Goal: Task Accomplishment & Management: Manage account settings

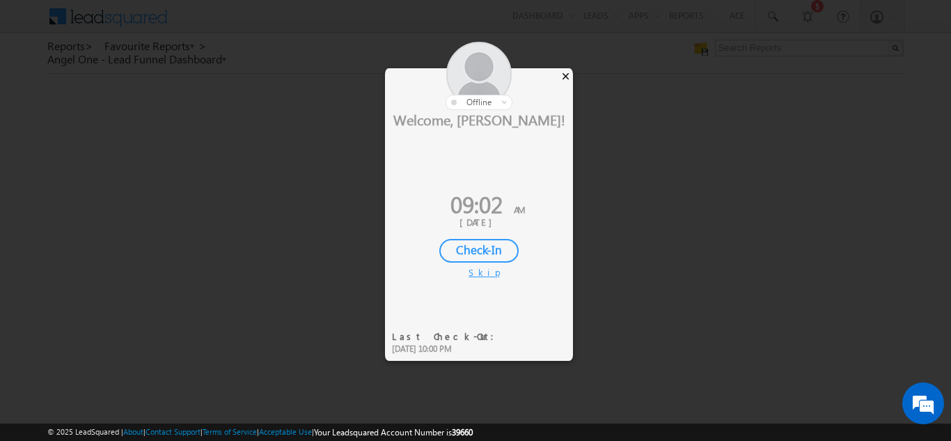
click at [567, 78] on div "×" at bounding box center [565, 75] width 15 height 15
click at [565, 71] on div "×" at bounding box center [565, 75] width 15 height 15
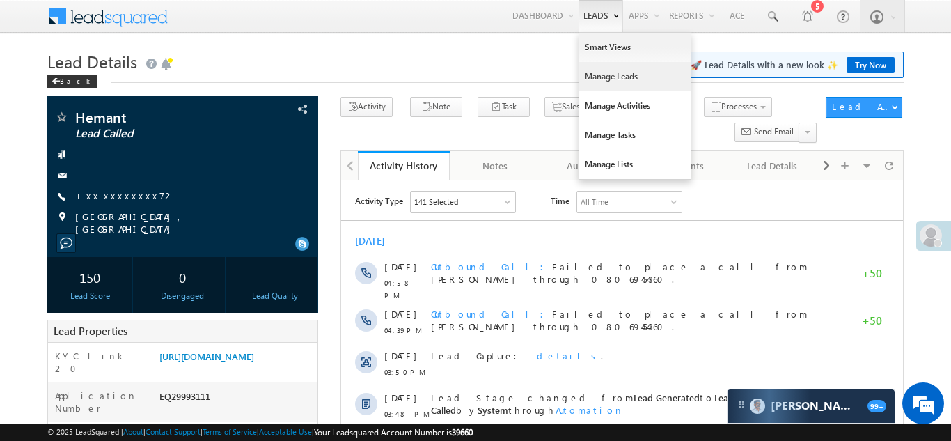
click at [599, 77] on link "Manage Leads" at bounding box center [634, 76] width 111 height 29
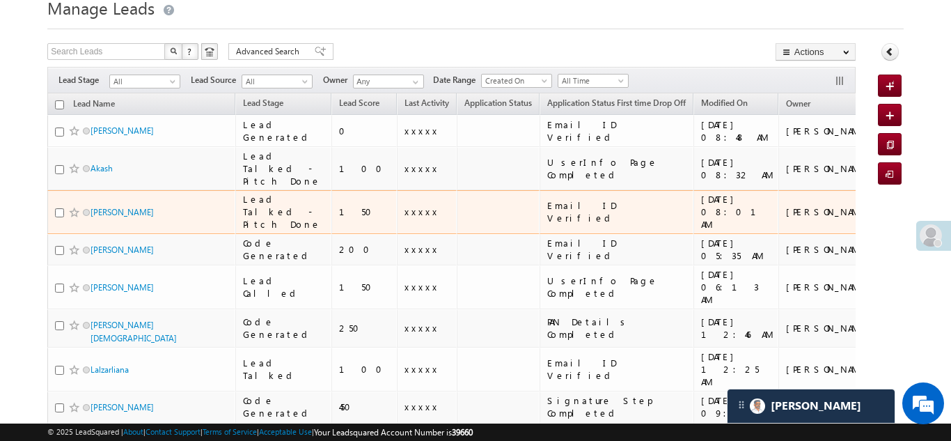
scroll to position [54, 0]
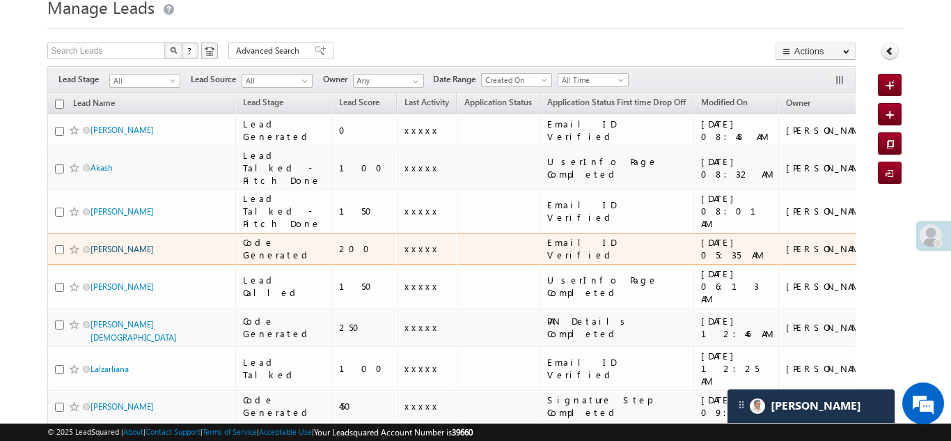
click at [96, 251] on link "[PERSON_NAME]" at bounding box center [122, 249] width 63 height 10
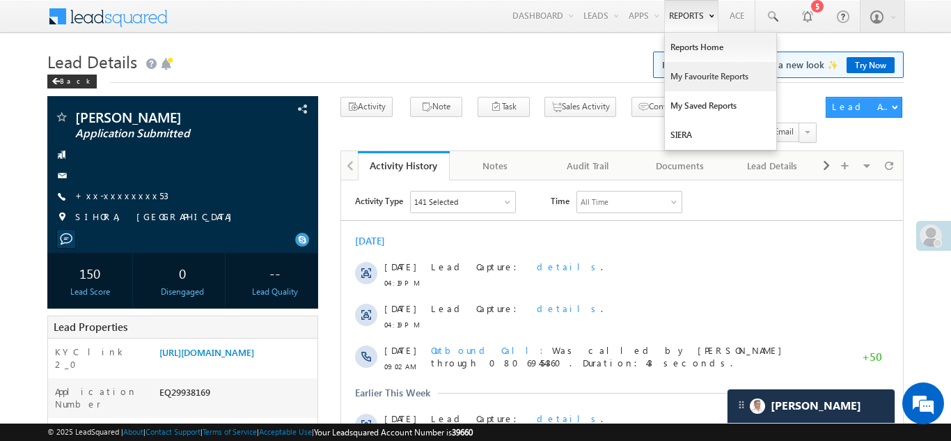
click at [689, 75] on link "My Favourite Reports" at bounding box center [720, 76] width 111 height 29
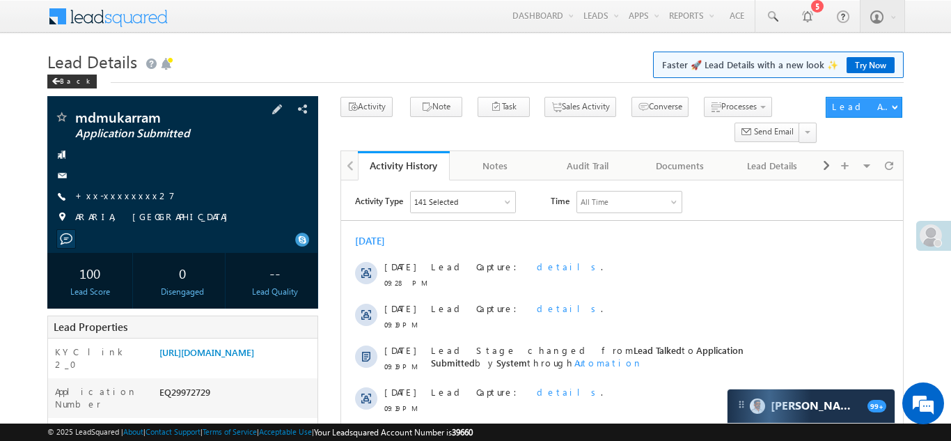
scroll to position [106, 0]
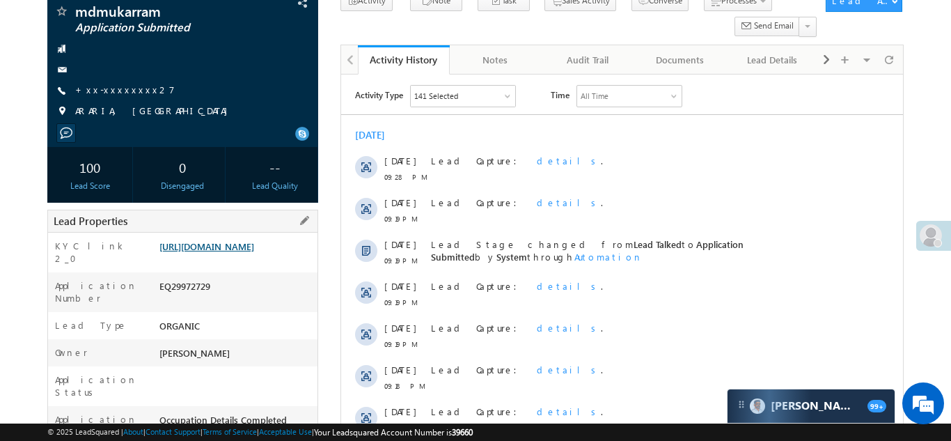
click at [225, 252] on link "[URL][DOMAIN_NAME]" at bounding box center [206, 246] width 95 height 12
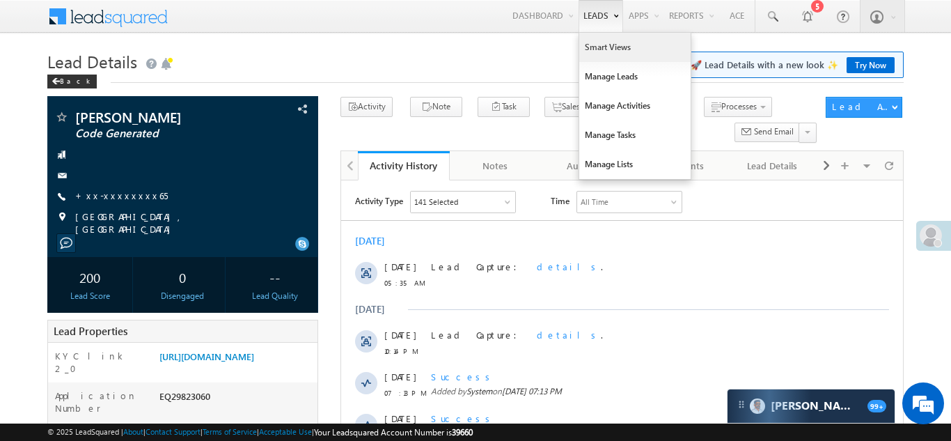
click at [602, 42] on link "Smart Views" at bounding box center [634, 47] width 111 height 29
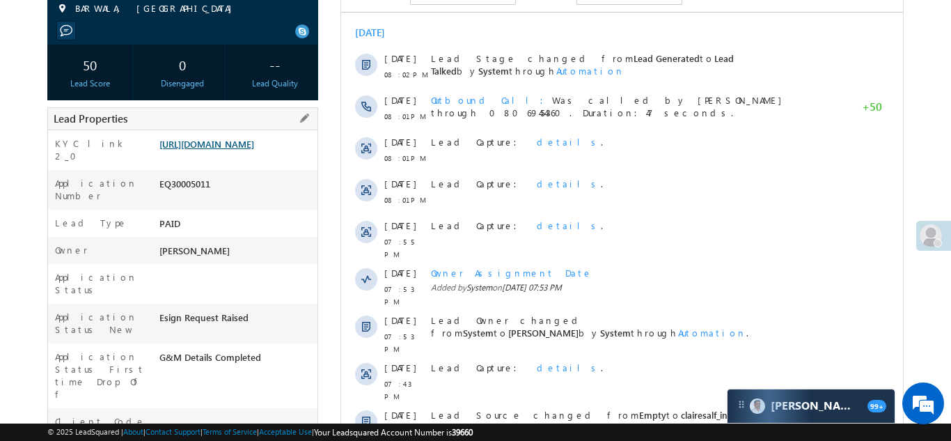
click at [228, 150] on link "https://angelbroking1-pk3em7sa.customui-test.leadsquared.com?leadId=66ac54aa-8d…" at bounding box center [206, 144] width 95 height 12
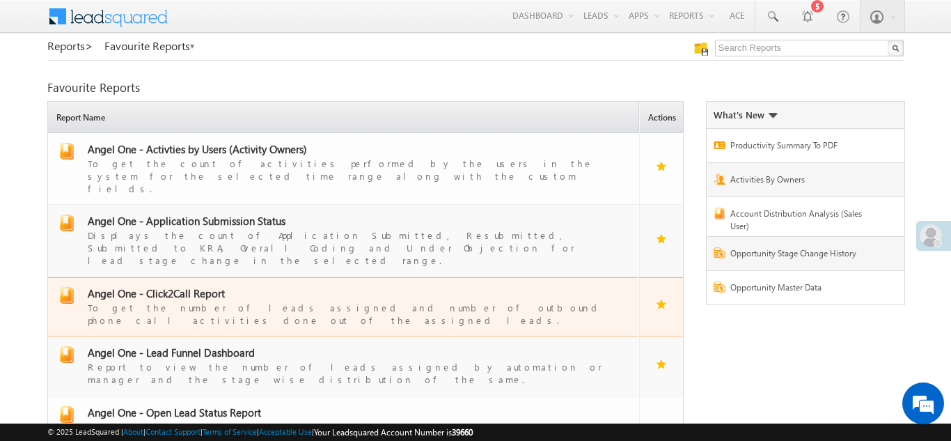
click at [182, 286] on span "Angel One - Click2Call Report" at bounding box center [156, 293] width 137 height 14
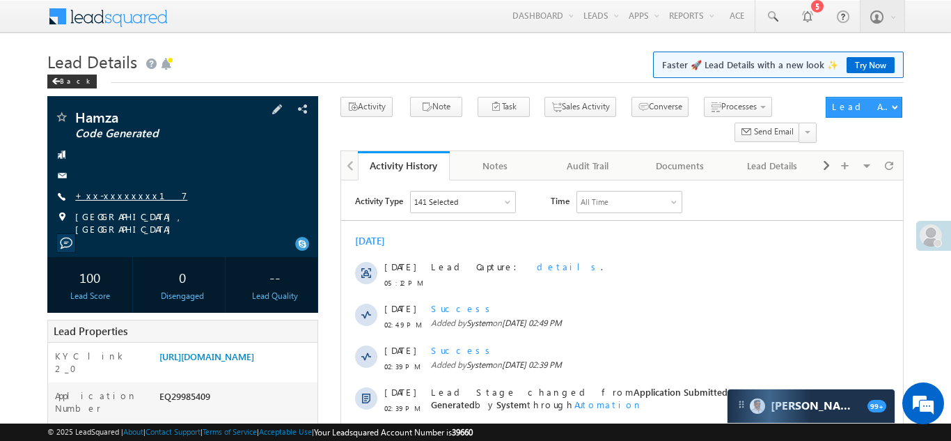
click at [98, 198] on link "+xx-xxxxxxxx17" at bounding box center [131, 195] width 112 height 12
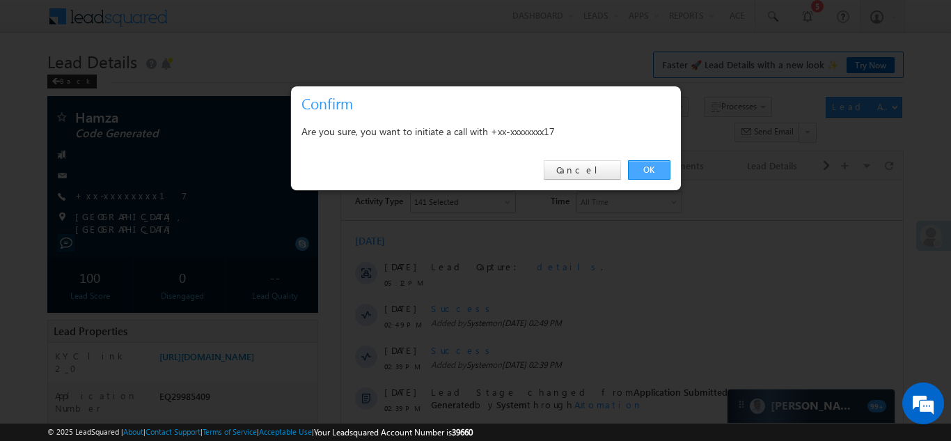
click at [650, 166] on link "OK" at bounding box center [649, 169] width 42 height 19
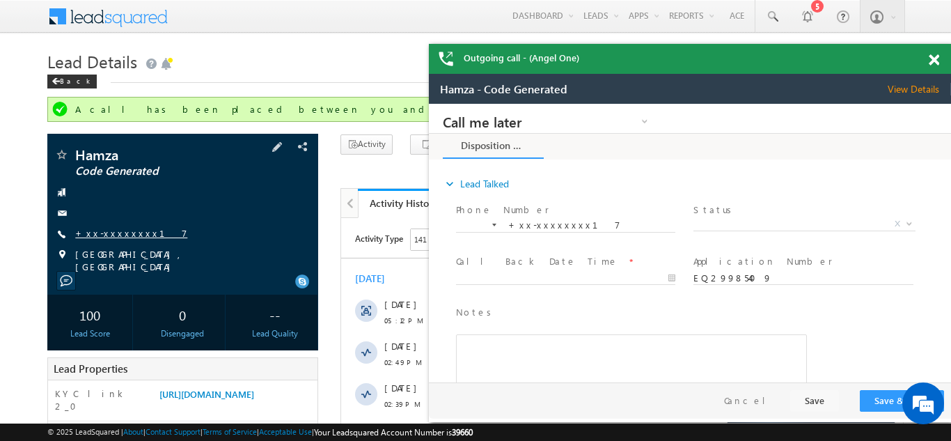
click at [100, 230] on link "+xx-xxxxxxxx17" at bounding box center [131, 233] width 112 height 12
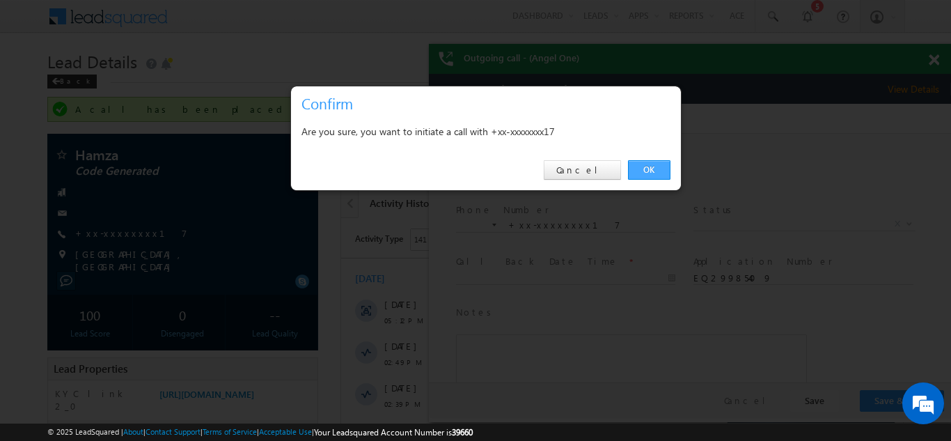
click at [642, 164] on link "OK" at bounding box center [649, 169] width 42 height 19
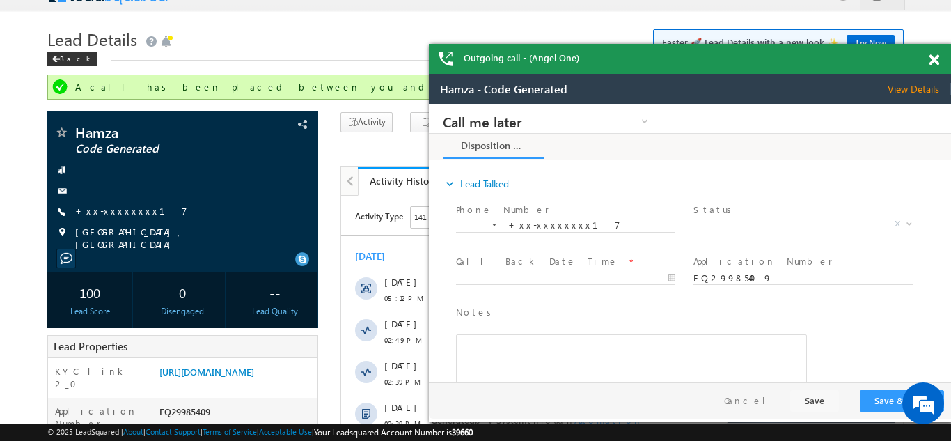
scroll to position [20, 0]
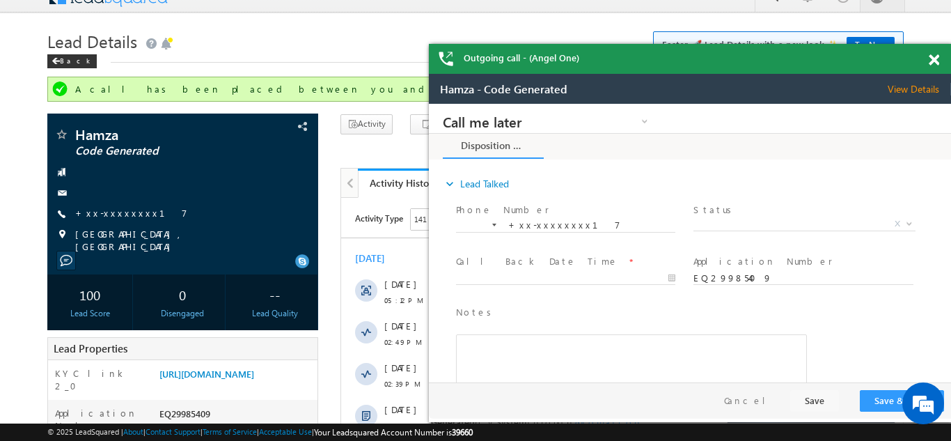
click at [932, 58] on span at bounding box center [934, 60] width 10 height 12
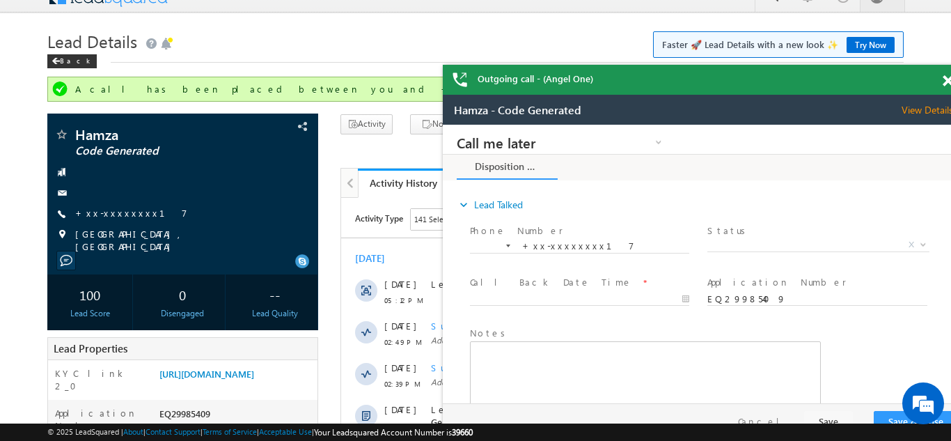
scroll to position [0, 0]
click at [108, 212] on link "+xx-xxxxxxxx17" at bounding box center [131, 213] width 112 height 12
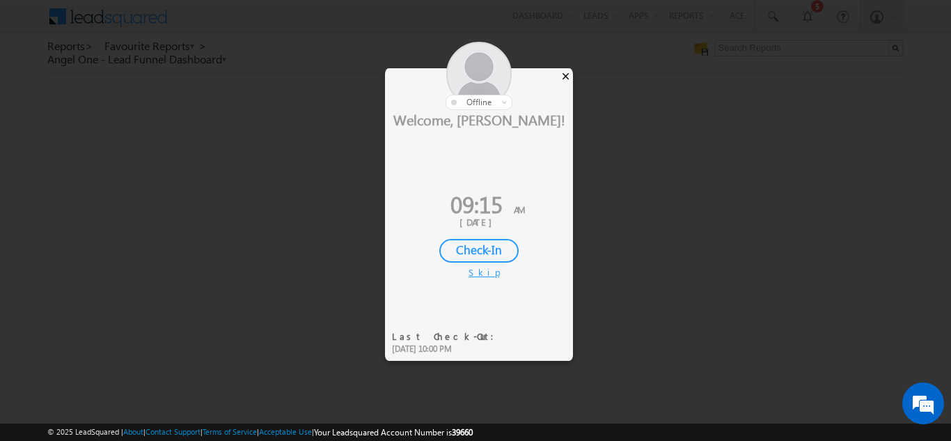
click at [566, 76] on div "×" at bounding box center [565, 75] width 15 height 15
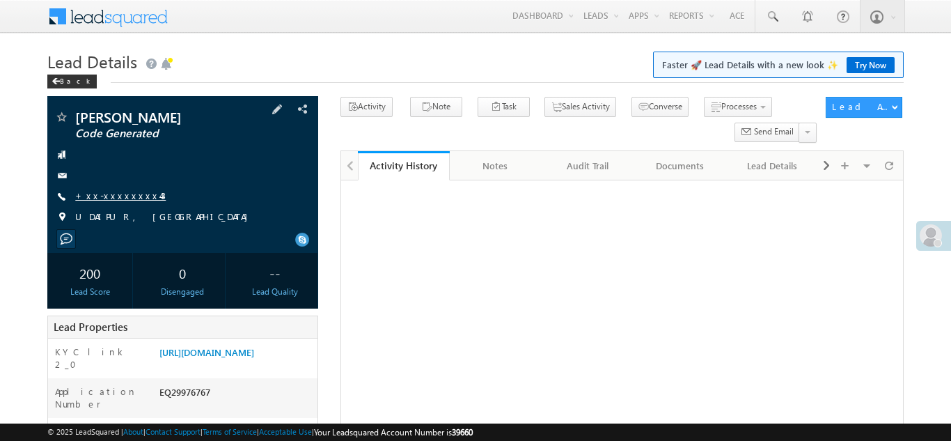
click at [116, 194] on link "+xx-xxxxxxxx43" at bounding box center [120, 195] width 91 height 12
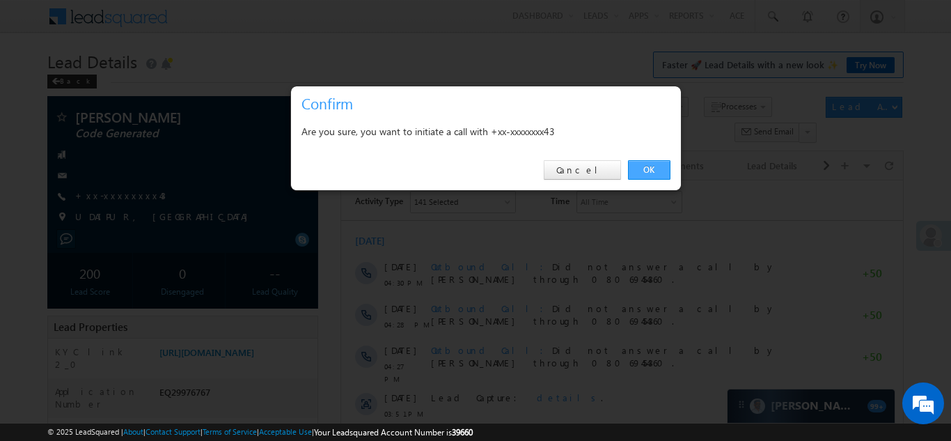
click at [647, 168] on link "OK" at bounding box center [649, 169] width 42 height 19
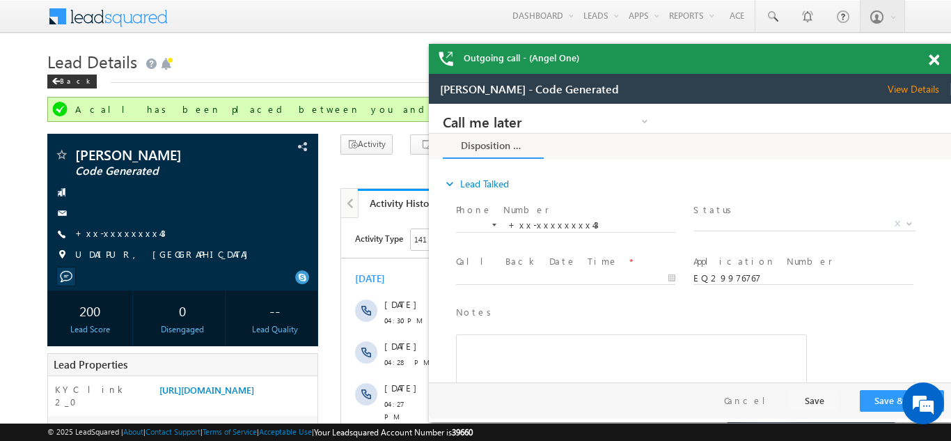
click at [935, 58] on span at bounding box center [934, 60] width 10 height 12
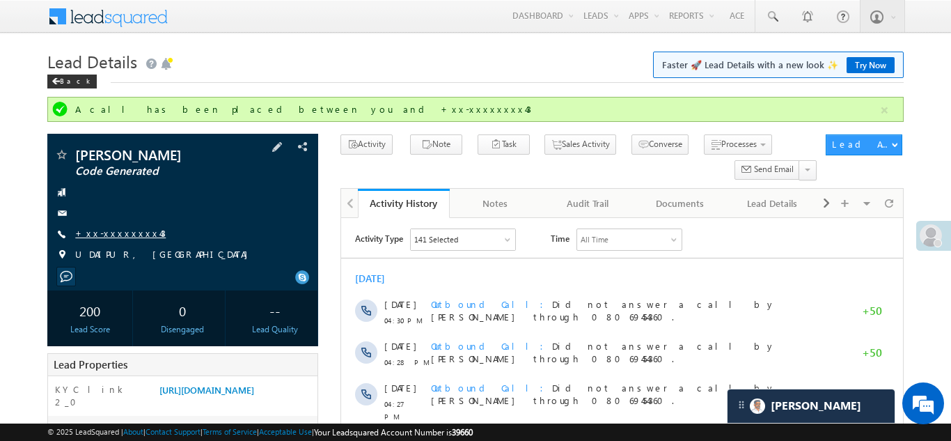
click at [113, 235] on link "+xx-xxxxxxxx43" at bounding box center [120, 233] width 91 height 12
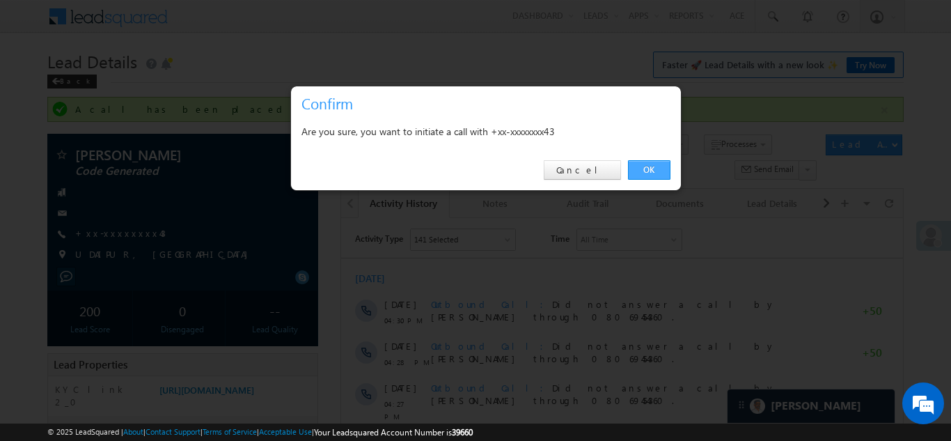
click at [651, 165] on link "OK" at bounding box center [649, 169] width 42 height 19
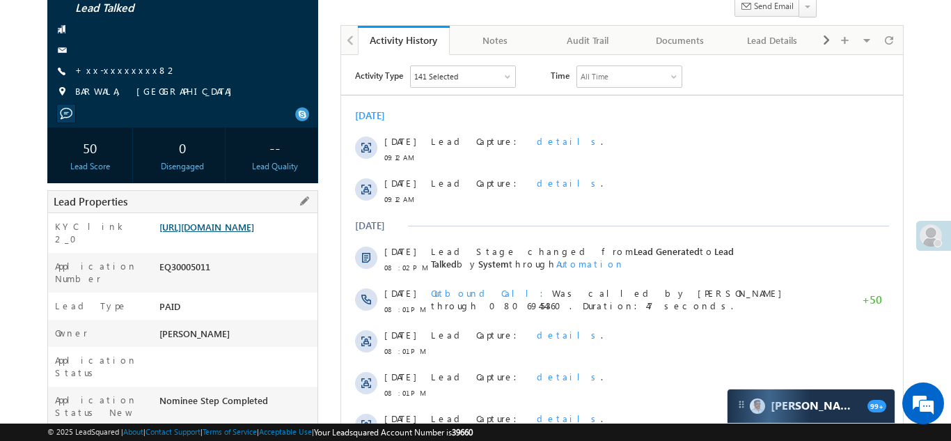
click at [227, 233] on link "[URL][DOMAIN_NAME]" at bounding box center [206, 227] width 95 height 12
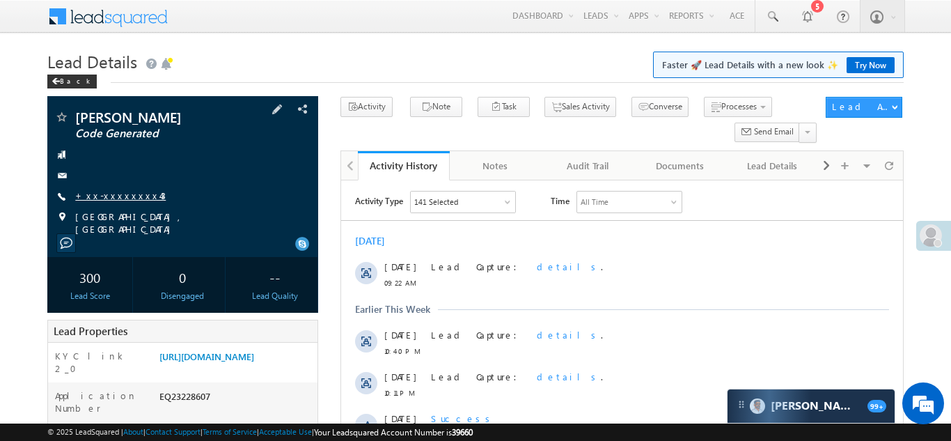
click at [111, 198] on link "+xx-xxxxxxxx43" at bounding box center [120, 195] width 91 height 12
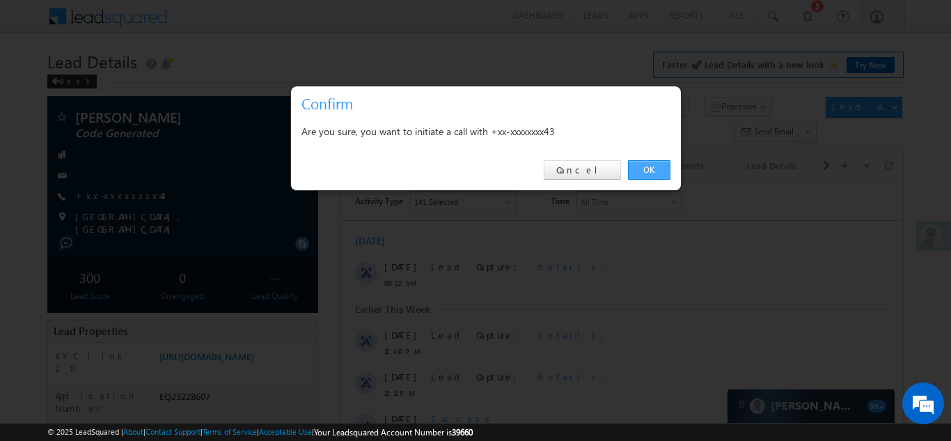
click at [647, 168] on link "OK" at bounding box center [649, 169] width 42 height 19
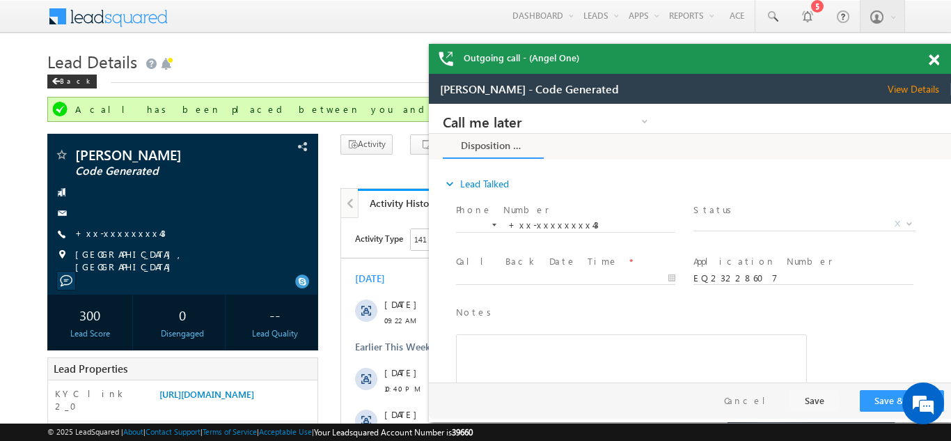
click at [934, 61] on span at bounding box center [934, 60] width 10 height 12
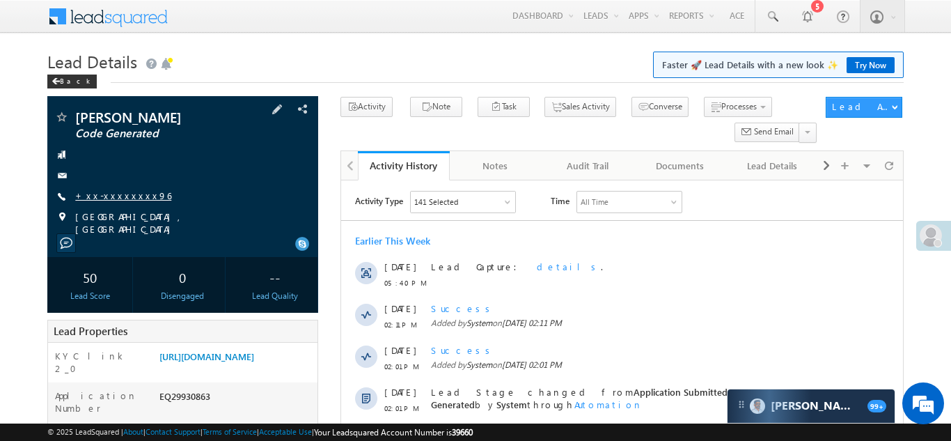
click at [119, 194] on link "+xx-xxxxxxxx96" at bounding box center [123, 195] width 96 height 12
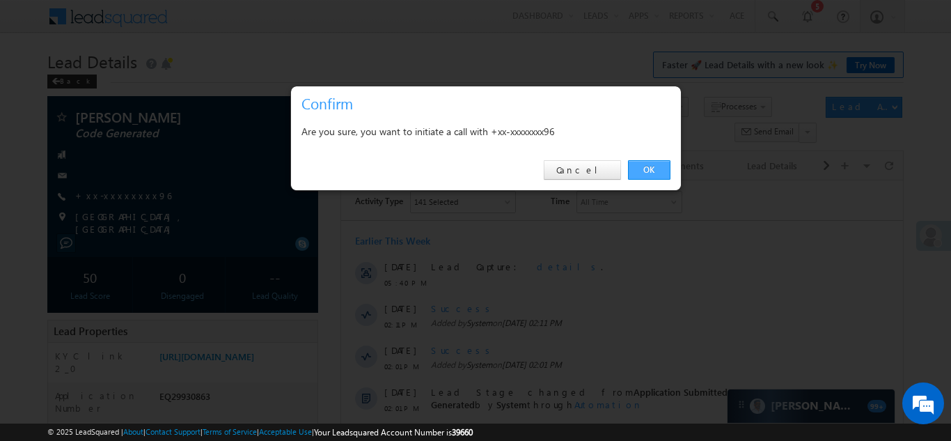
click at [644, 167] on link "OK" at bounding box center [649, 169] width 42 height 19
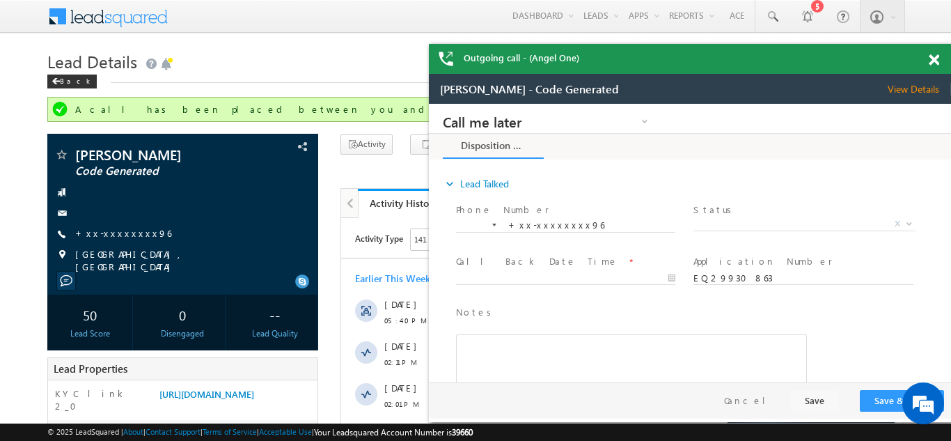
click at [931, 58] on span at bounding box center [934, 60] width 10 height 12
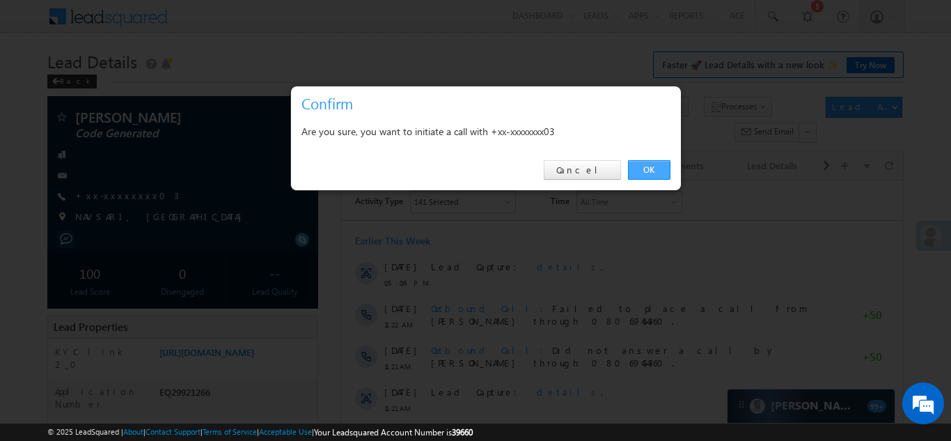
click at [647, 166] on link "OK" at bounding box center [649, 169] width 42 height 19
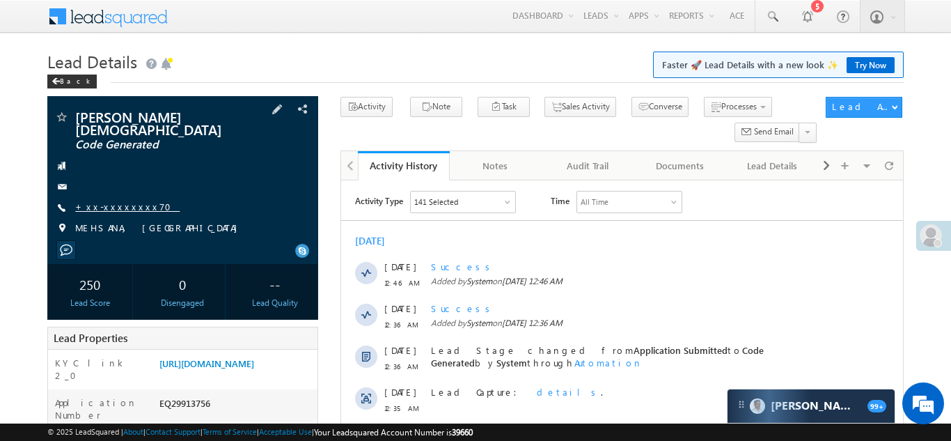
click at [118, 201] on link "+xx-xxxxxxxx70" at bounding box center [127, 207] width 104 height 12
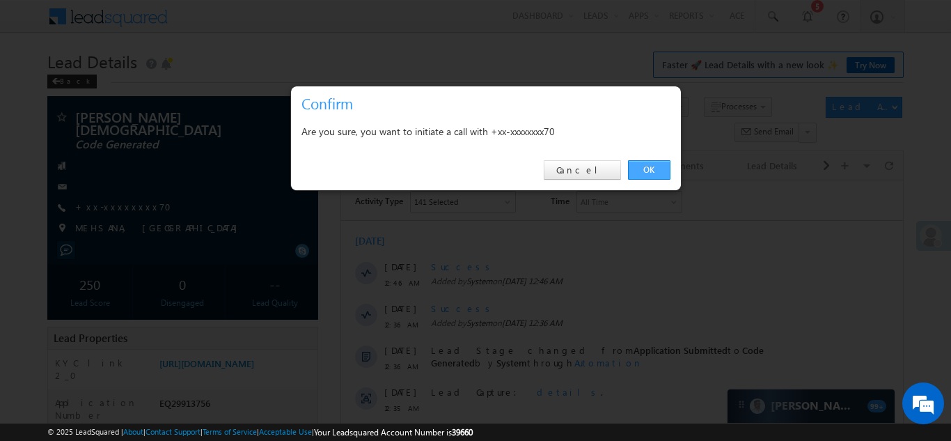
click at [647, 167] on link "OK" at bounding box center [649, 169] width 42 height 19
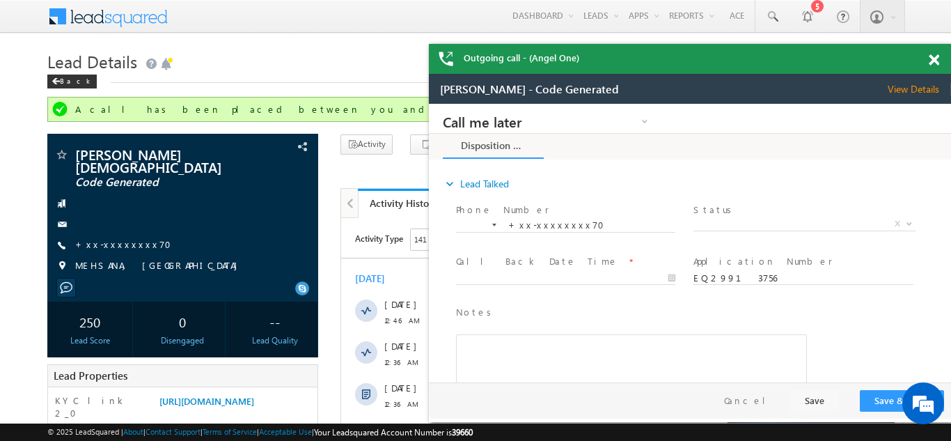
click at [931, 58] on span at bounding box center [934, 60] width 10 height 12
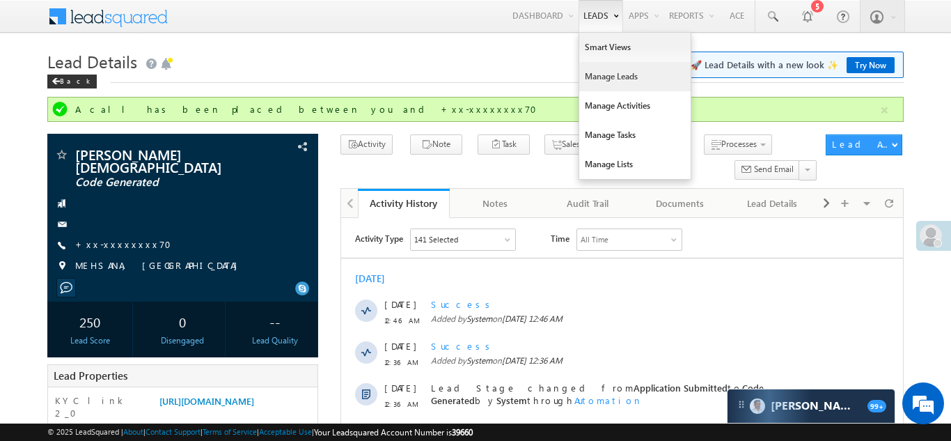
click at [593, 79] on link "Manage Leads" at bounding box center [634, 76] width 111 height 29
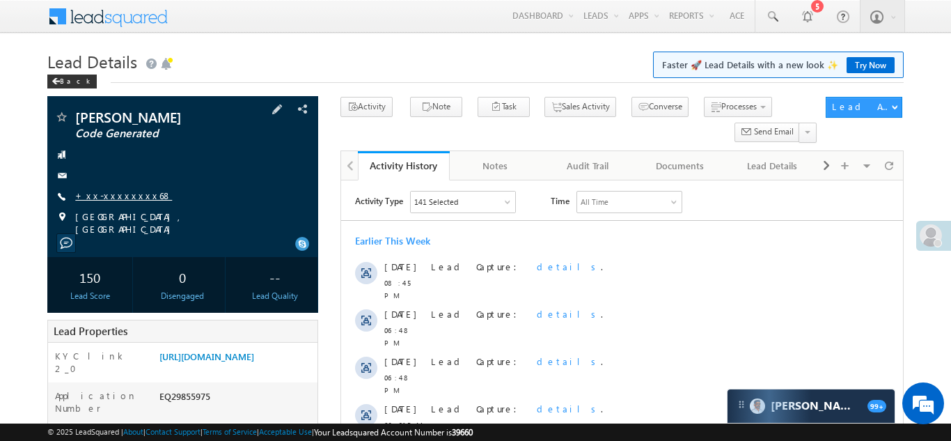
click at [116, 198] on link "+xx-xxxxxxxx68" at bounding box center [123, 195] width 97 height 12
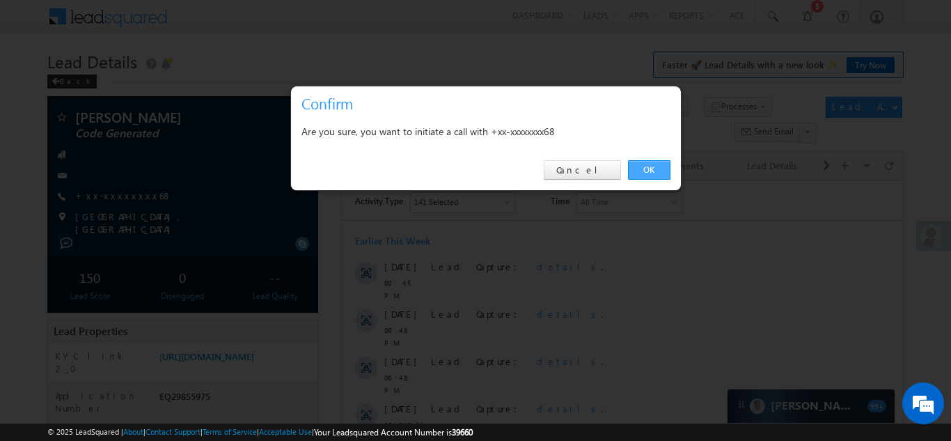
click at [645, 168] on link "OK" at bounding box center [649, 169] width 42 height 19
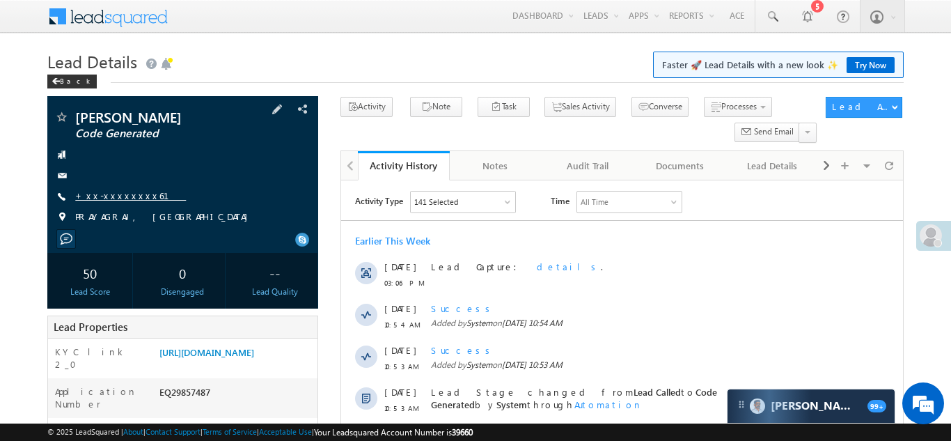
click at [109, 195] on link "+xx-xxxxxxxx61" at bounding box center [130, 195] width 111 height 12
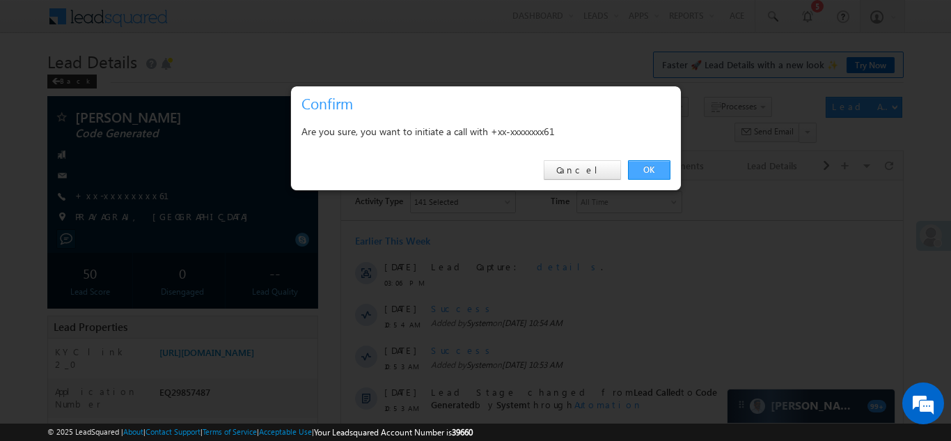
click at [649, 168] on link "OK" at bounding box center [649, 169] width 42 height 19
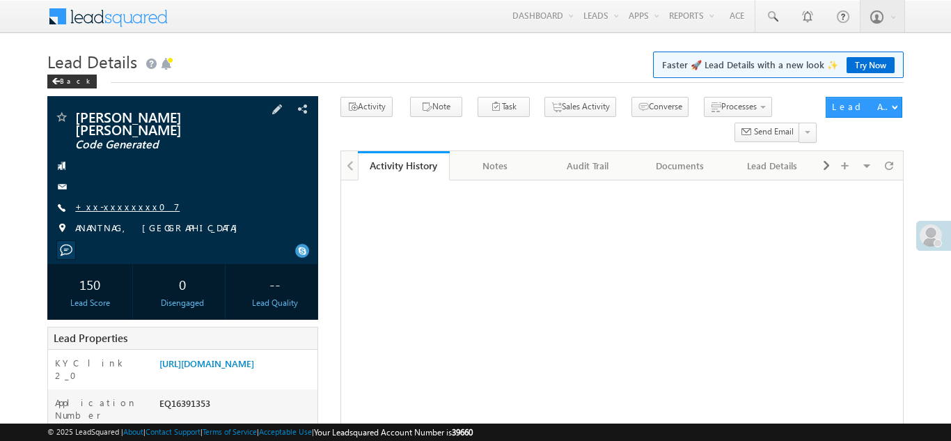
click at [115, 201] on link "+xx-xxxxxxxx07" at bounding box center [127, 207] width 104 height 12
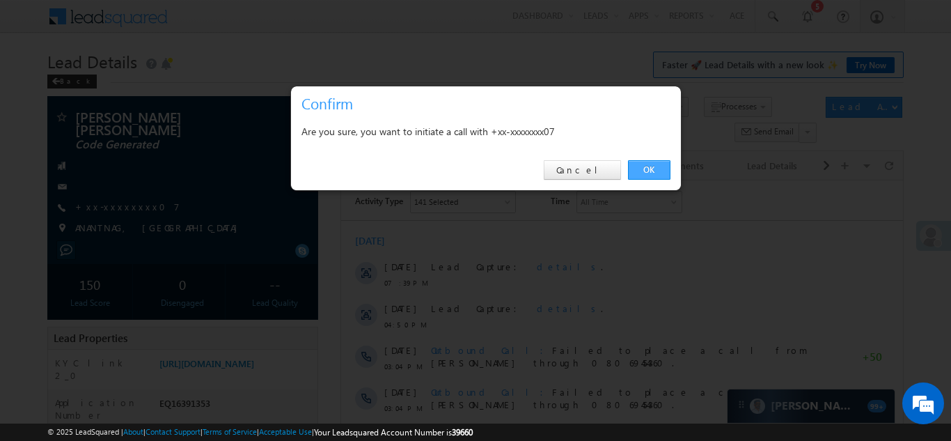
click at [649, 169] on link "OK" at bounding box center [649, 169] width 42 height 19
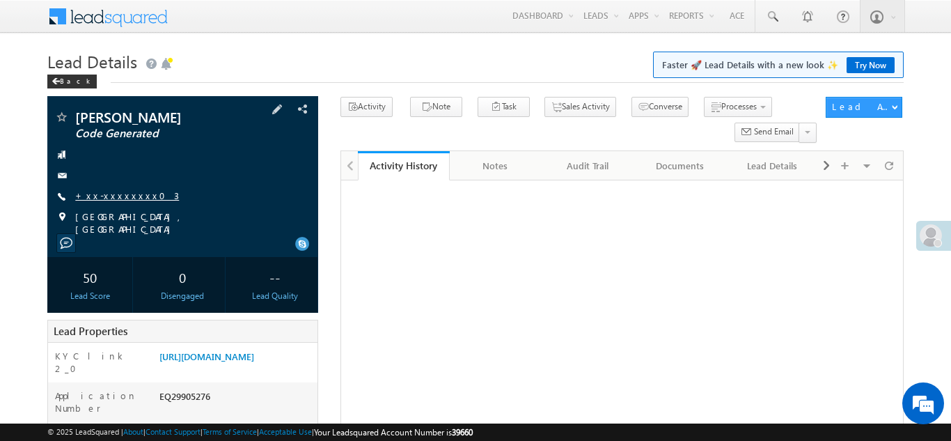
click at [102, 191] on link "+xx-xxxxxxxx03" at bounding box center [127, 195] width 104 height 12
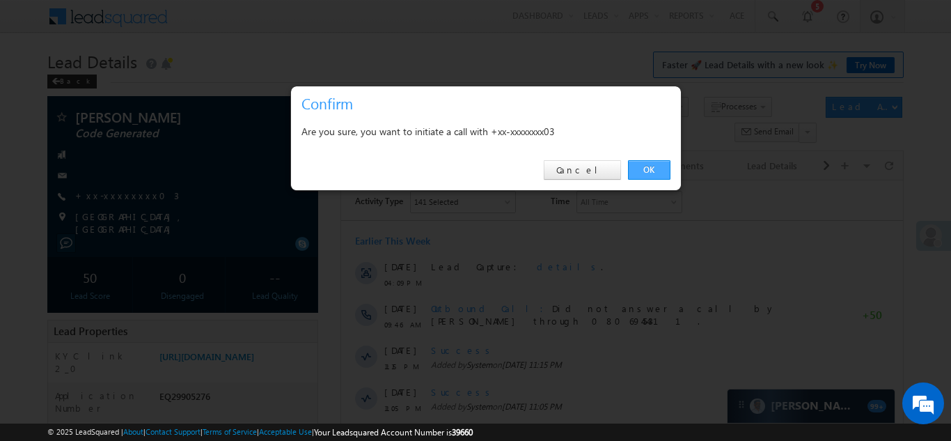
click at [645, 167] on link "OK" at bounding box center [649, 169] width 42 height 19
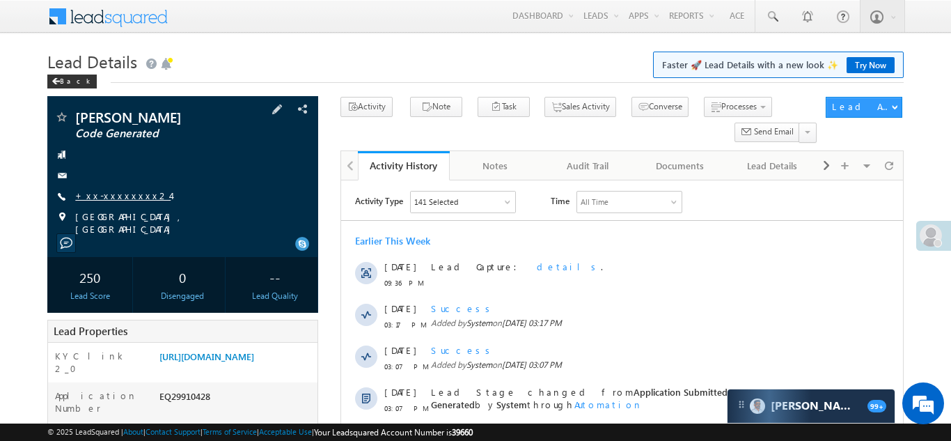
click at [118, 197] on link "+xx-xxxxxxxx24" at bounding box center [122, 195] width 95 height 12
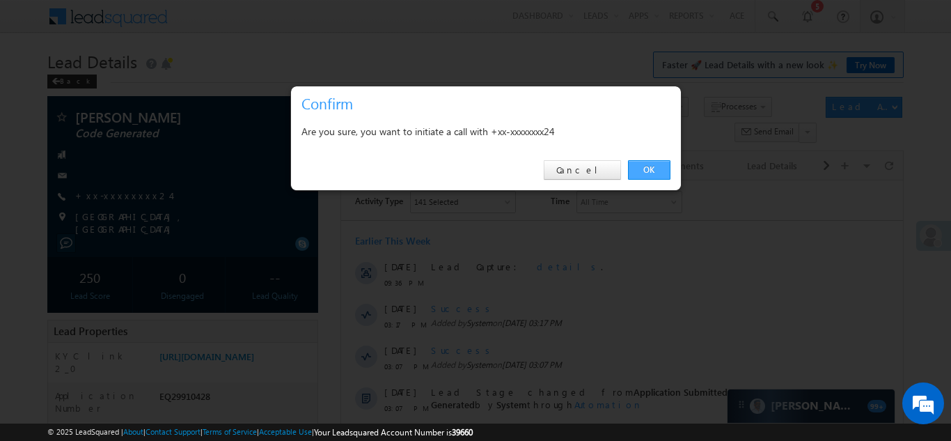
click at [645, 166] on link "OK" at bounding box center [649, 169] width 42 height 19
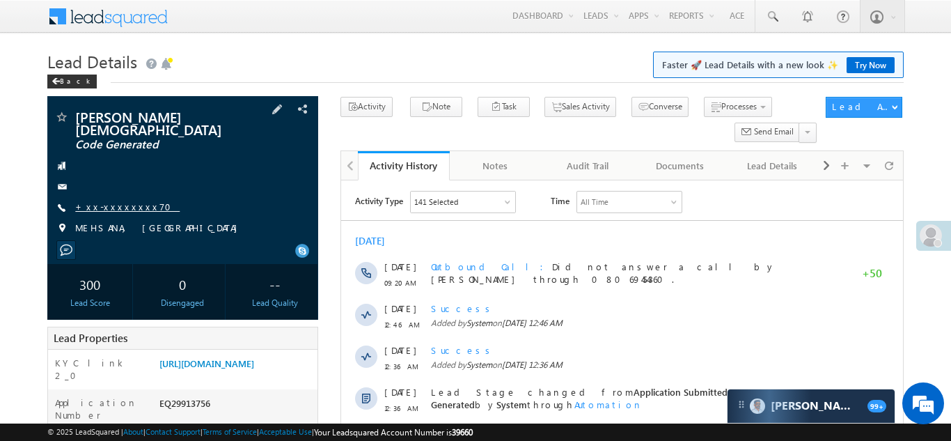
click at [111, 201] on link "+xx-xxxxxxxx70" at bounding box center [127, 207] width 104 height 12
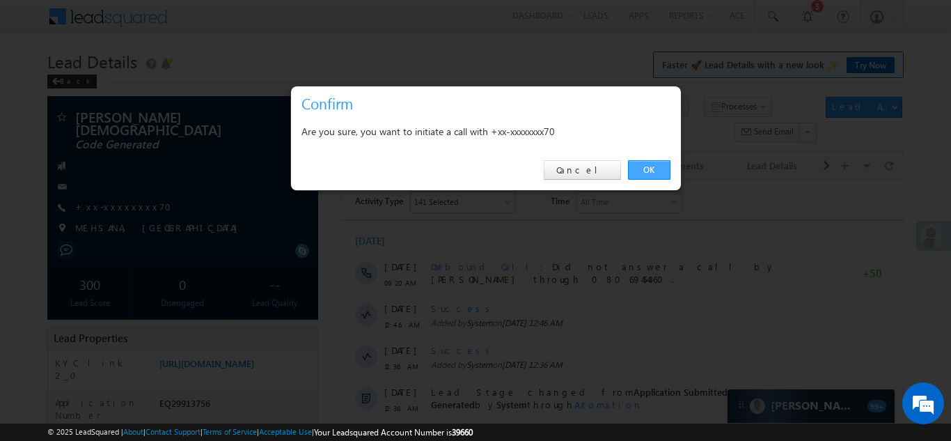
click at [645, 171] on link "OK" at bounding box center [649, 169] width 42 height 19
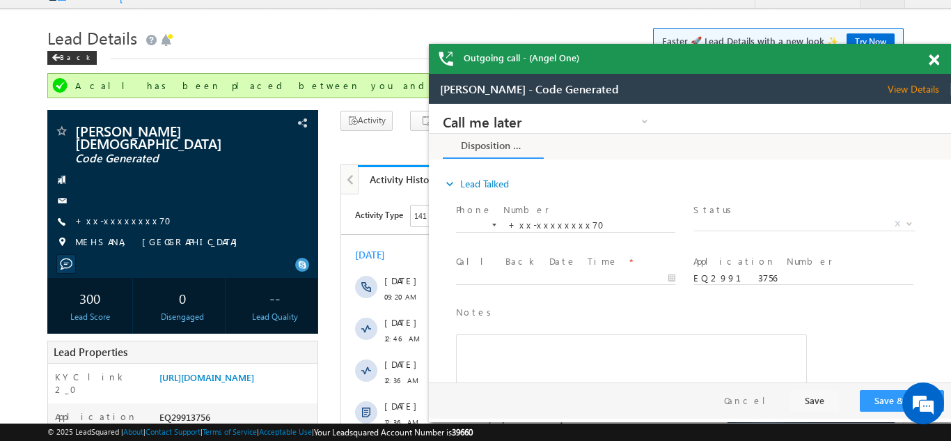
click at [931, 60] on span at bounding box center [934, 60] width 10 height 12
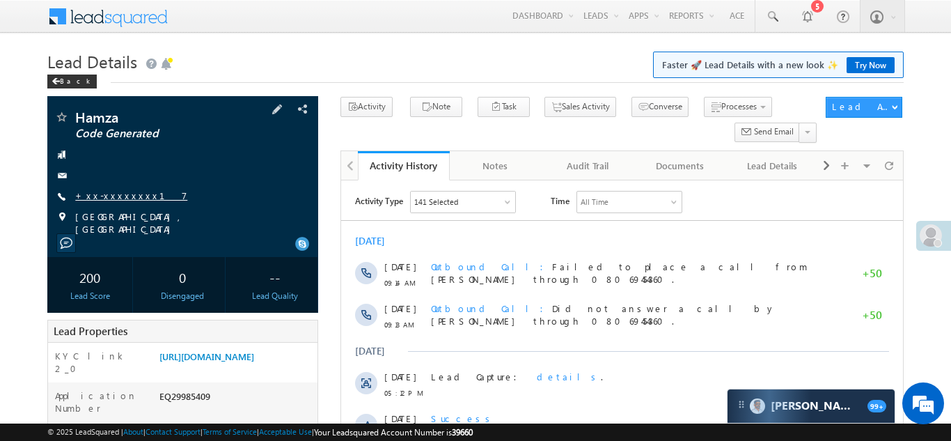
click at [121, 191] on link "+xx-xxxxxxxx17" at bounding box center [131, 195] width 112 height 12
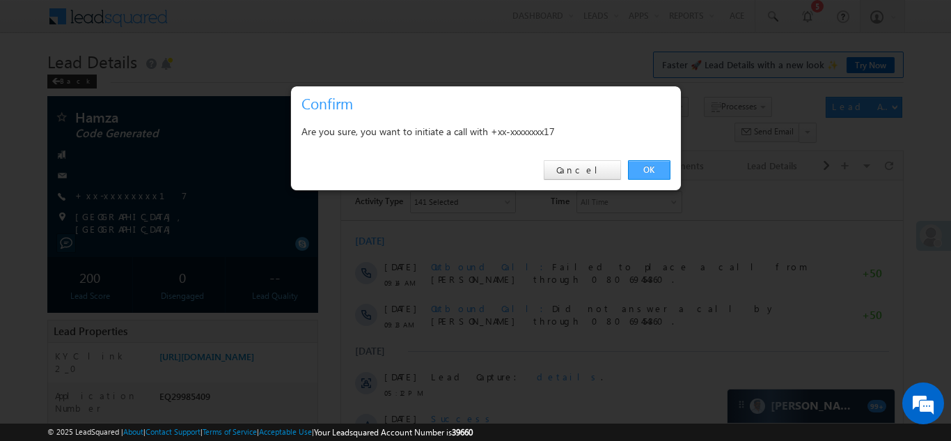
click at [647, 170] on link "OK" at bounding box center [649, 169] width 42 height 19
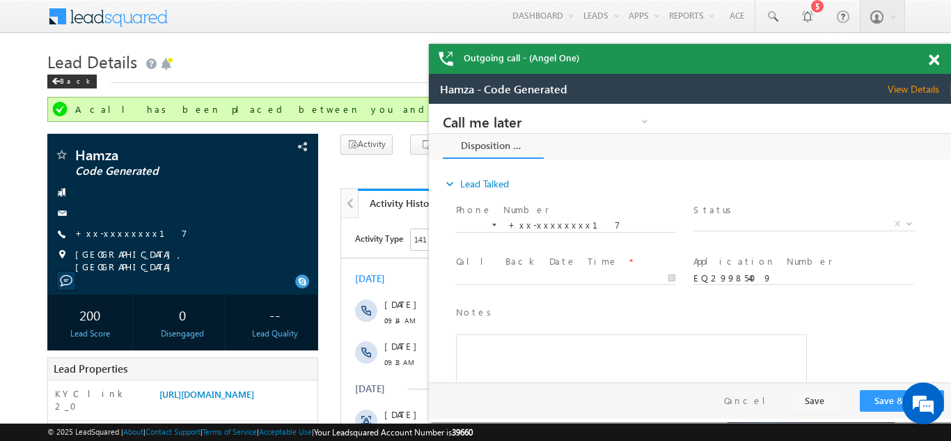
click at [934, 61] on span at bounding box center [934, 60] width 10 height 12
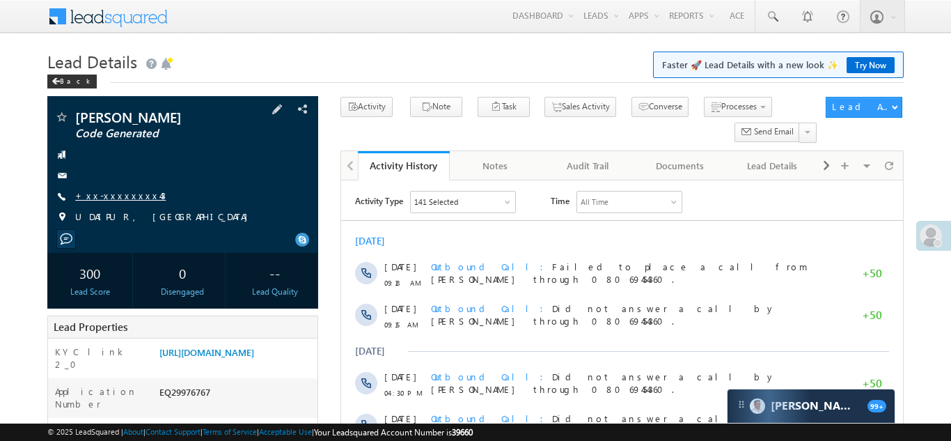
click at [117, 193] on link "+xx-xxxxxxxx43" at bounding box center [120, 195] width 91 height 12
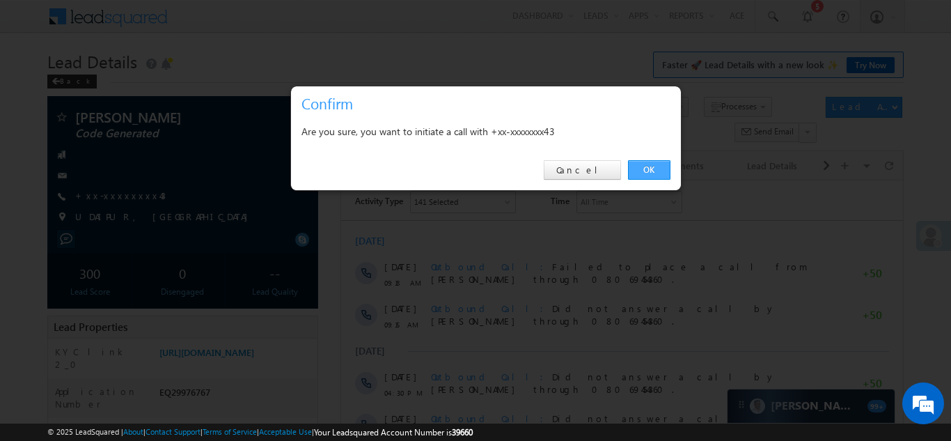
click at [640, 168] on link "OK" at bounding box center [649, 169] width 42 height 19
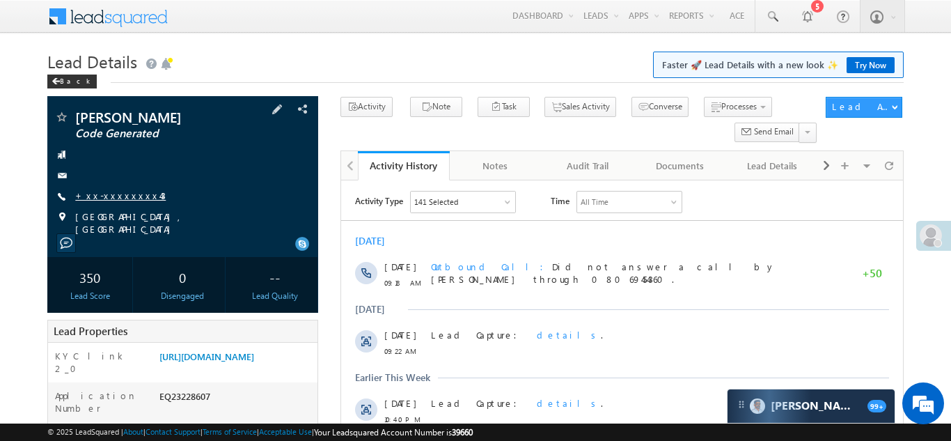
click at [127, 191] on link "+xx-xxxxxxxx43" at bounding box center [120, 195] width 91 height 12
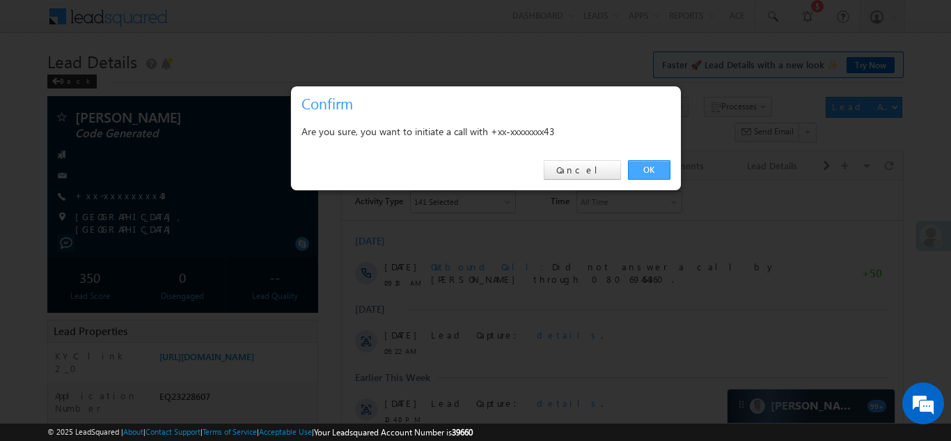
click at [647, 171] on link "OK" at bounding box center [649, 169] width 42 height 19
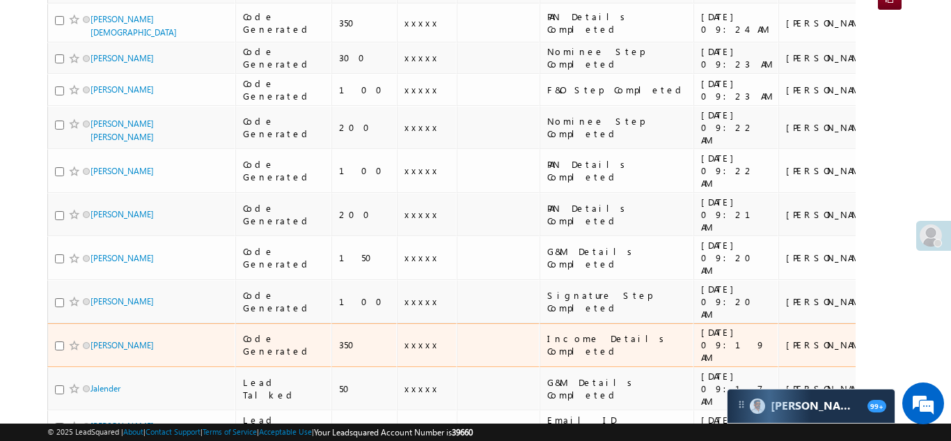
scroll to position [221, 0]
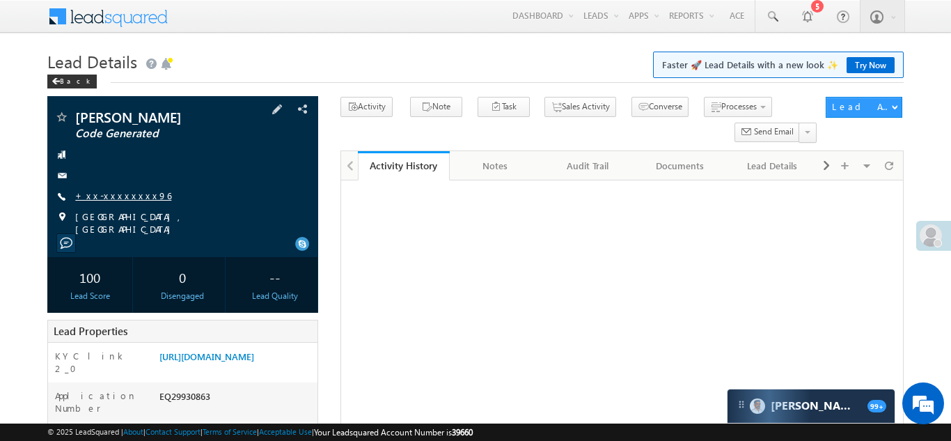
click at [107, 190] on link "+xx-xxxxxxxx96" at bounding box center [123, 195] width 96 height 12
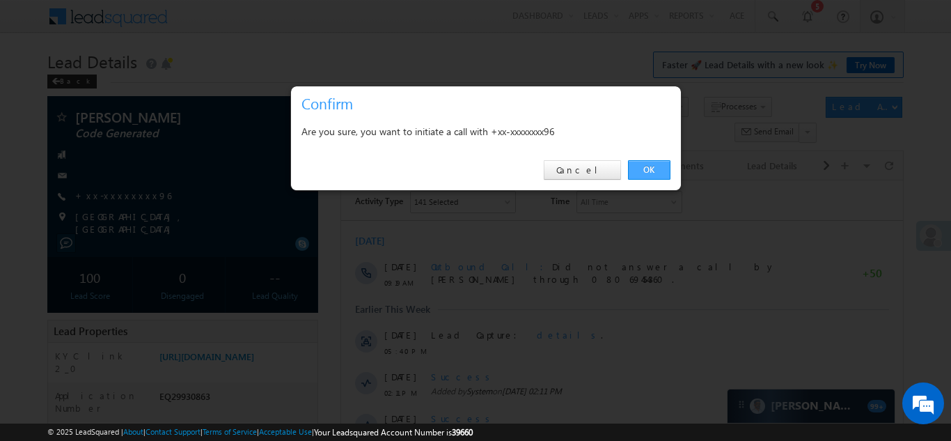
click at [655, 169] on link "OK" at bounding box center [649, 169] width 42 height 19
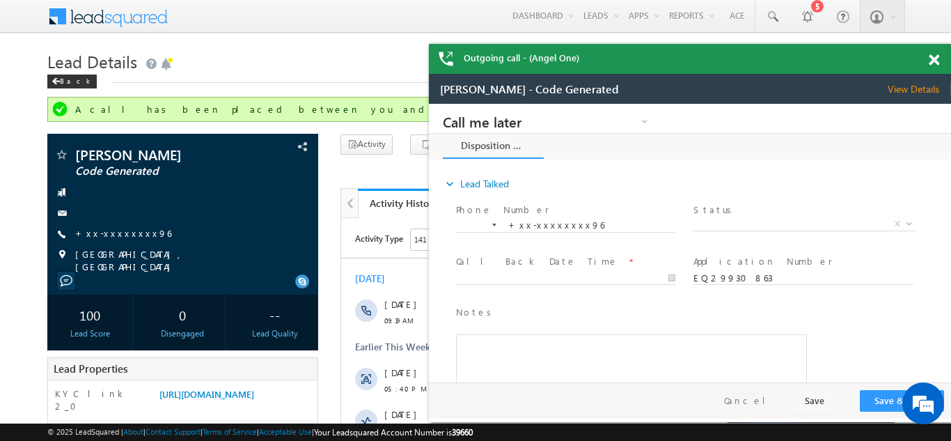
click at [933, 56] on span at bounding box center [934, 60] width 10 height 12
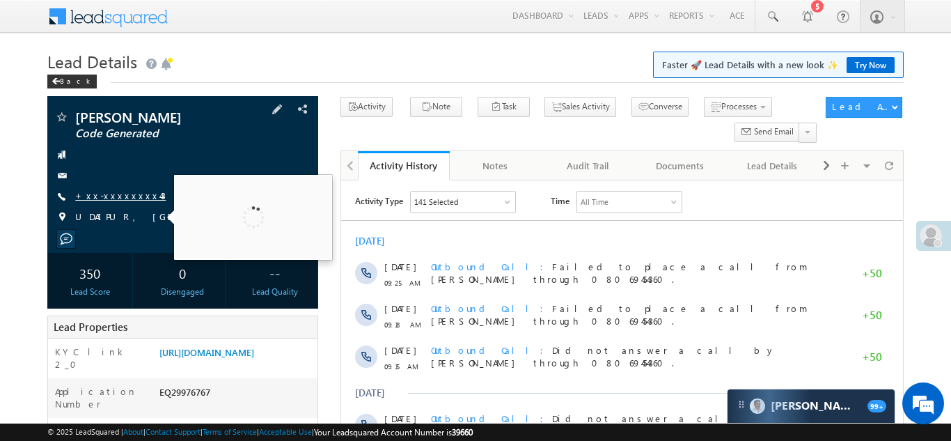
click at [116, 192] on link "+xx-xxxxxxxx43" at bounding box center [120, 195] width 91 height 12
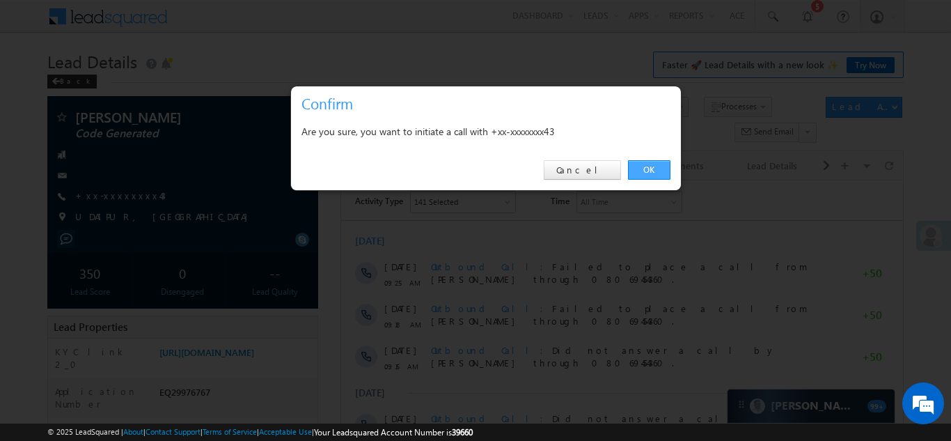
click at [643, 166] on link "OK" at bounding box center [649, 169] width 42 height 19
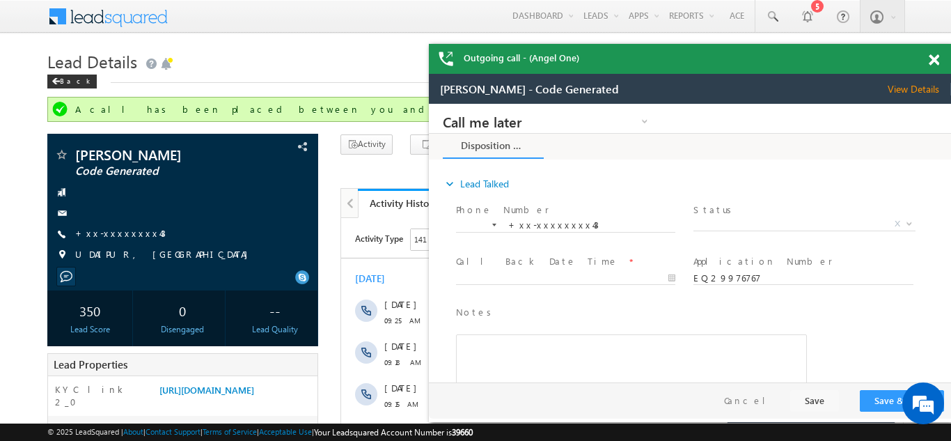
click at [934, 56] on span at bounding box center [934, 60] width 10 height 12
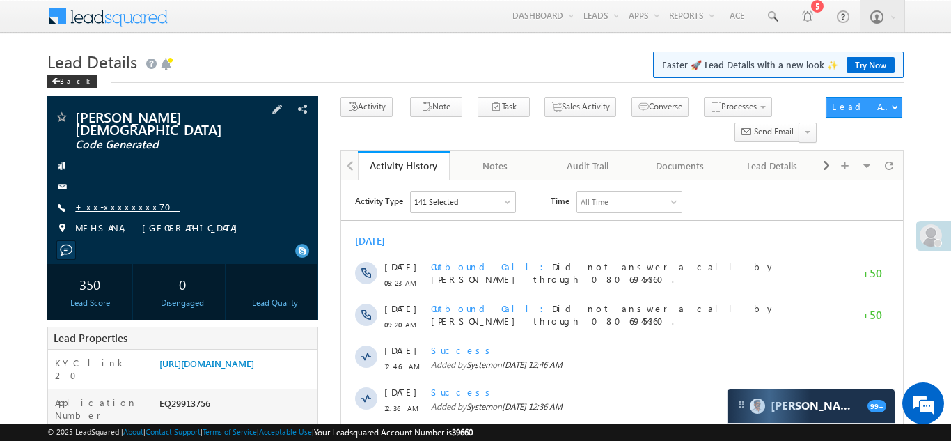
click at [124, 201] on link "+xx-xxxxxxxx70" at bounding box center [127, 207] width 104 height 12
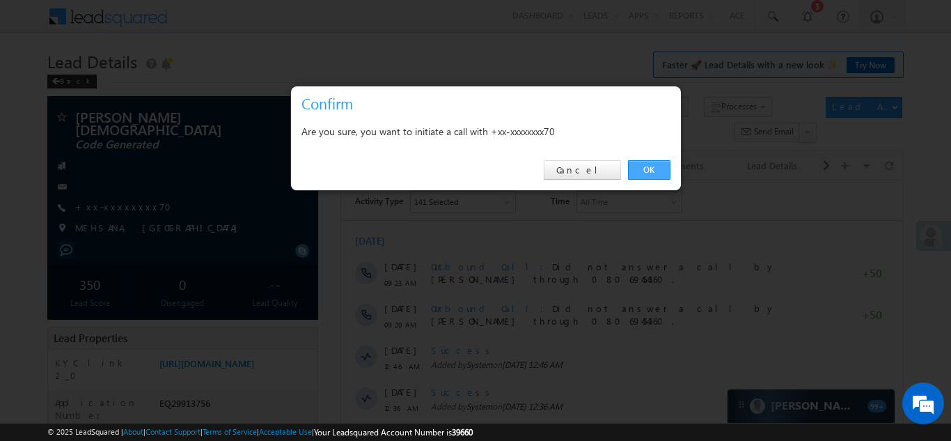
click at [643, 170] on link "OK" at bounding box center [649, 169] width 42 height 19
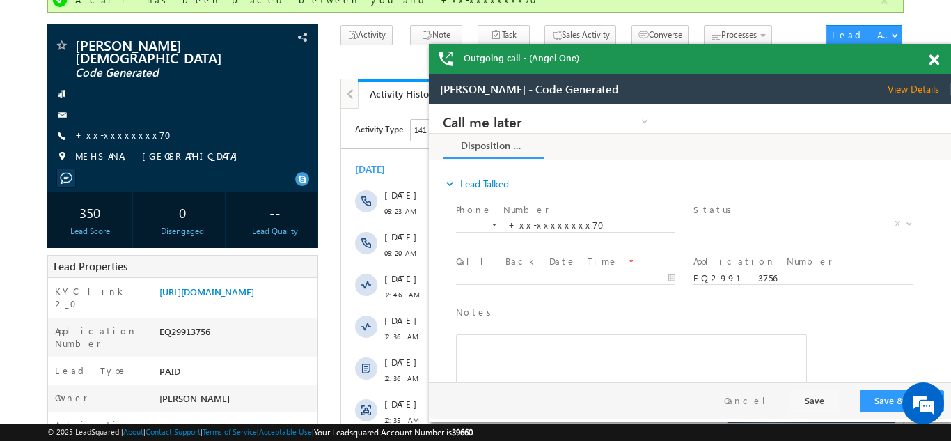
click at [931, 57] on span at bounding box center [934, 60] width 10 height 12
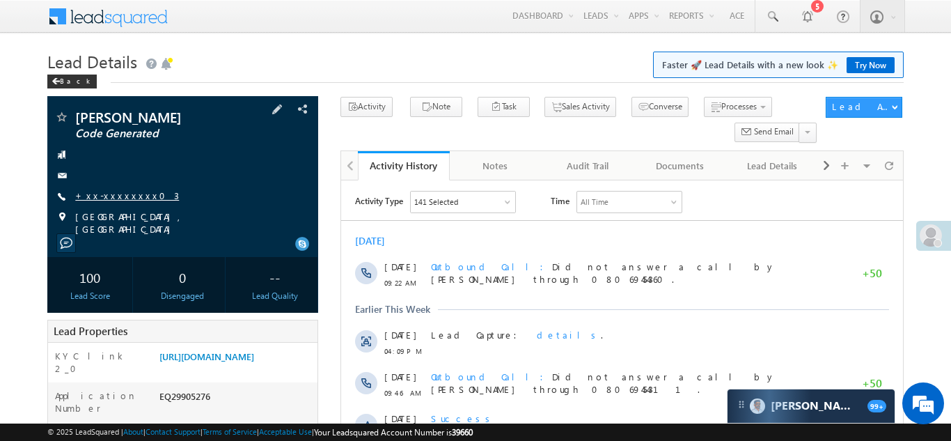
click at [104, 198] on link "+xx-xxxxxxxx03" at bounding box center [127, 195] width 104 height 12
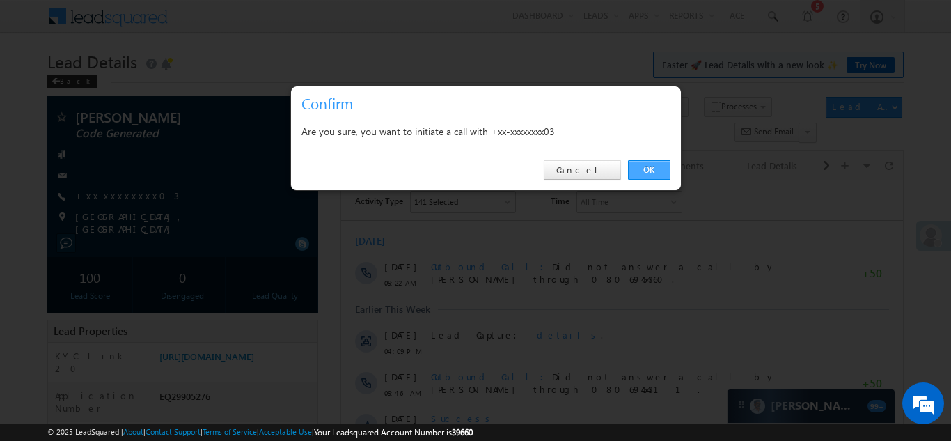
click at [640, 170] on link "OK" at bounding box center [649, 169] width 42 height 19
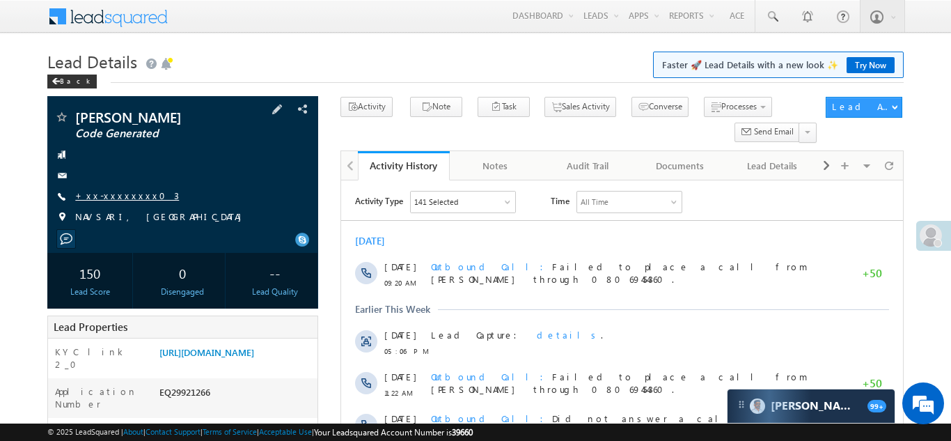
click at [113, 198] on link "+xx-xxxxxxxx03" at bounding box center [127, 195] width 104 height 12
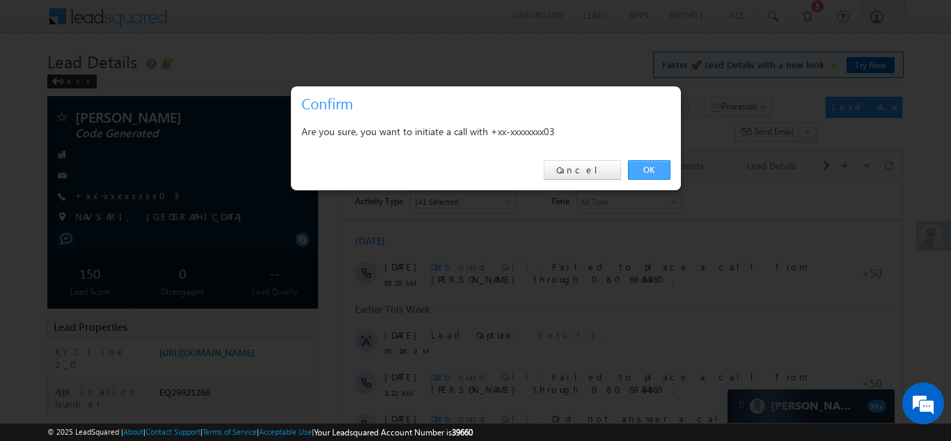
click at [647, 168] on link "OK" at bounding box center [649, 169] width 42 height 19
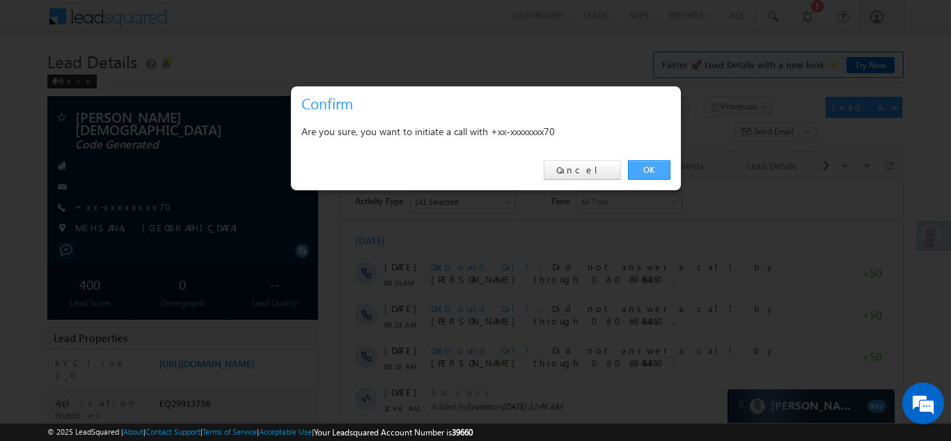
click at [648, 168] on link "OK" at bounding box center [649, 169] width 42 height 19
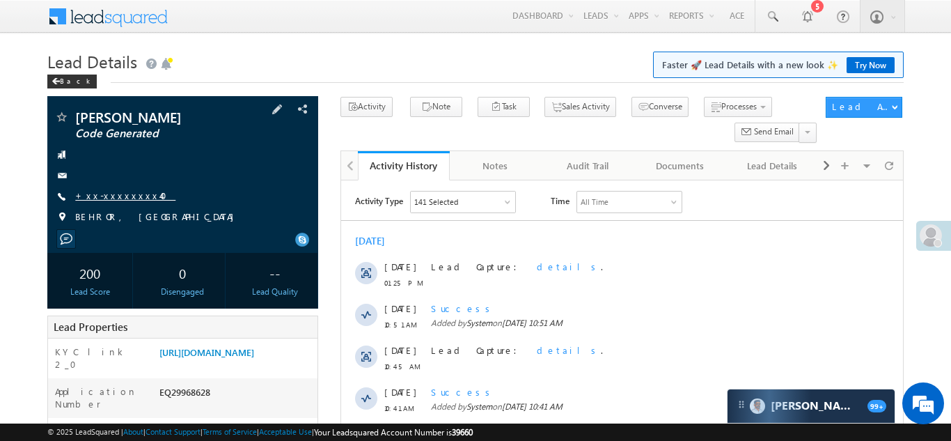
click at [113, 200] on link "+xx-xxxxxxxx40" at bounding box center [125, 195] width 100 height 12
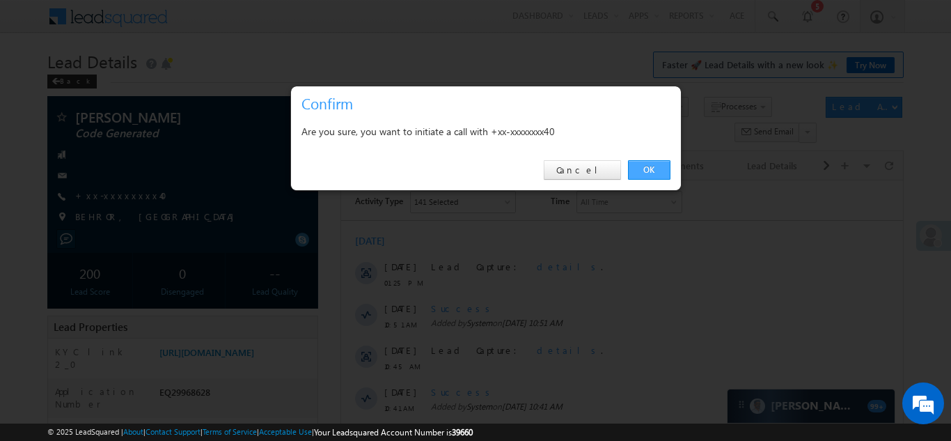
click at [652, 168] on link "OK" at bounding box center [649, 169] width 42 height 19
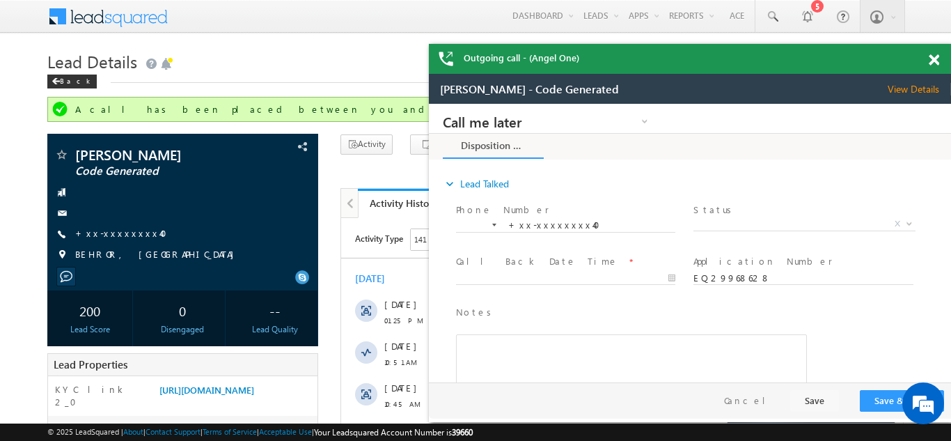
click at [936, 58] on span at bounding box center [934, 60] width 10 height 12
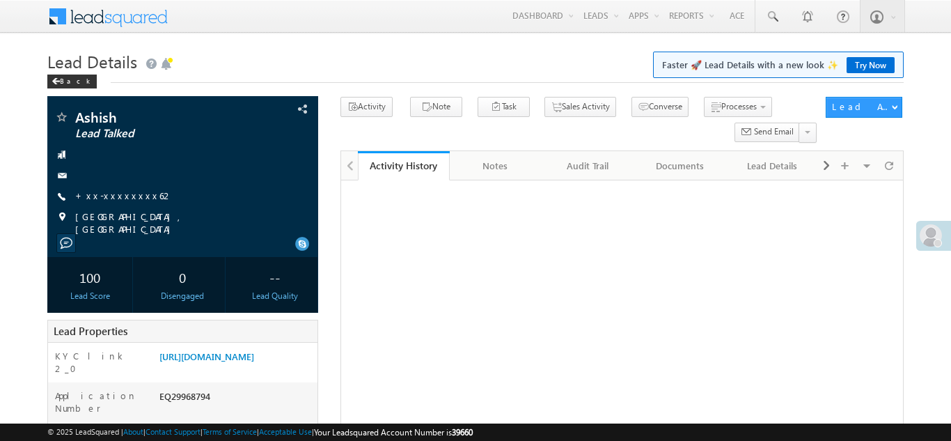
click at [113, 191] on link "+xx-xxxxxxxx62" at bounding box center [124, 195] width 98 height 12
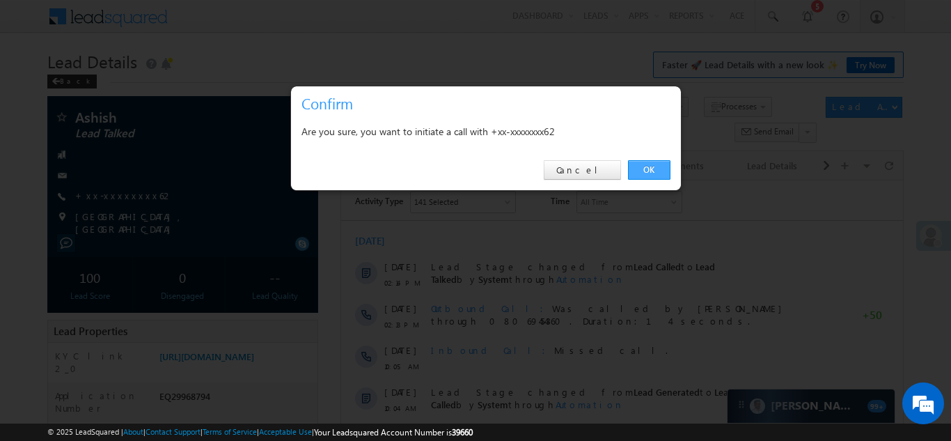
click at [649, 169] on link "OK" at bounding box center [649, 169] width 42 height 19
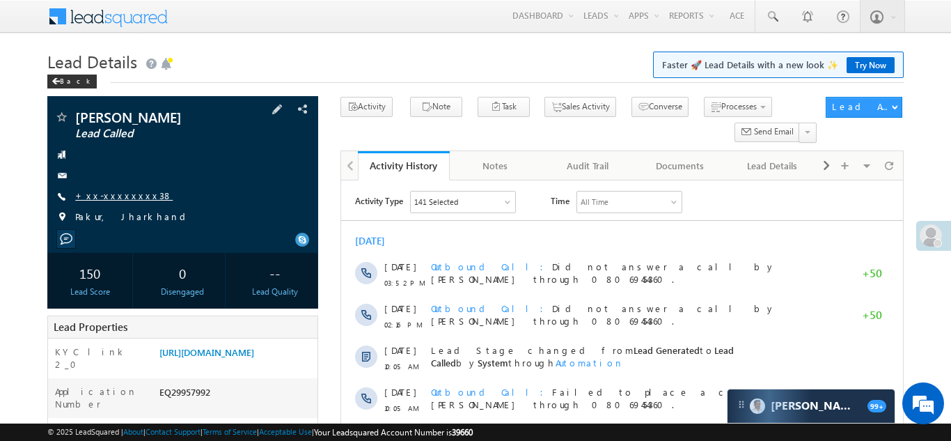
click at [116, 198] on link "+xx-xxxxxxxx38" at bounding box center [123, 195] width 97 height 12
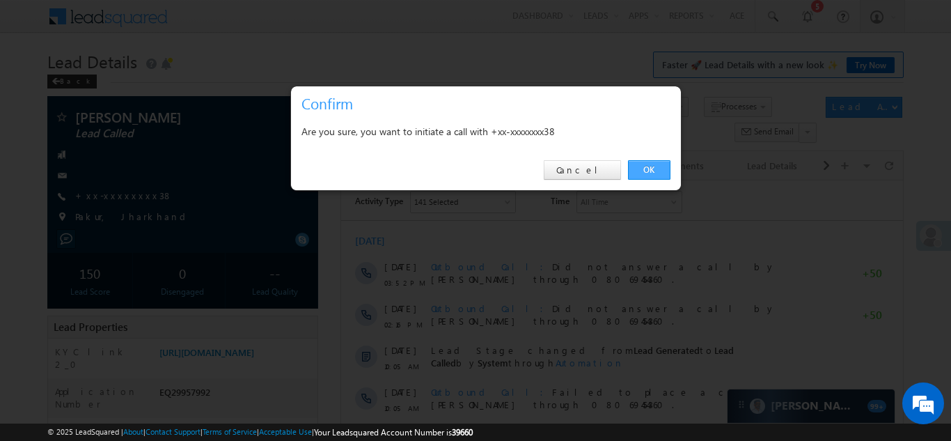
click at [646, 168] on link "OK" at bounding box center [649, 169] width 42 height 19
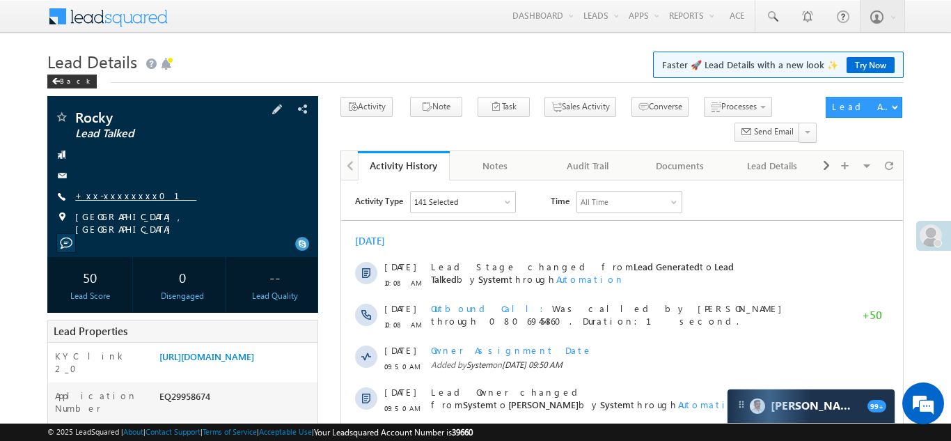
click at [110, 199] on link "+xx-xxxxxxxx01" at bounding box center [135, 195] width 121 height 12
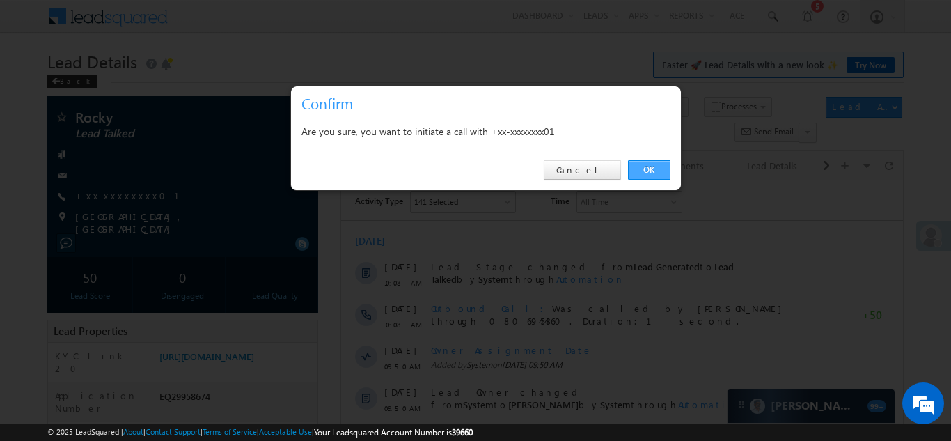
click at [648, 168] on link "OK" at bounding box center [649, 169] width 42 height 19
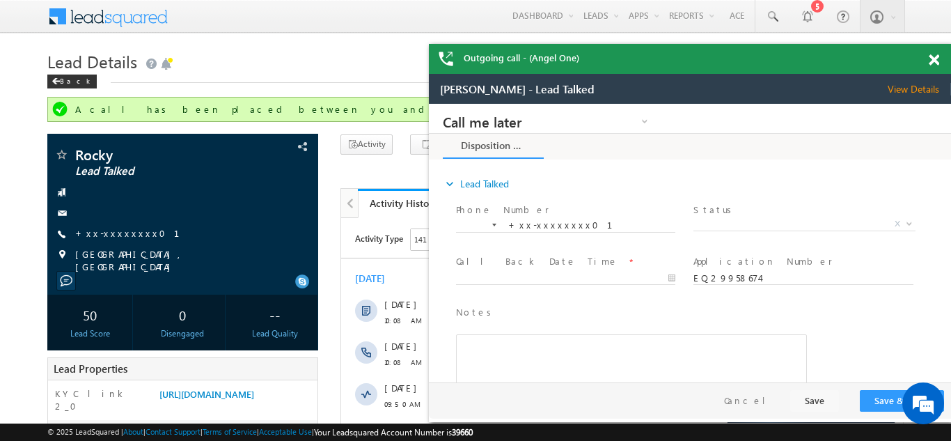
click at [931, 57] on span at bounding box center [934, 60] width 10 height 12
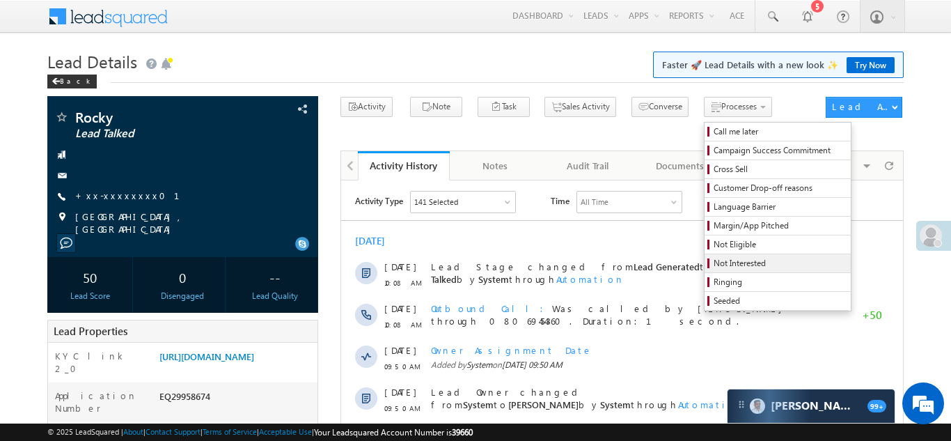
click at [714, 265] on span "Not Interested" at bounding box center [780, 263] width 132 height 13
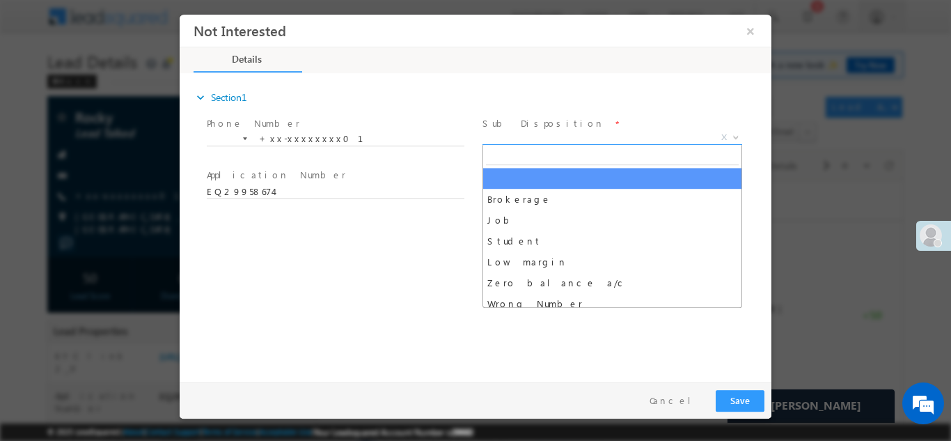
click at [563, 135] on span "X" at bounding box center [612, 137] width 260 height 14
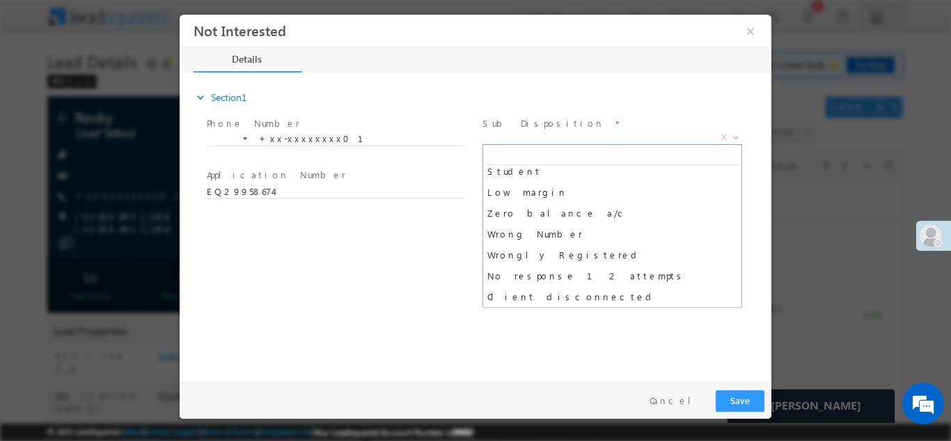
scroll to position [88, 0]
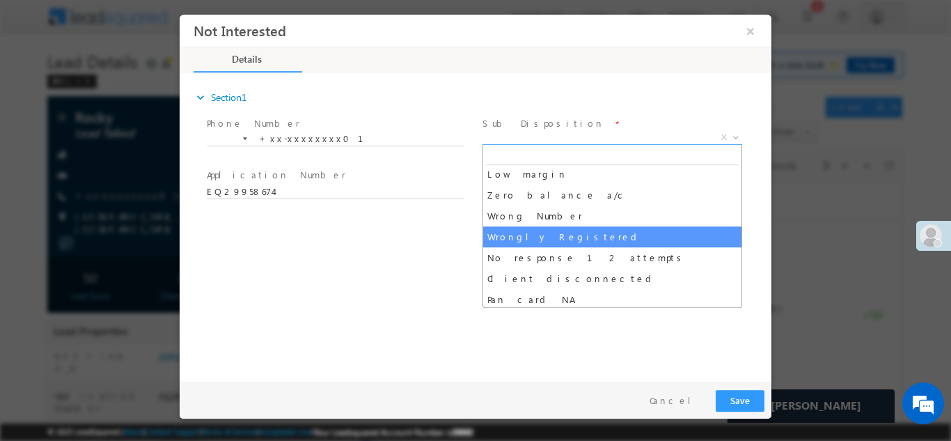
select select "Wrongly Registered"
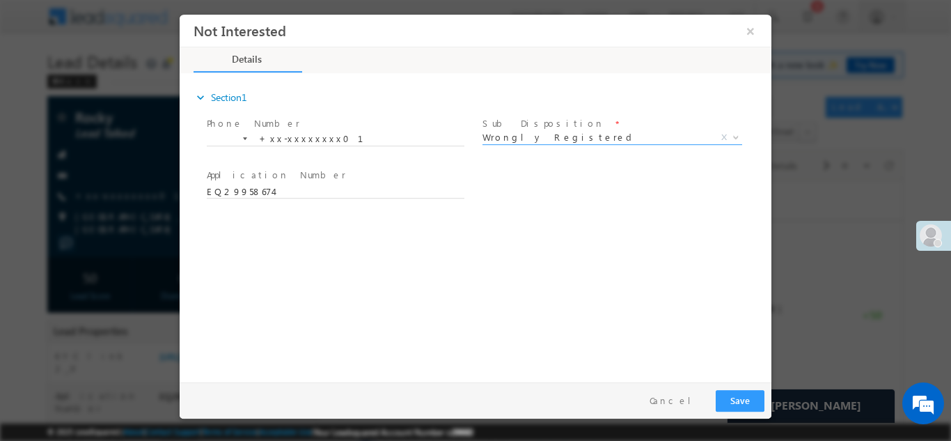
scroll to position [0, 0]
click at [746, 401] on button "Save" at bounding box center [740, 400] width 49 height 22
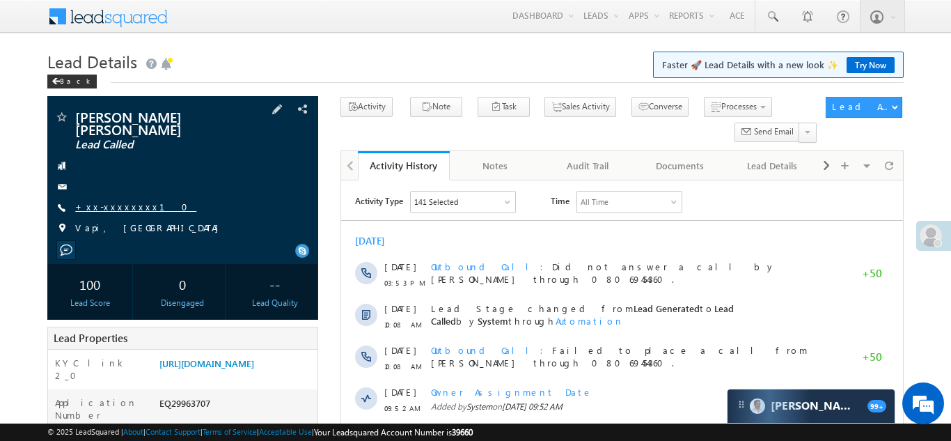
click at [109, 201] on link "+xx-xxxxxxxx10" at bounding box center [135, 207] width 121 height 12
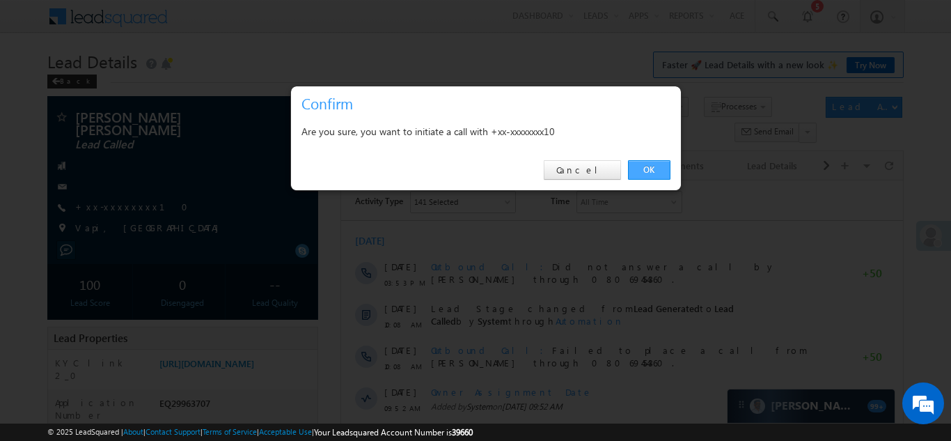
click at [641, 166] on link "OK" at bounding box center [649, 169] width 42 height 19
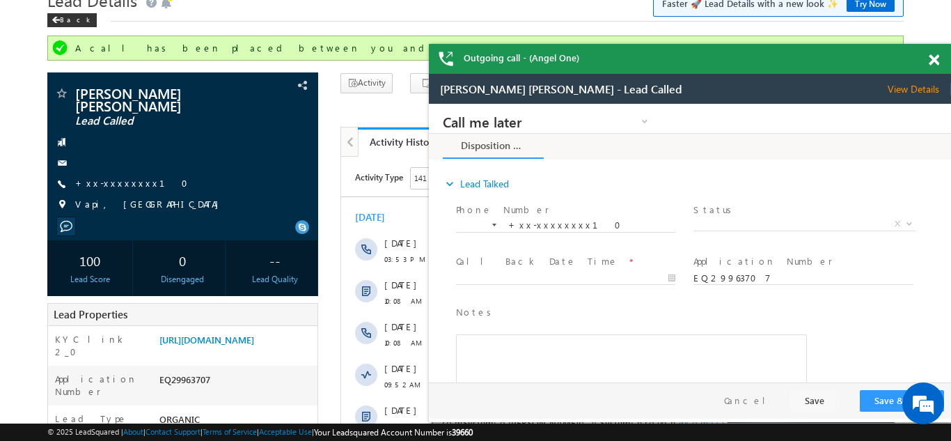
click at [938, 52] on div at bounding box center [941, 57] width 19 height 27
click at [934, 58] on span at bounding box center [934, 60] width 10 height 12
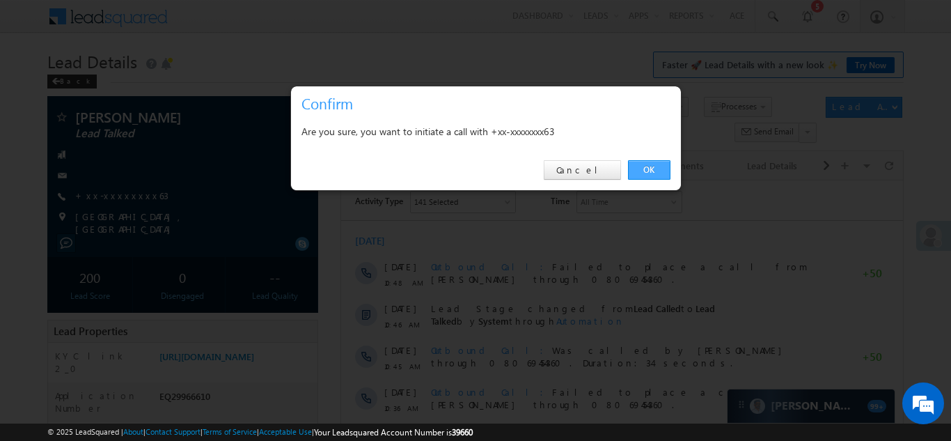
click at [650, 167] on link "OK" at bounding box center [649, 169] width 42 height 19
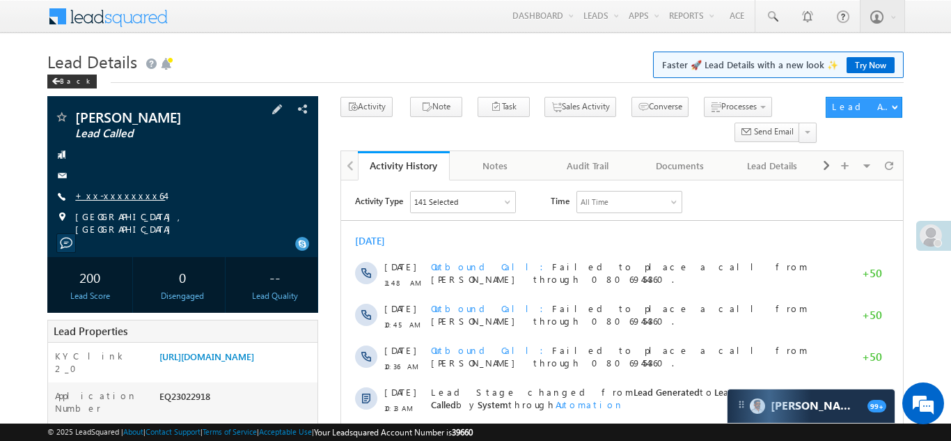
click at [117, 196] on link "+xx-xxxxxxxx64" at bounding box center [120, 195] width 90 height 12
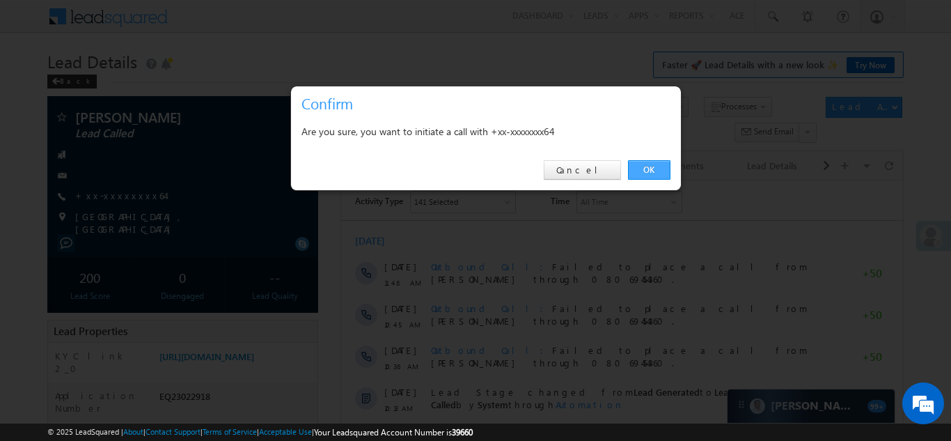
click link "OK" at bounding box center [649, 169] width 42 height 19
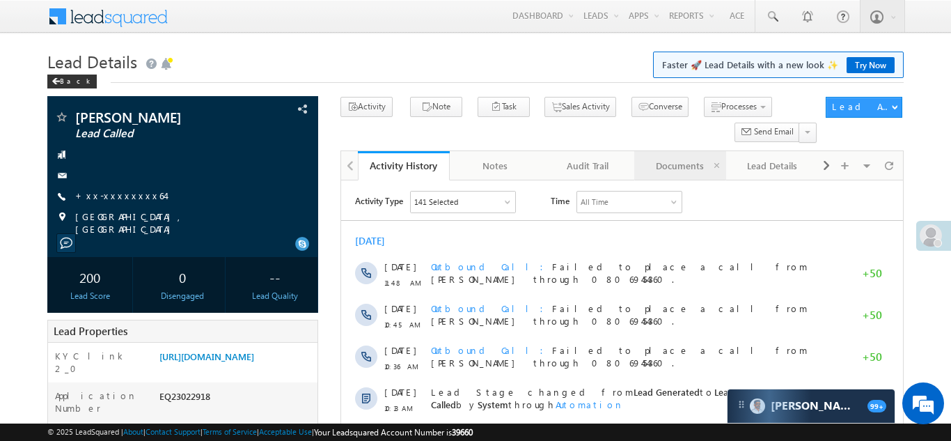
click at [653, 166] on div "Documents" at bounding box center [679, 165] width 68 height 17
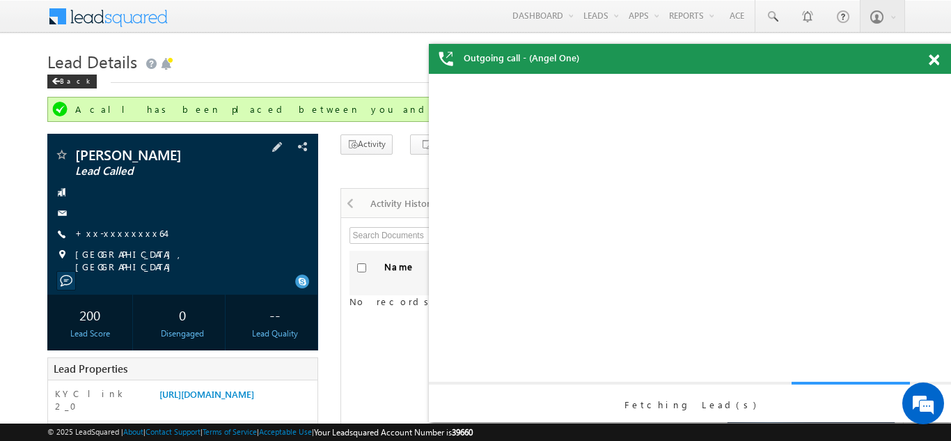
click at [109, 239] on span "+xx-xxxxxxxx64" at bounding box center [120, 234] width 90 height 14
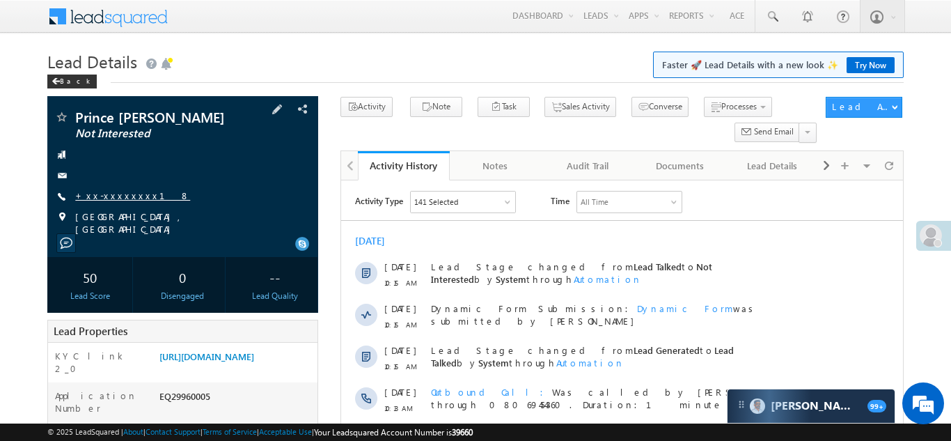
click at [107, 196] on link "+xx-xxxxxxxx18" at bounding box center [132, 195] width 115 height 12
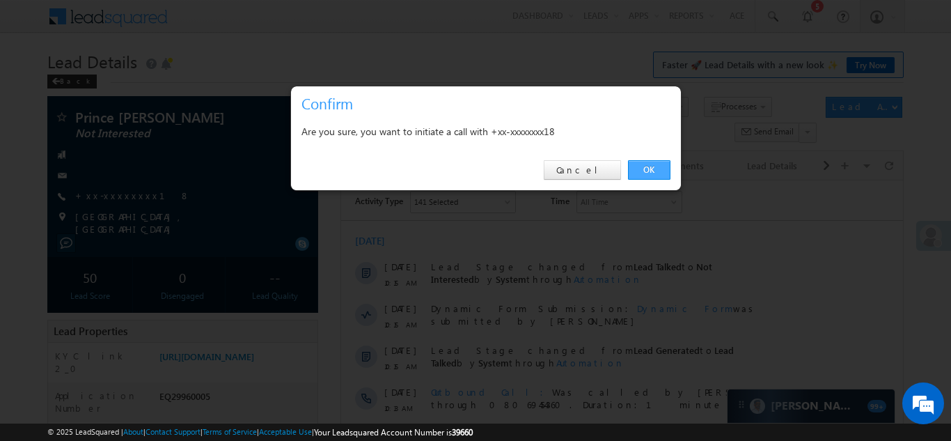
click at [644, 168] on link "OK" at bounding box center [649, 169] width 42 height 19
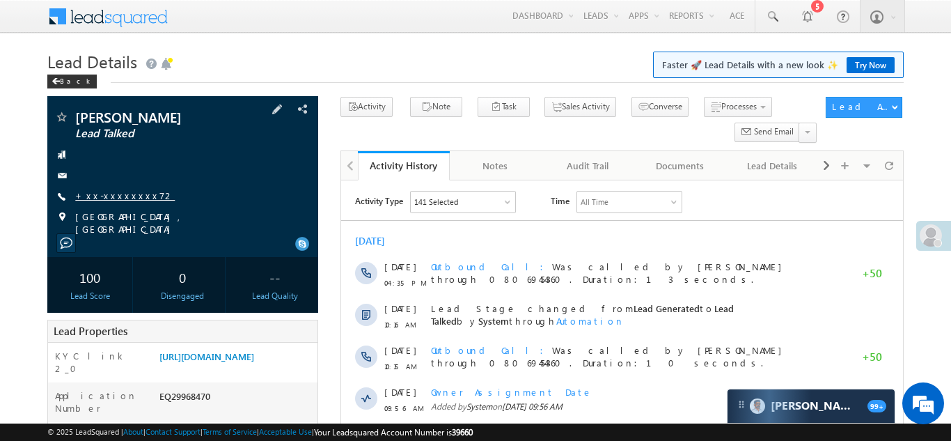
click at [113, 195] on link "+xx-xxxxxxxx72" at bounding box center [125, 195] width 100 height 12
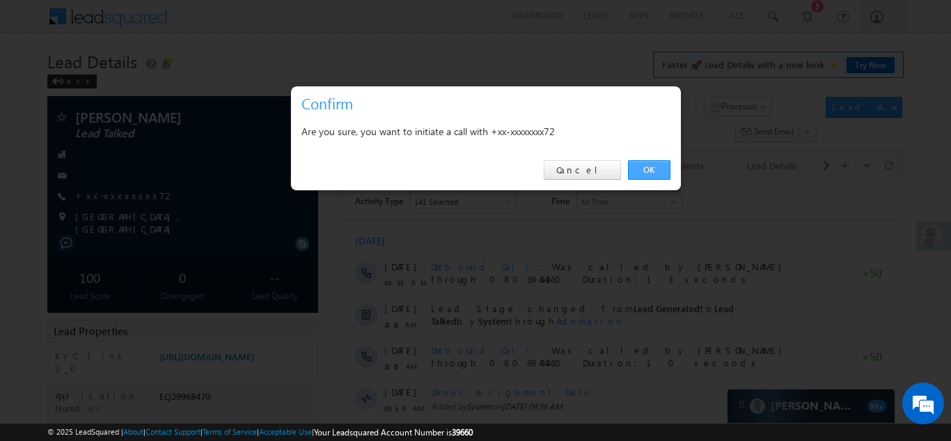
click at [647, 169] on link "OK" at bounding box center [649, 169] width 42 height 19
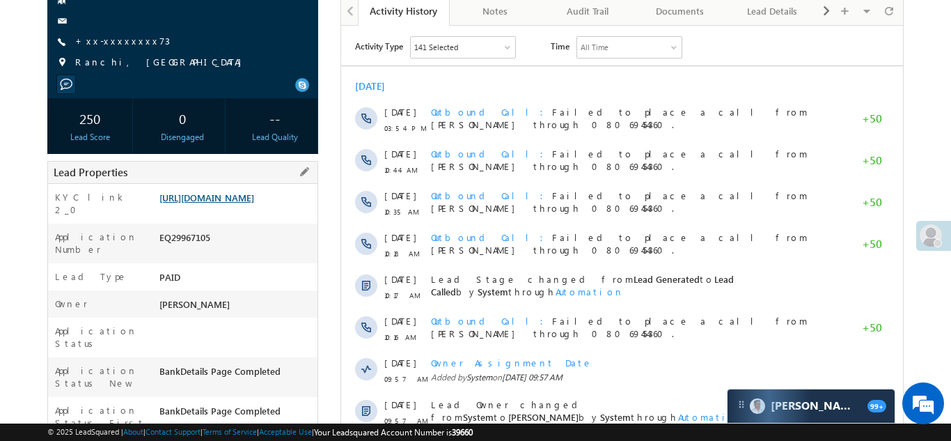
click at [245, 203] on link "[URL][DOMAIN_NAME]" at bounding box center [206, 197] width 95 height 12
click at [118, 54] on div "Ram pati Singh Lead Called +xx-xxxxxxxx73" at bounding box center [182, 15] width 257 height 121
click at [122, 37] on link "+xx-xxxxxxxx73" at bounding box center [122, 41] width 95 height 12
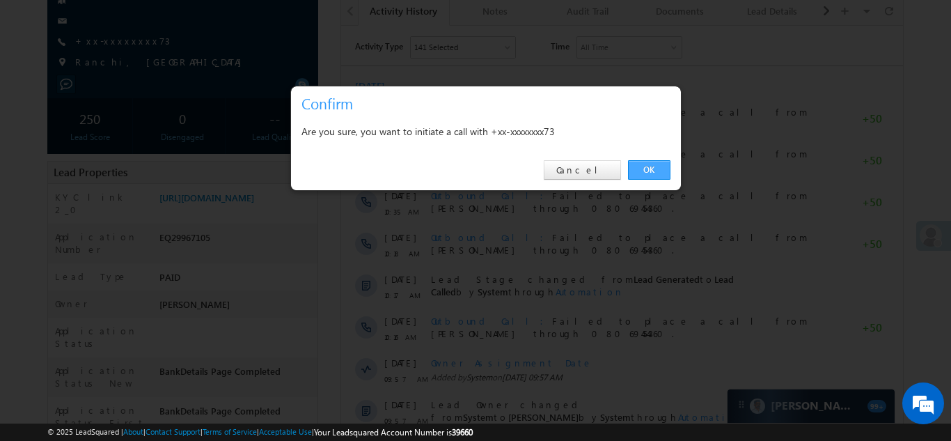
click at [643, 170] on link "OK" at bounding box center [649, 169] width 42 height 19
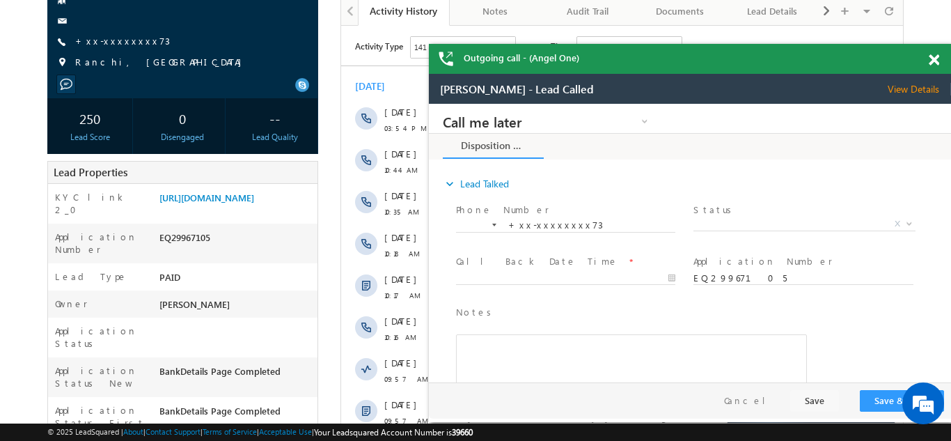
click at [931, 62] on span at bounding box center [934, 60] width 10 height 12
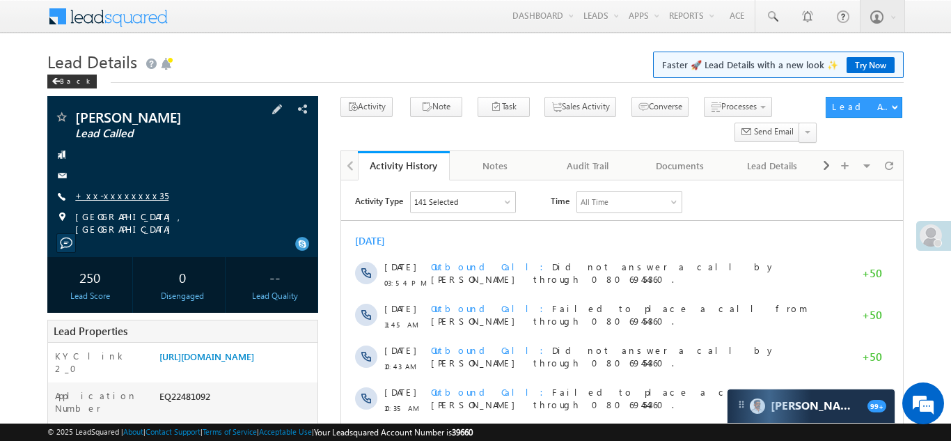
click at [124, 201] on link "+xx-xxxxxxxx35" at bounding box center [121, 195] width 93 height 12
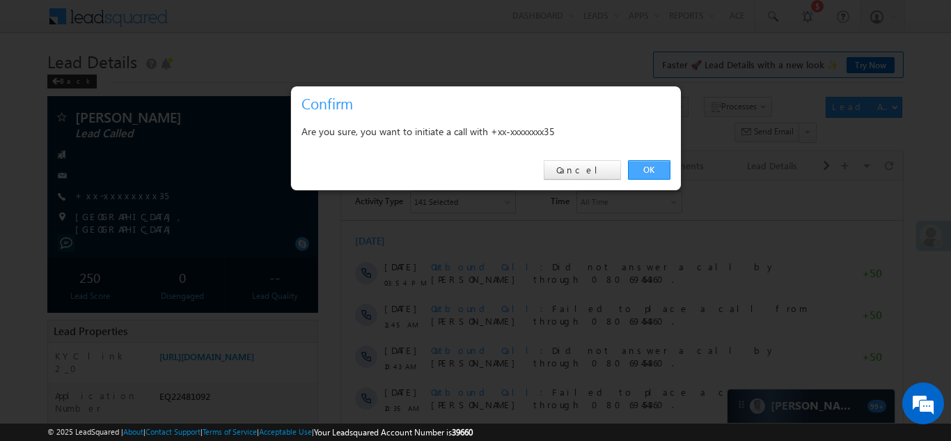
click at [652, 164] on link "OK" at bounding box center [649, 169] width 42 height 19
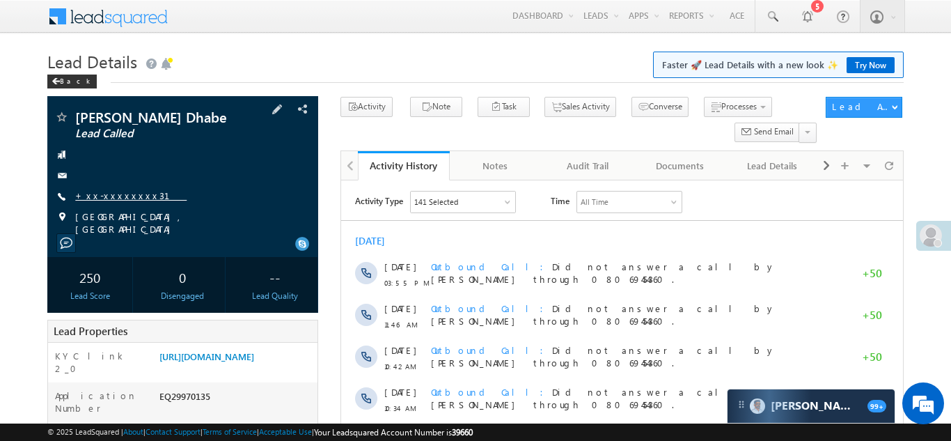
click at [120, 191] on link "+xx-xxxxxxxx31" at bounding box center [130, 195] width 111 height 12
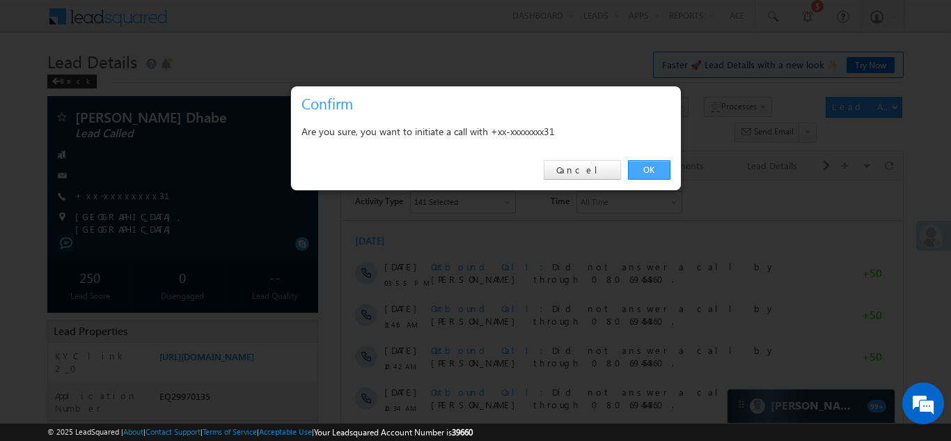
click at [643, 163] on link "OK" at bounding box center [649, 169] width 42 height 19
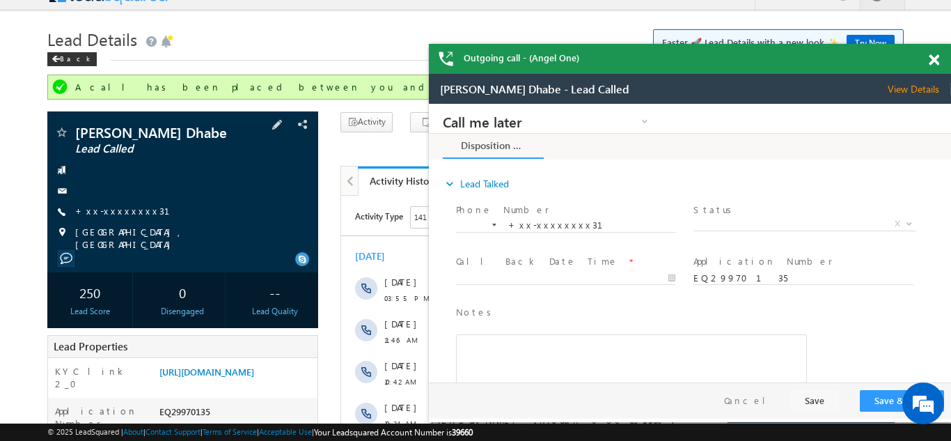
scroll to position [10, 0]
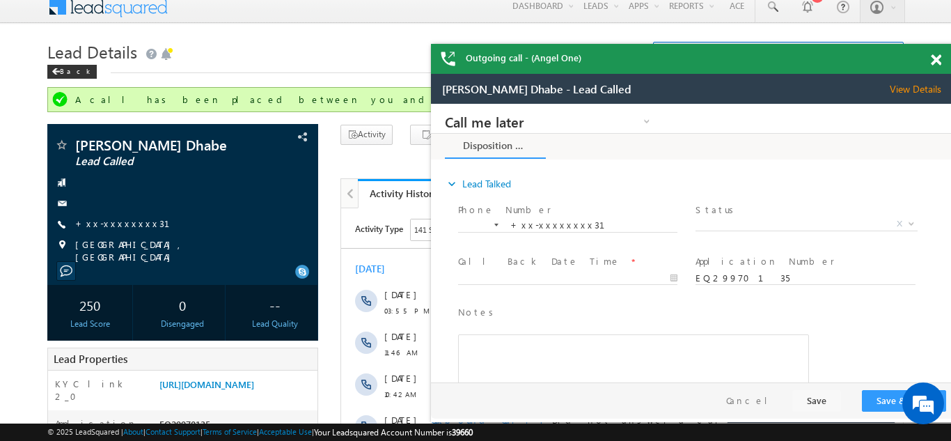
click at [932, 58] on div "Outgoing call - (Angel One)" at bounding box center [692, 59] width 522 height 30
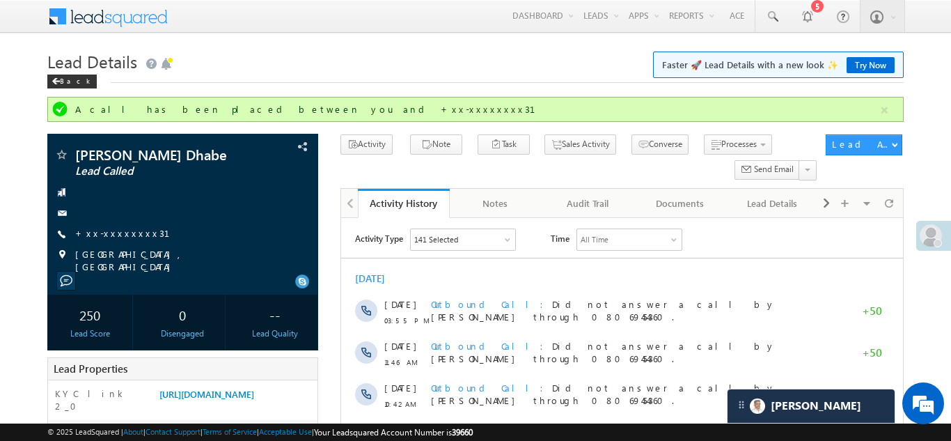
scroll to position [0, 0]
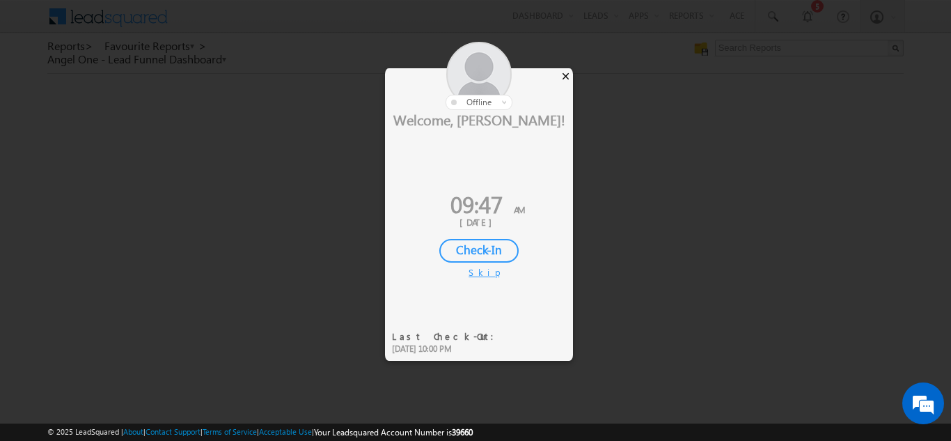
click at [567, 76] on div "×" at bounding box center [565, 75] width 15 height 15
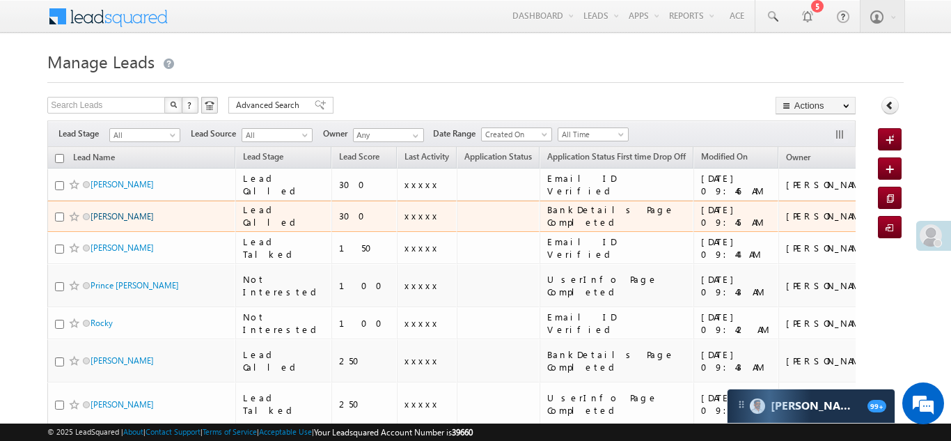
click at [116, 219] on link "Ram pati Singh" at bounding box center [122, 216] width 63 height 10
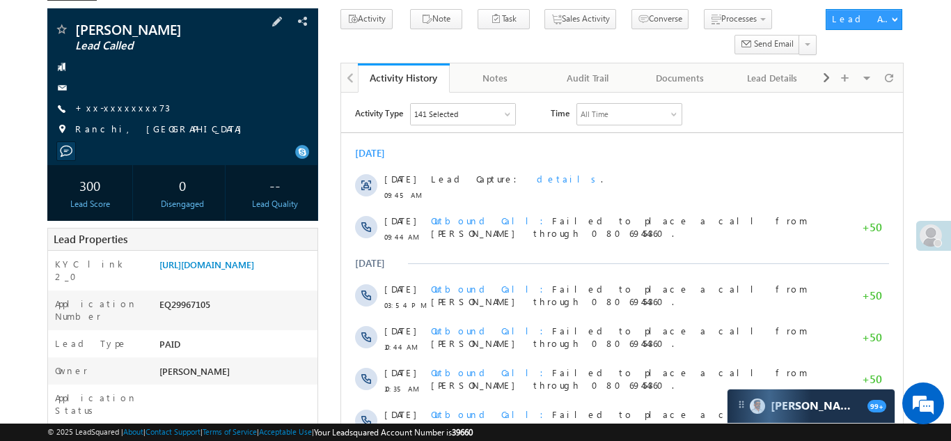
scroll to position [88, 0]
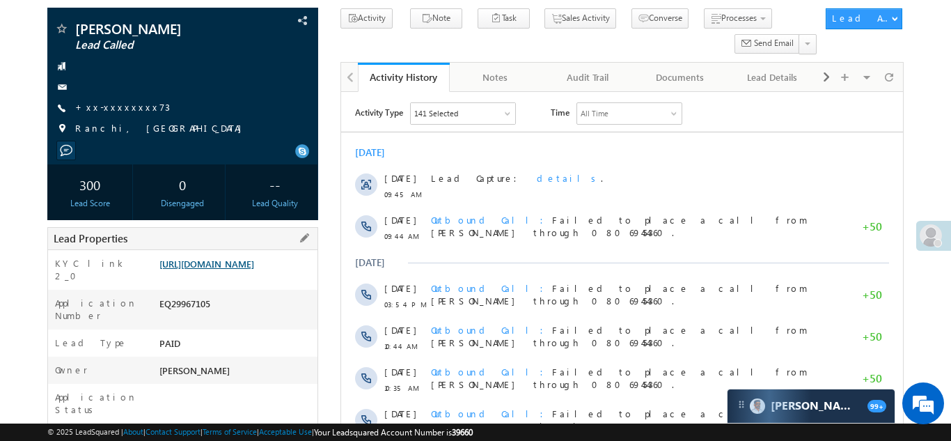
click at [234, 269] on link "[URL][DOMAIN_NAME]" at bounding box center [206, 264] width 95 height 12
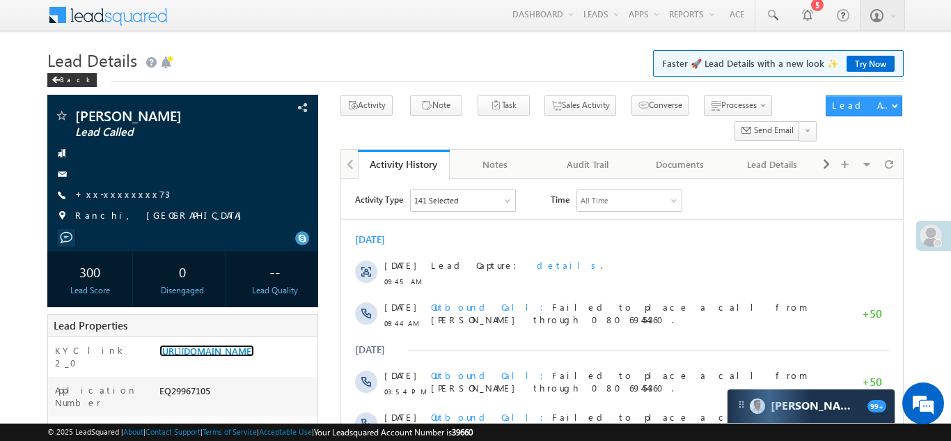
scroll to position [0, 0]
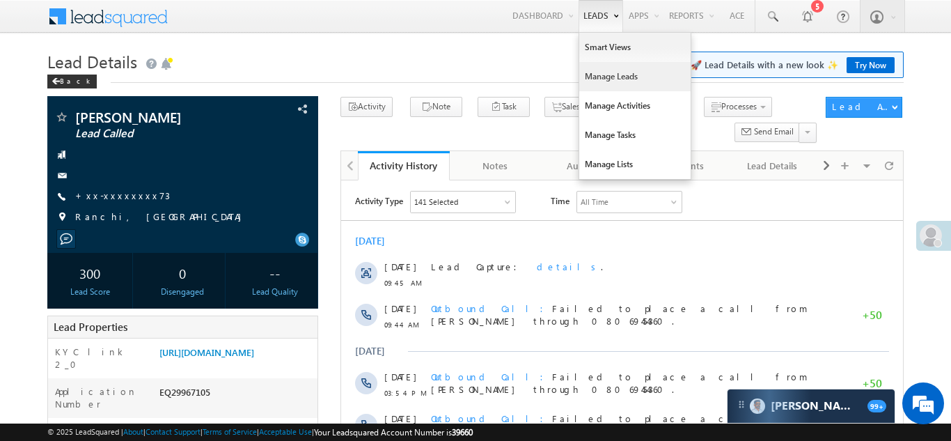
click at [593, 75] on link "Manage Leads" at bounding box center [634, 76] width 111 height 29
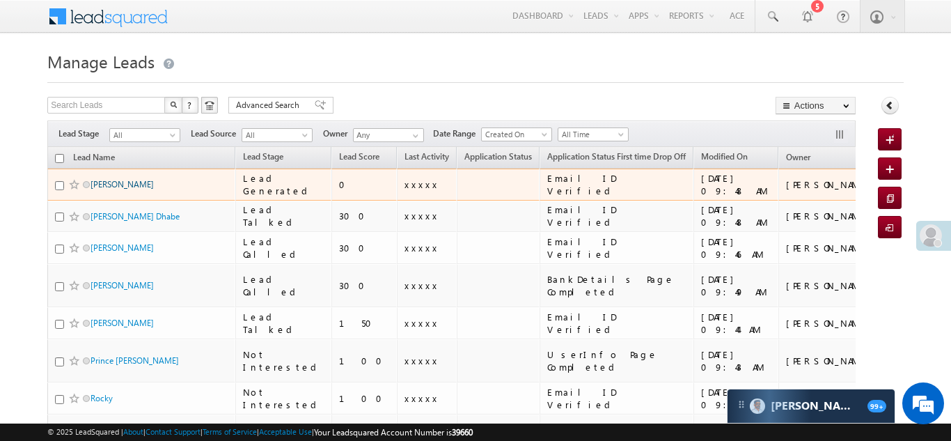
click at [129, 184] on link "[PERSON_NAME]" at bounding box center [122, 184] width 63 height 10
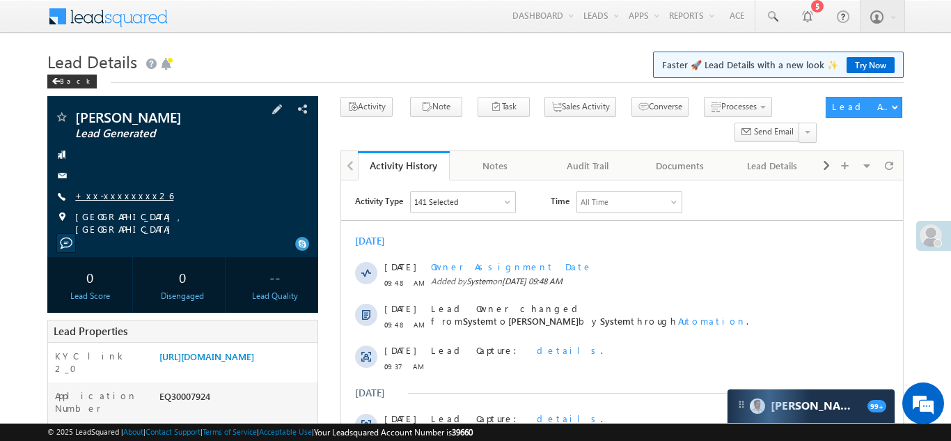
click at [109, 191] on link "+xx-xxxxxxxx26" at bounding box center [124, 195] width 98 height 12
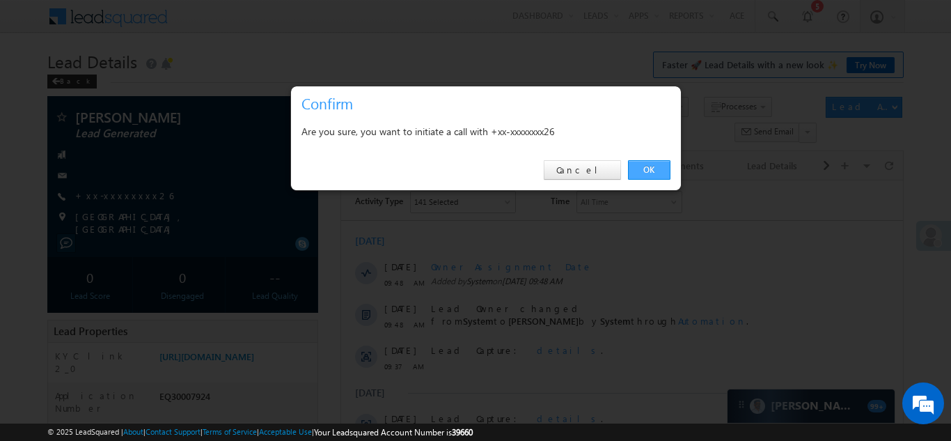
click at [649, 168] on link "OK" at bounding box center [649, 169] width 42 height 19
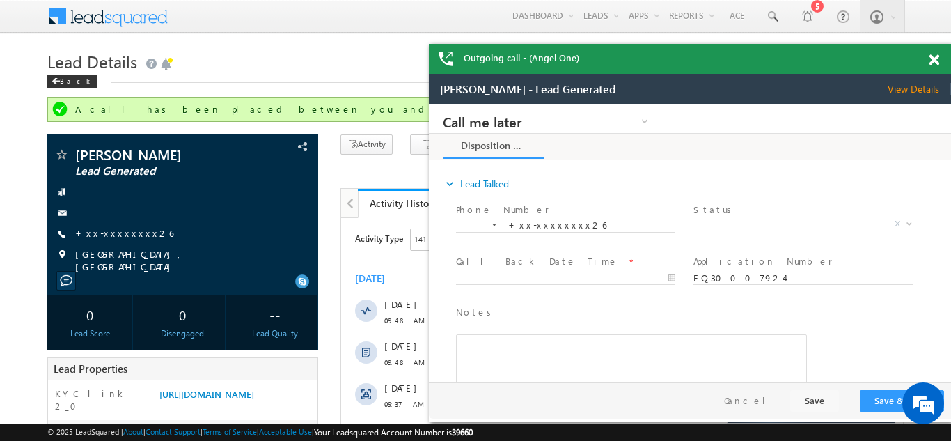
click at [936, 62] on span at bounding box center [934, 60] width 10 height 12
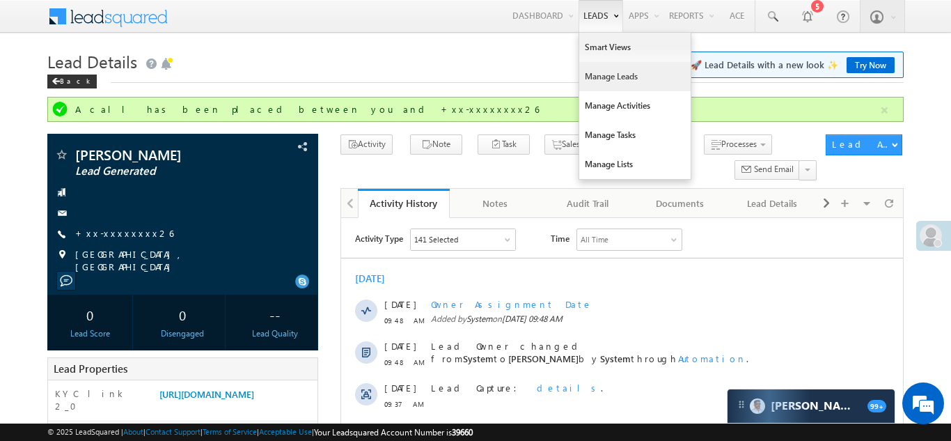
click at [602, 79] on link "Manage Leads" at bounding box center [634, 76] width 111 height 29
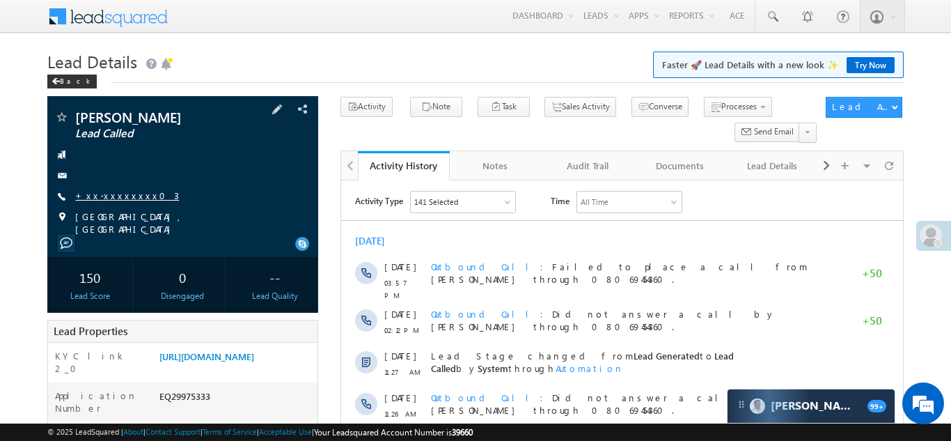
click at [94, 196] on link "+xx-xxxxxxxx03" at bounding box center [127, 195] width 104 height 12
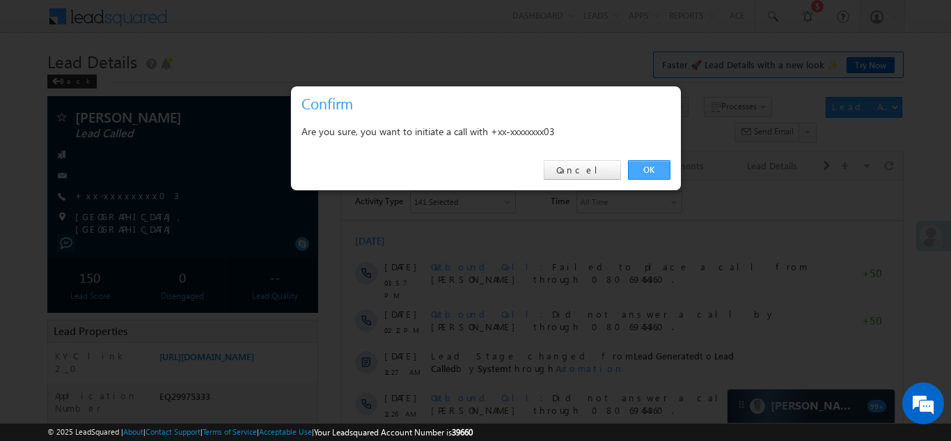
click at [637, 168] on link "OK" at bounding box center [649, 169] width 42 height 19
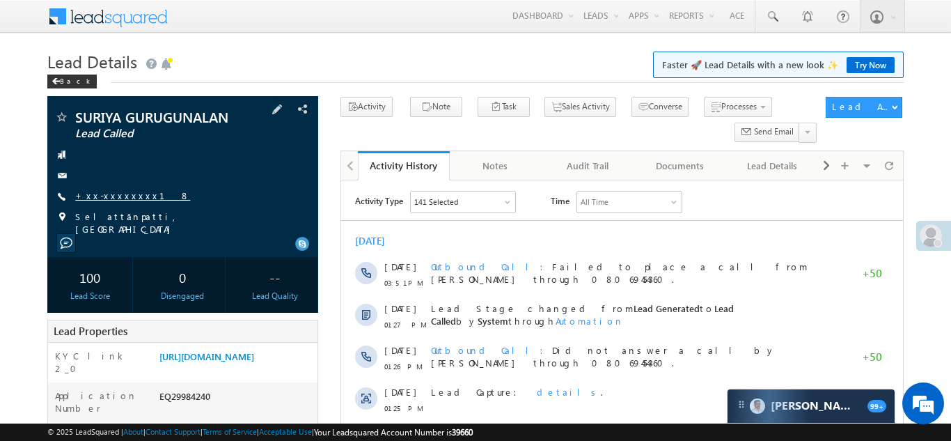
click at [106, 191] on link "+xx-xxxxxxxx18" at bounding box center [132, 195] width 115 height 12
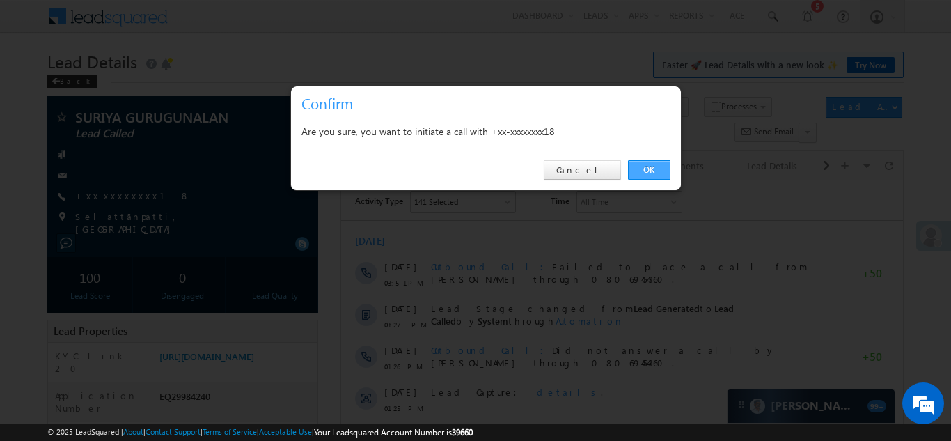
click at [647, 171] on link "OK" at bounding box center [649, 169] width 42 height 19
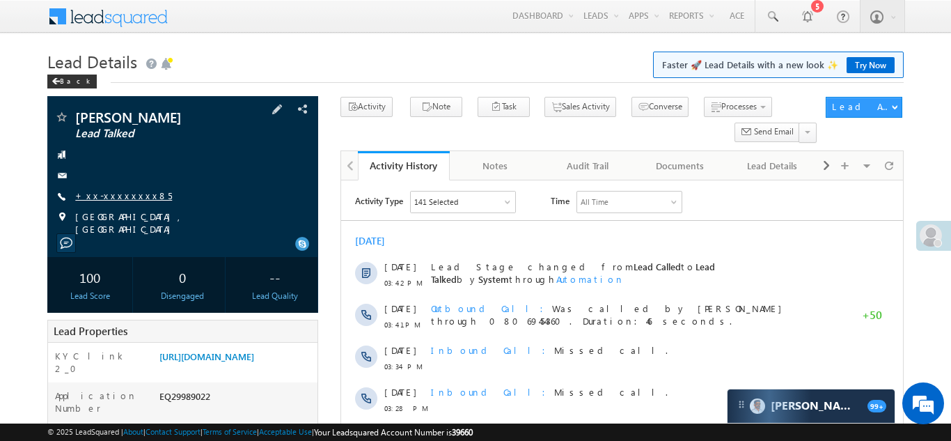
click at [109, 192] on link "+xx-xxxxxxxx85" at bounding box center [123, 195] width 97 height 12
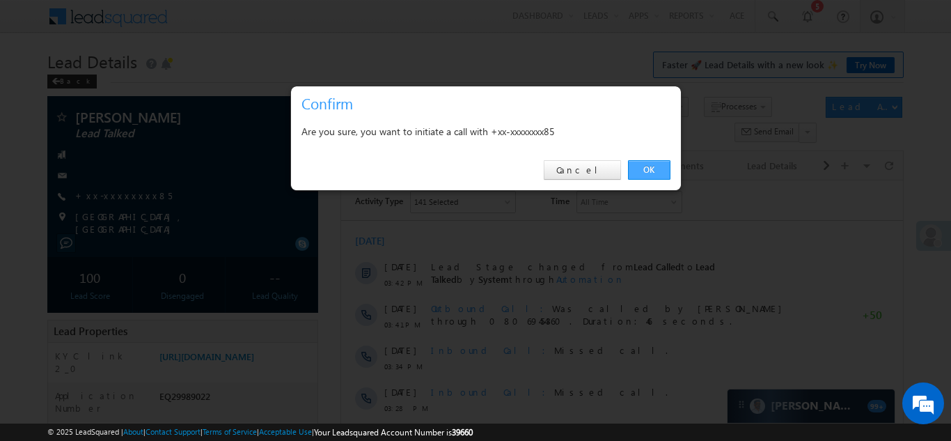
click at [643, 162] on link "OK" at bounding box center [649, 169] width 42 height 19
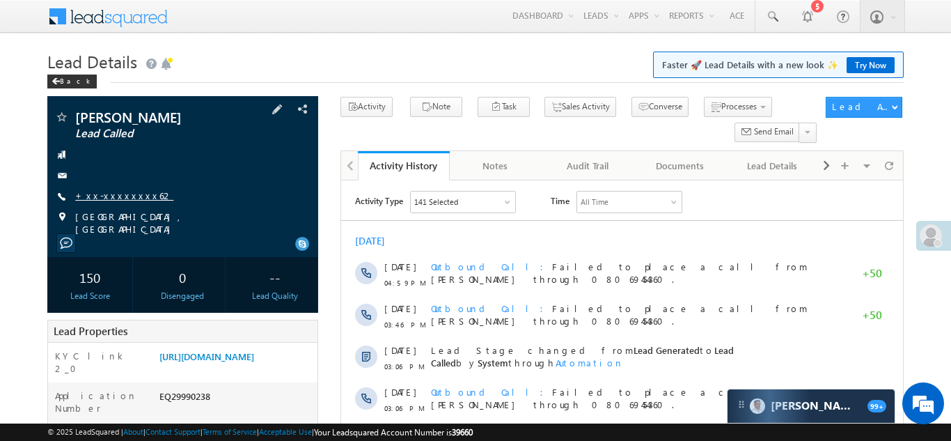
click at [112, 194] on link "+xx-xxxxxxxx62" at bounding box center [124, 195] width 98 height 12
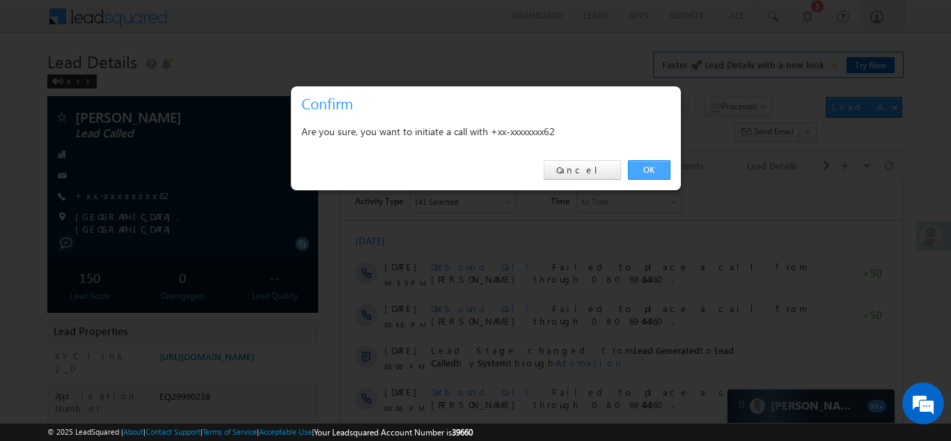
click at [645, 166] on link "OK" at bounding box center [649, 169] width 42 height 19
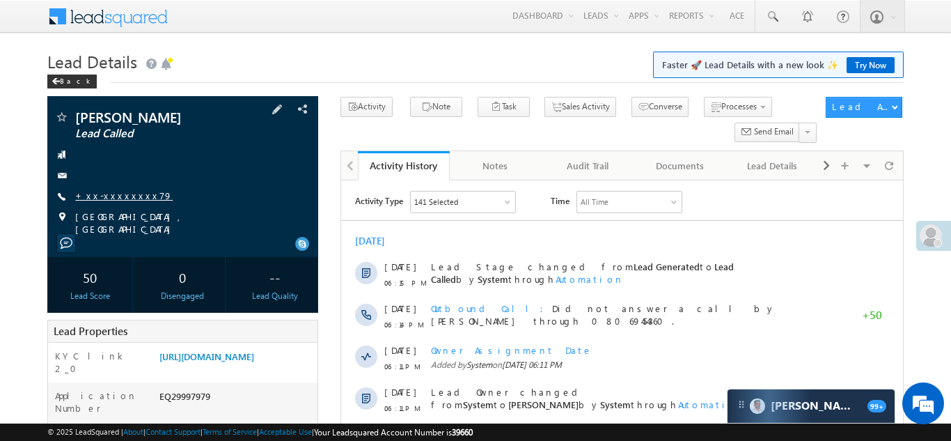
click at [113, 194] on link "+xx-xxxxxxxx79" at bounding box center [123, 195] width 97 height 12
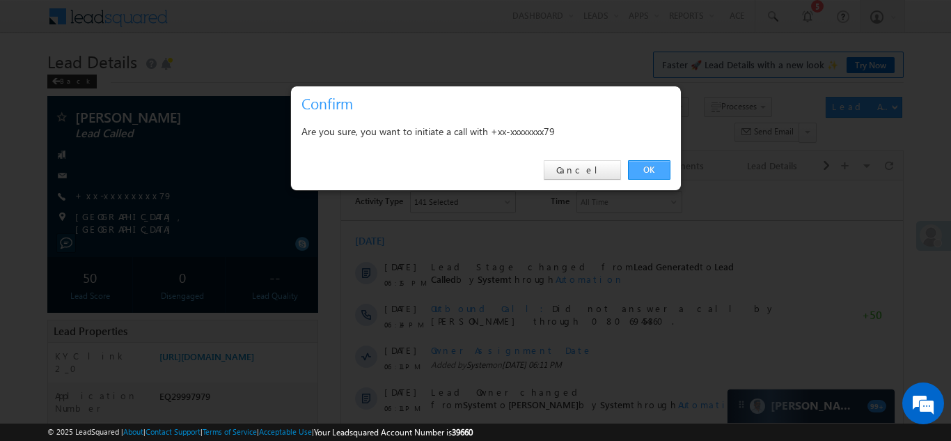
click at [645, 169] on link "OK" at bounding box center [649, 169] width 42 height 19
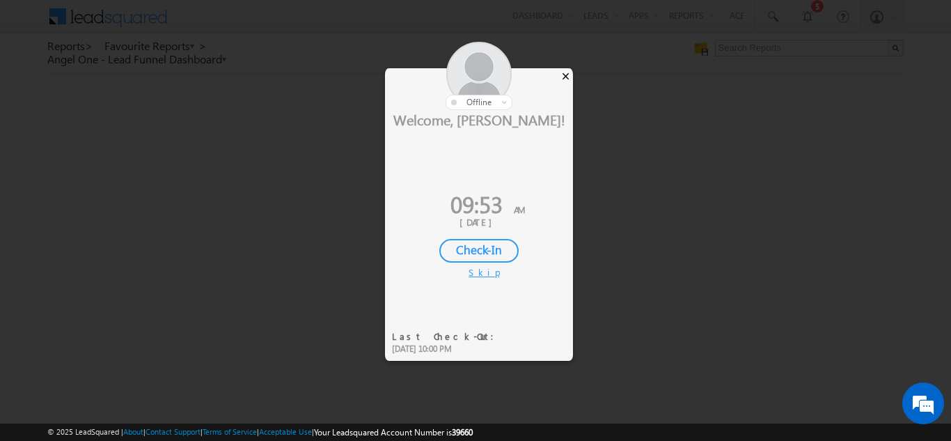
click at [561, 74] on div "×" at bounding box center [565, 75] width 15 height 15
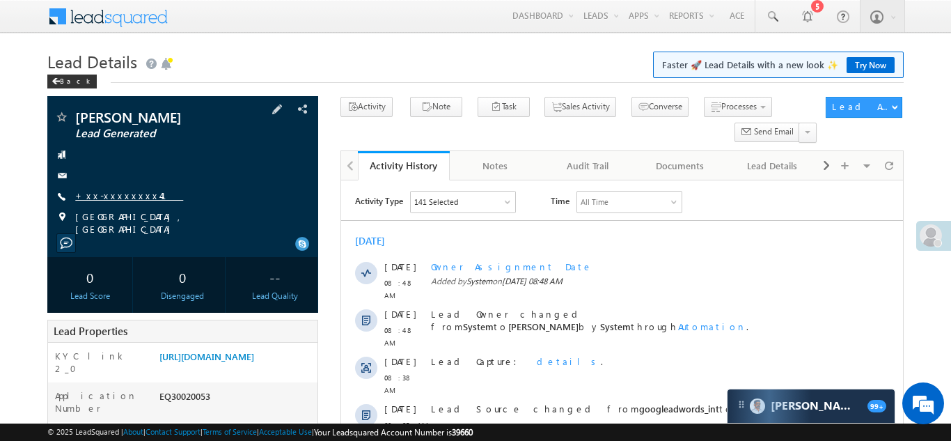
click at [117, 189] on link "+xx-xxxxxxxx41" at bounding box center [129, 195] width 108 height 12
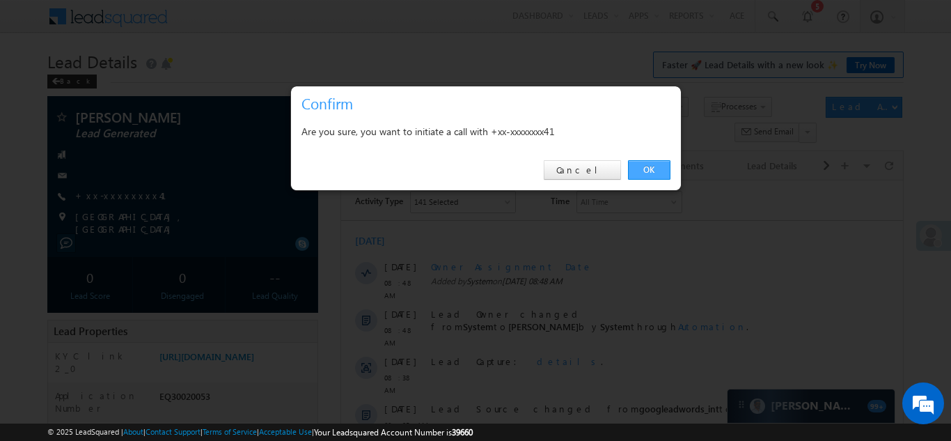
click at [647, 168] on link "OK" at bounding box center [649, 169] width 42 height 19
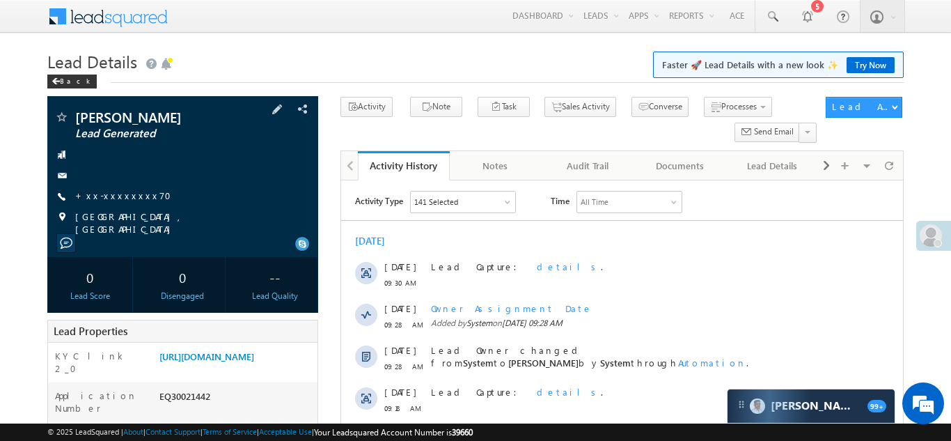
click at [116, 187] on div "[PERSON_NAME] Lead Generated +xx-xxxxxxxx70" at bounding box center [182, 172] width 257 height 125
click at [118, 192] on link "+xx-xxxxxxxx70" at bounding box center [127, 195] width 104 height 12
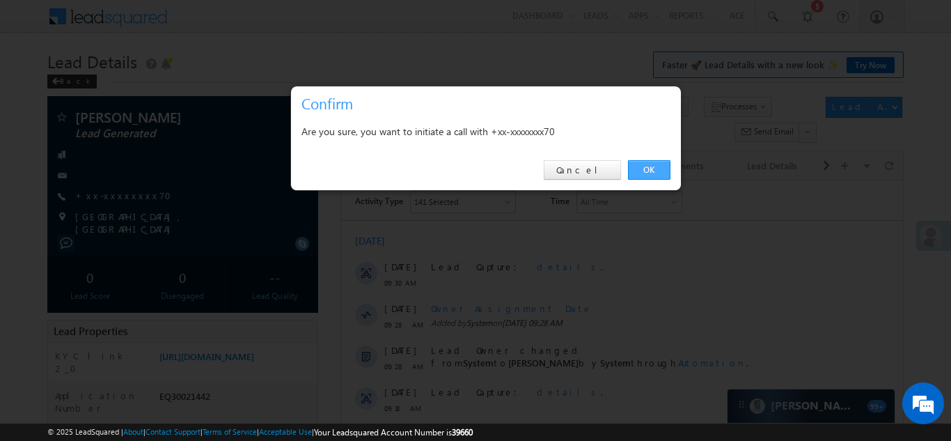
click at [661, 168] on link "OK" at bounding box center [649, 169] width 42 height 19
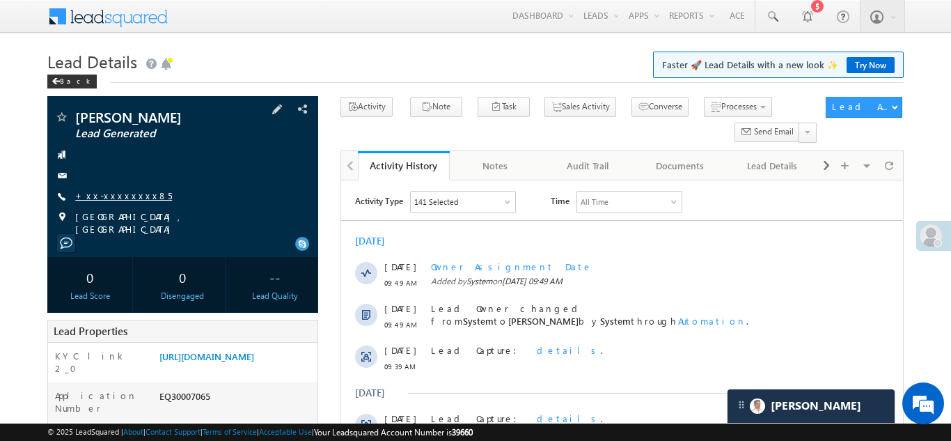
click at [118, 195] on link "+xx-xxxxxxxx85" at bounding box center [123, 195] width 97 height 12
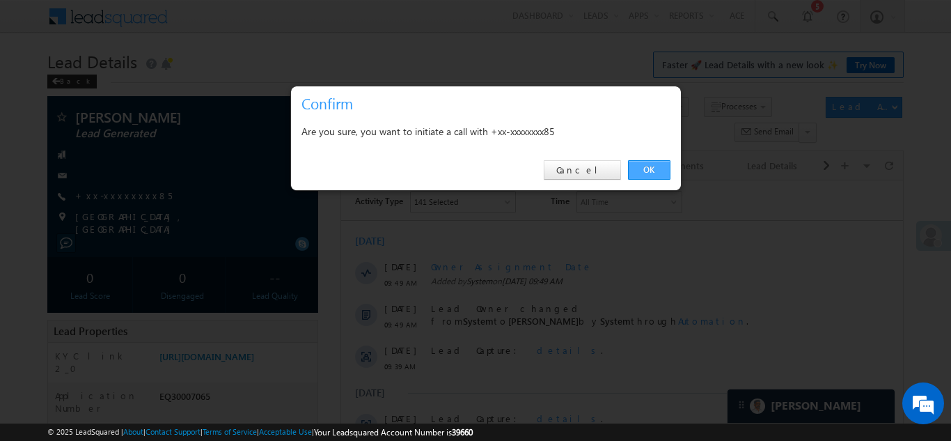
click at [647, 166] on link "OK" at bounding box center [649, 169] width 42 height 19
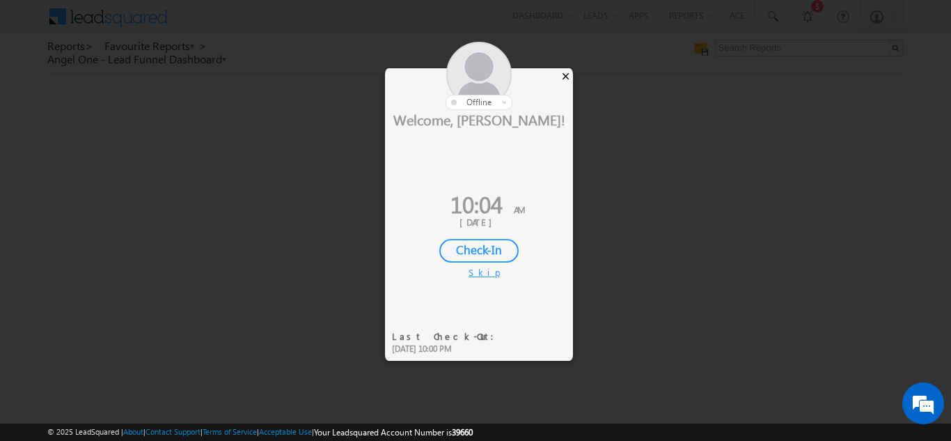
click at [565, 73] on div "×" at bounding box center [565, 75] width 15 height 15
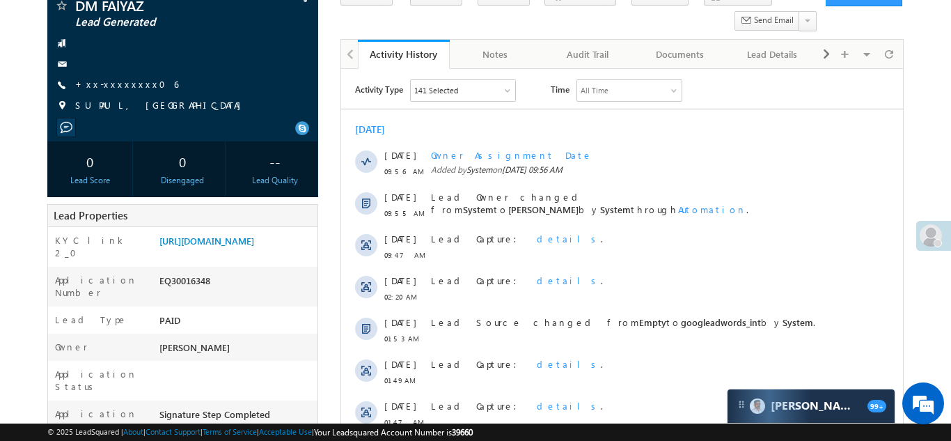
scroll to position [113, 0]
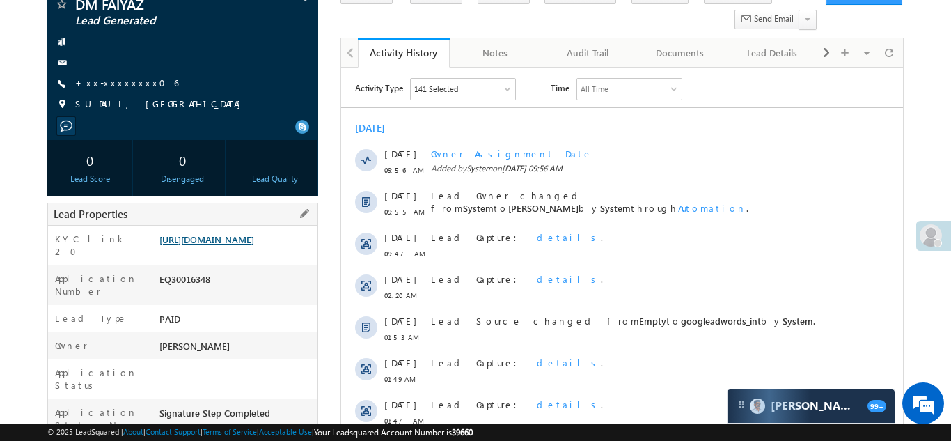
click at [235, 245] on link "https://angelbroking1-pk3em7sa.customui-test.leadsquared.com?leadId=7de8ee7b-1e…" at bounding box center [206, 239] width 95 height 12
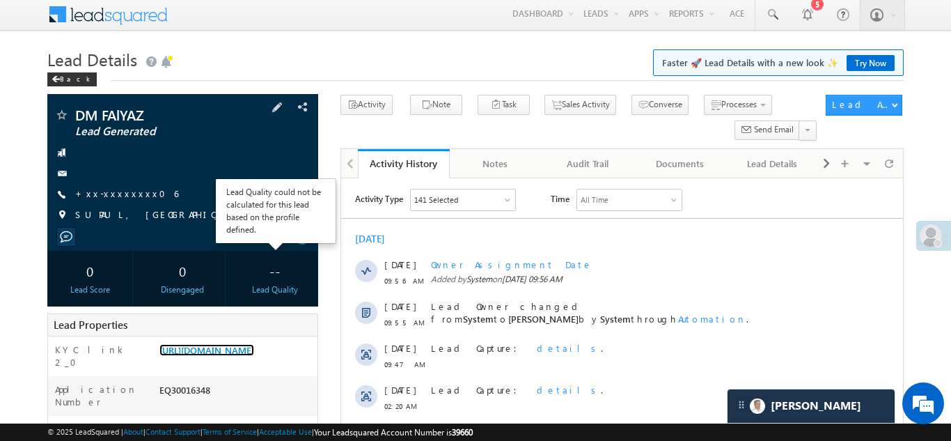
scroll to position [0, 0]
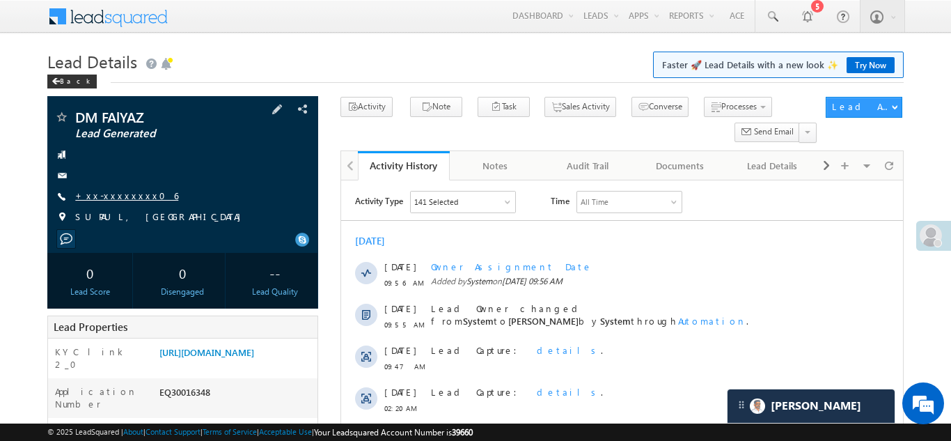
click at [116, 198] on link "+xx-xxxxxxxx06" at bounding box center [126, 195] width 103 height 12
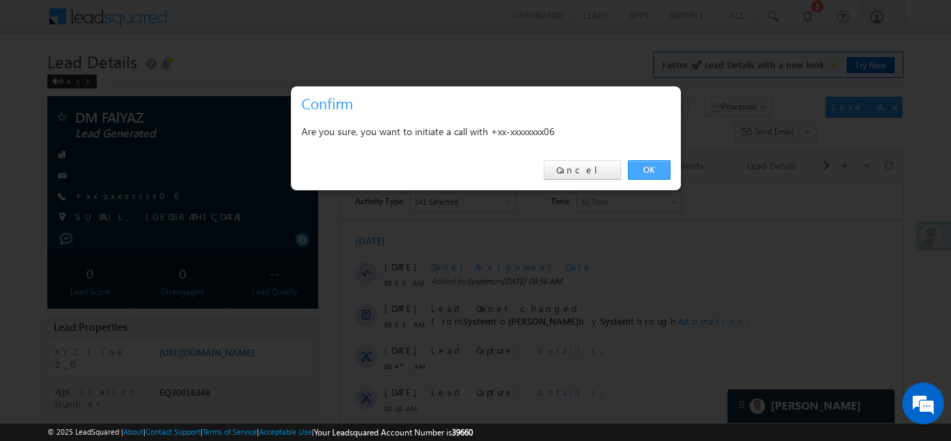
click at [638, 169] on link "OK" at bounding box center [649, 169] width 42 height 19
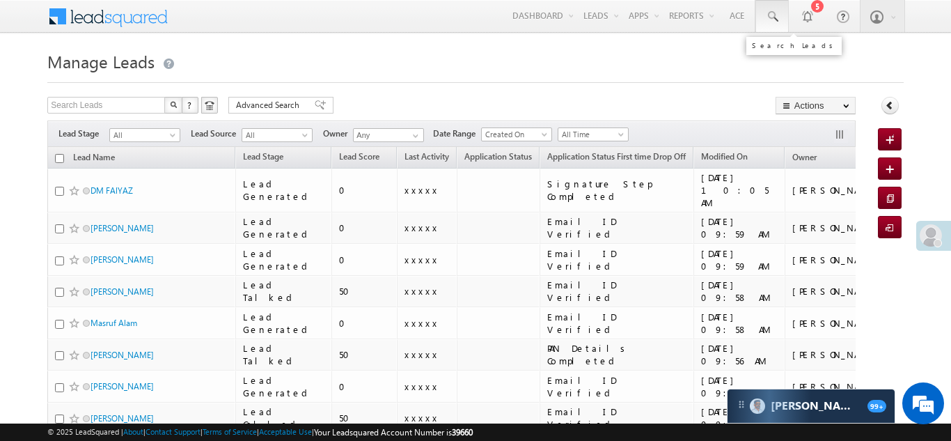
click at [769, 12] on span at bounding box center [772, 17] width 14 height 14
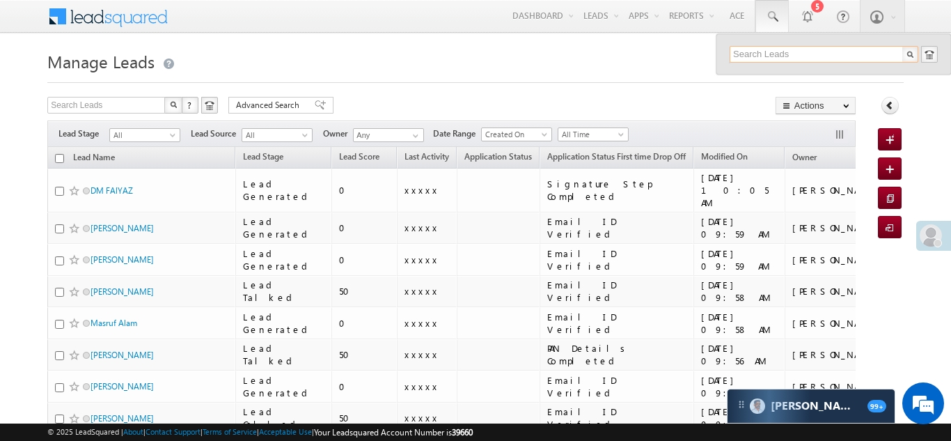
paste input "EQ29819898"
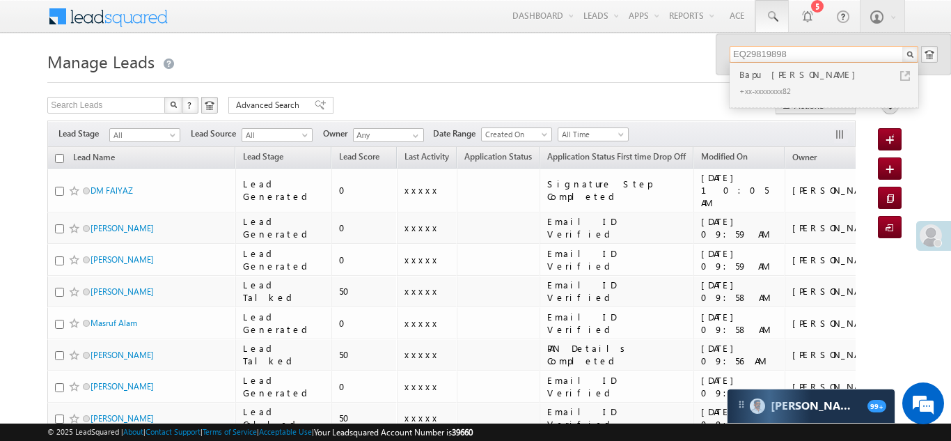
type input "EQ29819898"
click at [768, 73] on div "Bapu Vishvanath Ghane" at bounding box center [830, 74] width 187 height 15
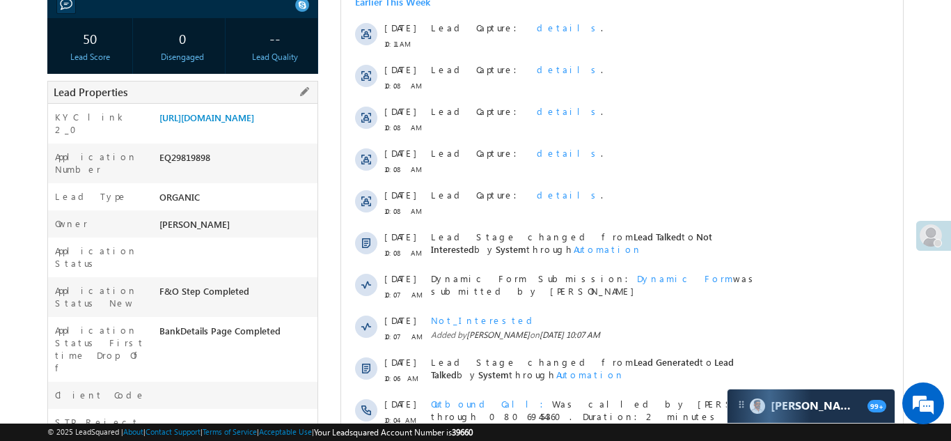
scroll to position [255, 0]
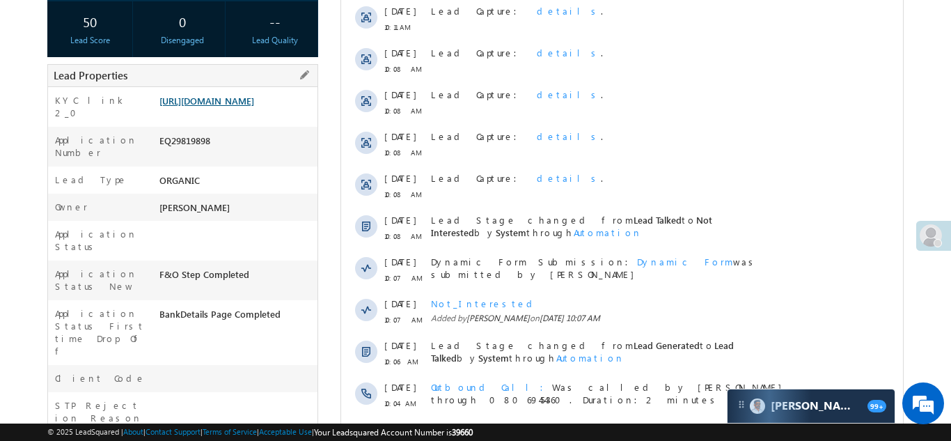
click at [235, 97] on link "[URL][DOMAIN_NAME]" at bounding box center [206, 101] width 95 height 12
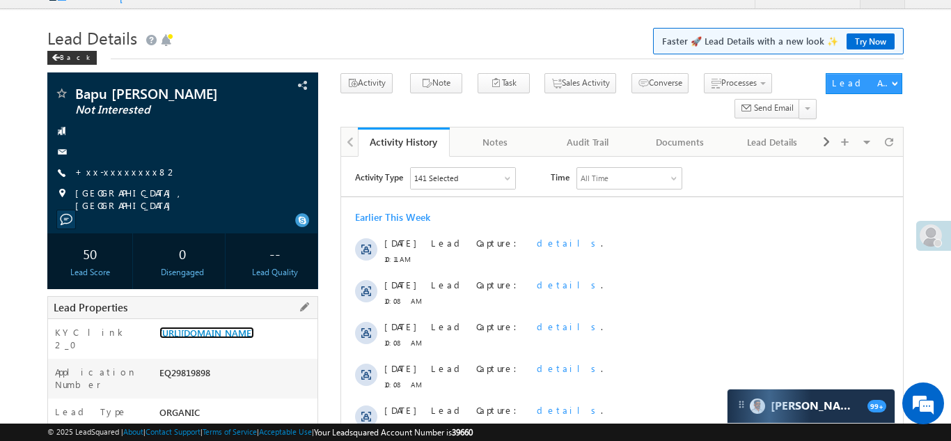
scroll to position [0, 0]
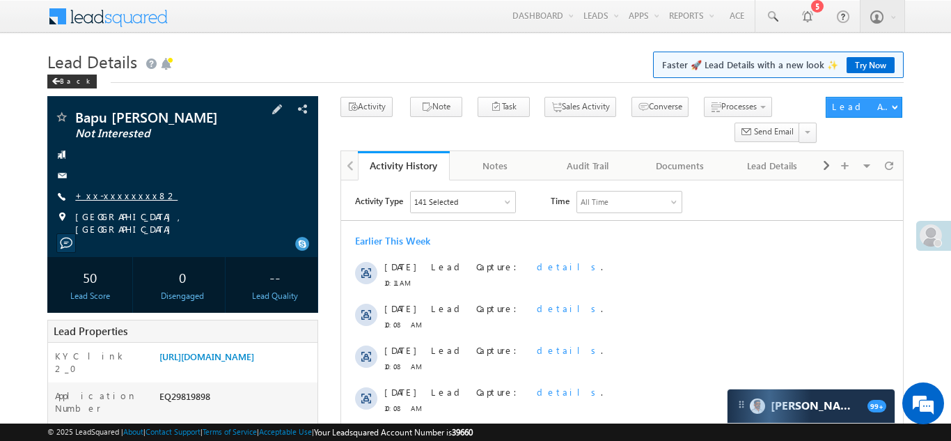
click at [98, 197] on link "+xx-xxxxxxxx82" at bounding box center [126, 195] width 102 height 12
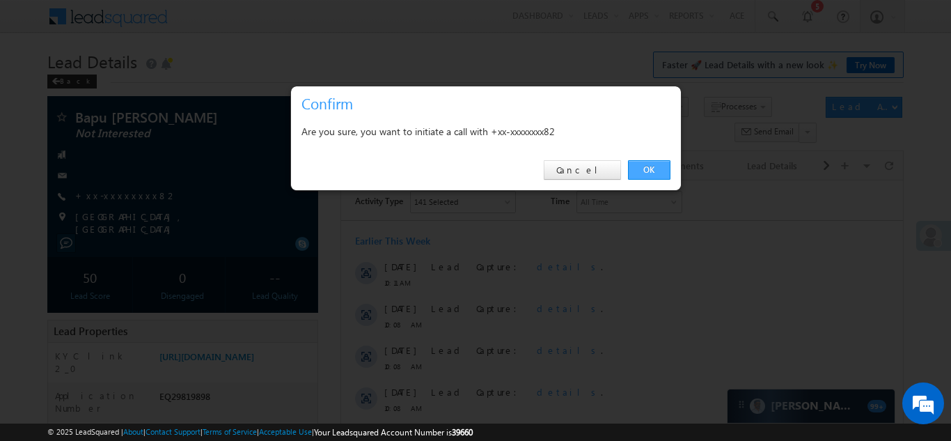
click at [649, 168] on link "OK" at bounding box center [649, 169] width 42 height 19
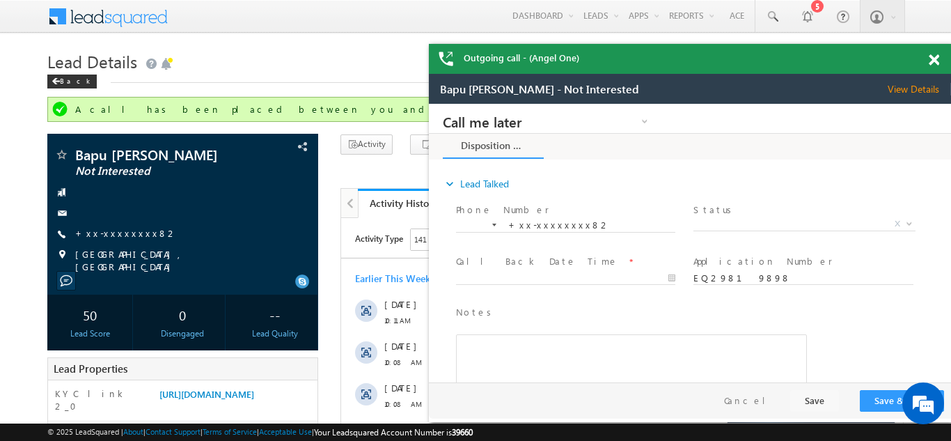
click at [934, 57] on div "Outgoing call - (Angel One)" at bounding box center [690, 59] width 522 height 30
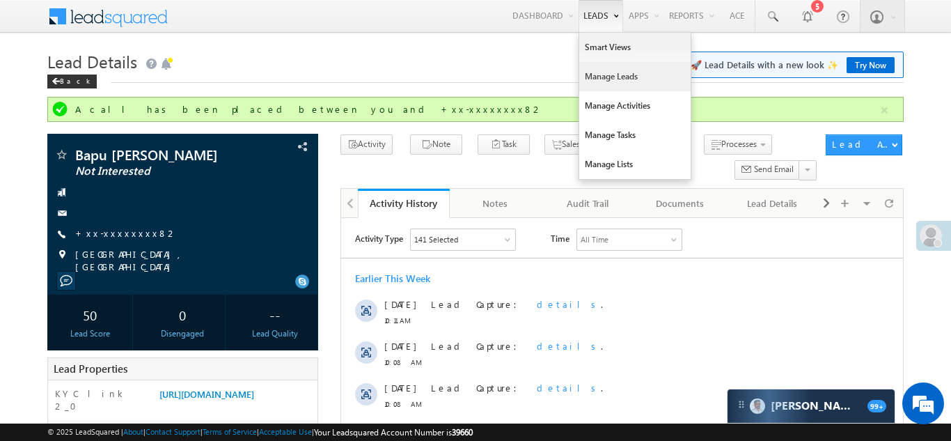
click at [598, 84] on link "Manage Leads" at bounding box center [634, 76] width 111 height 29
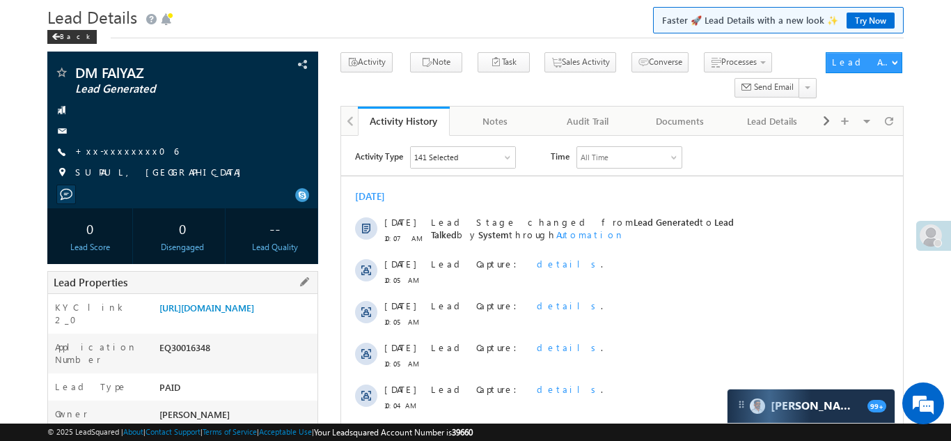
scroll to position [31, 0]
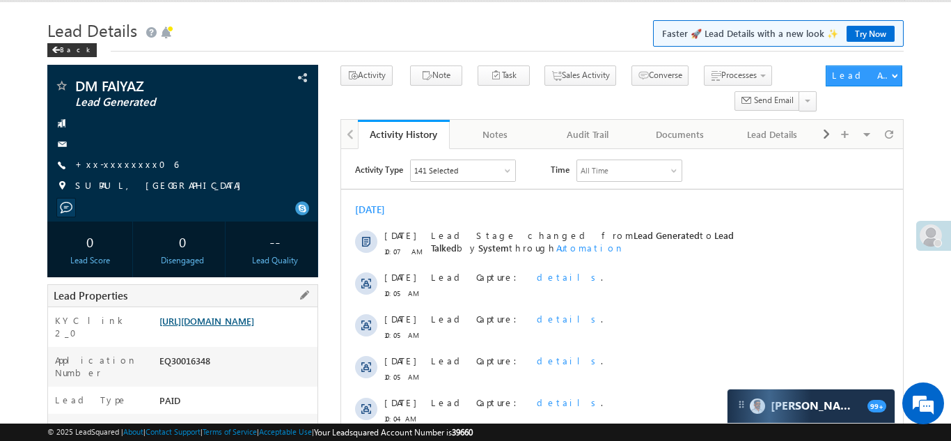
click at [245, 327] on link "https://angelbroking1-pk3em7sa.customui-test.leadsquared.com?leadId=7de8ee7b-1e…" at bounding box center [206, 321] width 95 height 12
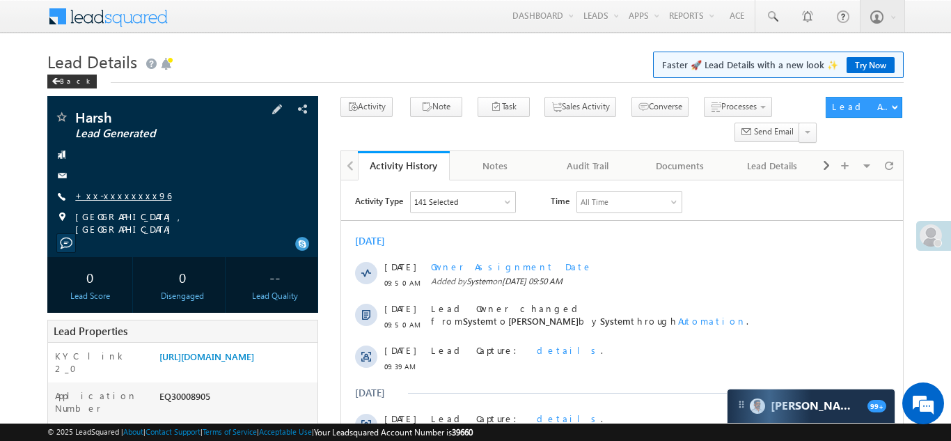
click at [121, 199] on link "+xx-xxxxxxxx96" at bounding box center [123, 195] width 96 height 12
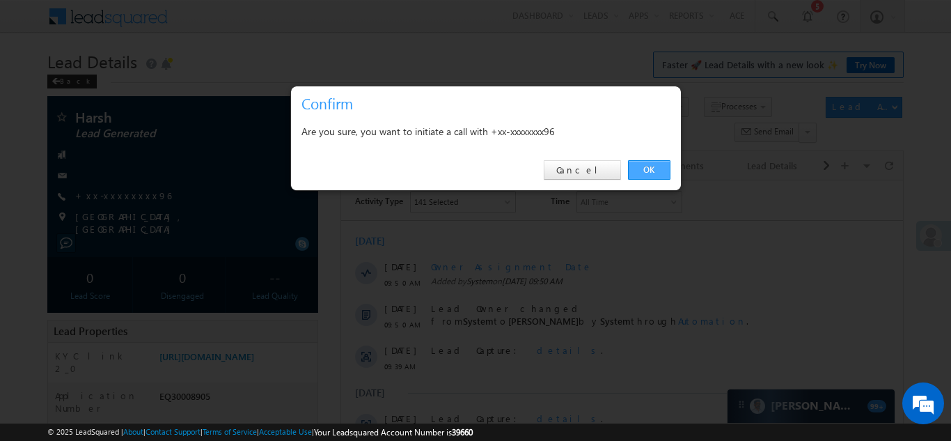
click at [645, 170] on link "OK" at bounding box center [649, 169] width 42 height 19
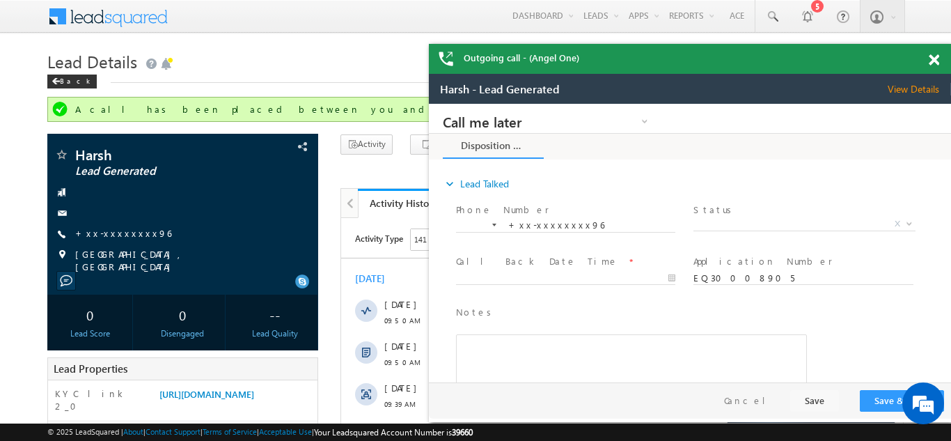
click at [932, 58] on span at bounding box center [934, 60] width 10 height 12
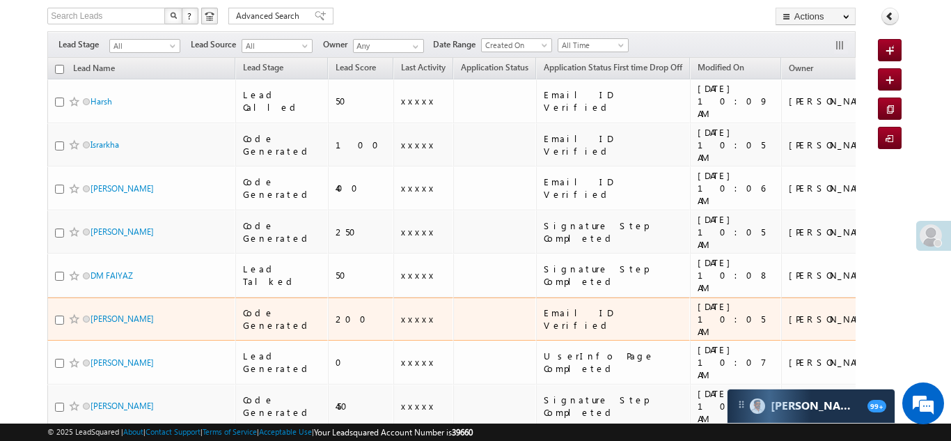
scroll to position [90, 0]
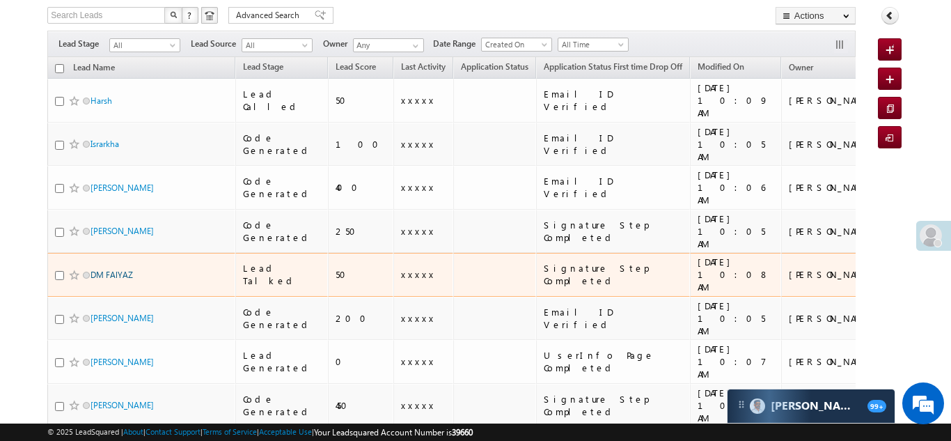
click at [123, 269] on link "DM FAlYAZ" at bounding box center [112, 274] width 42 height 10
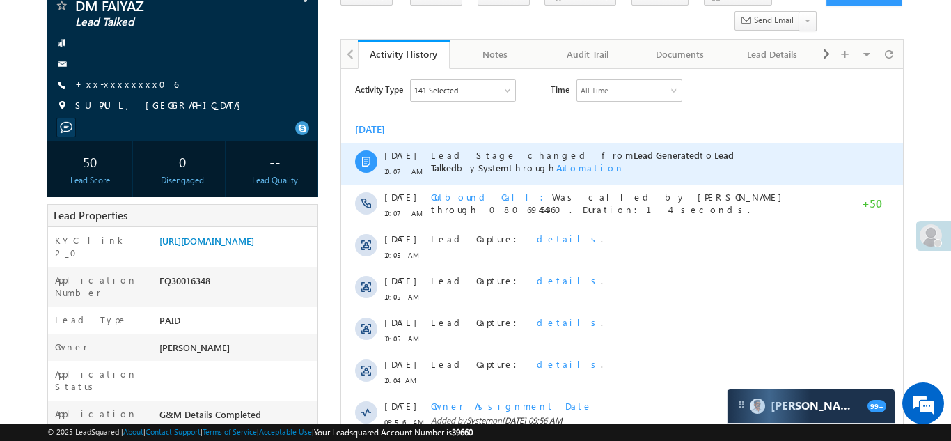
scroll to position [164, 0]
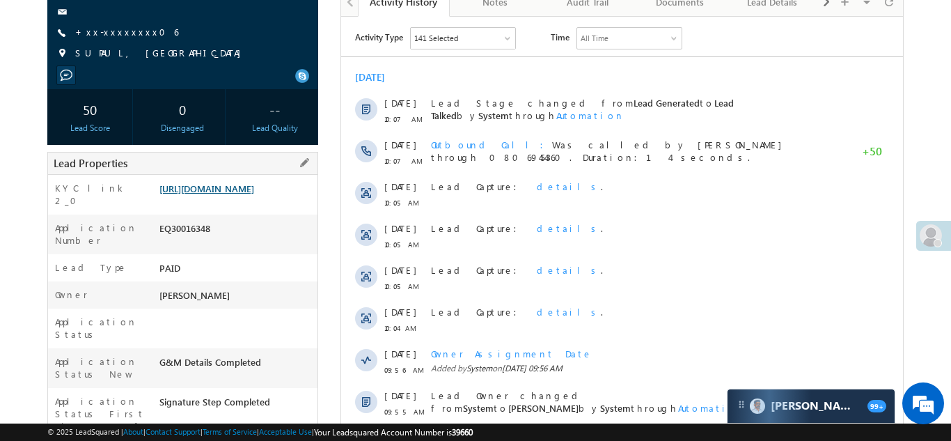
click at [235, 194] on link "https://angelbroking1-pk3em7sa.customui-test.leadsquared.com?leadId=7de8ee7b-1e…" at bounding box center [206, 188] width 95 height 12
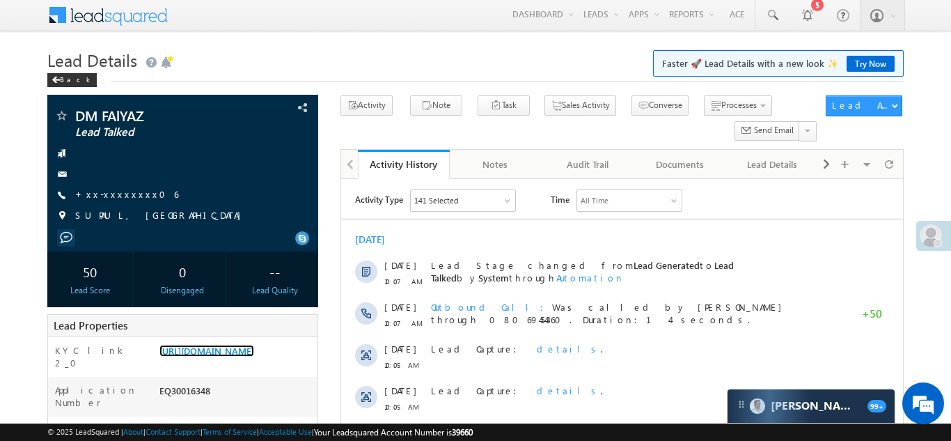
scroll to position [0, 0]
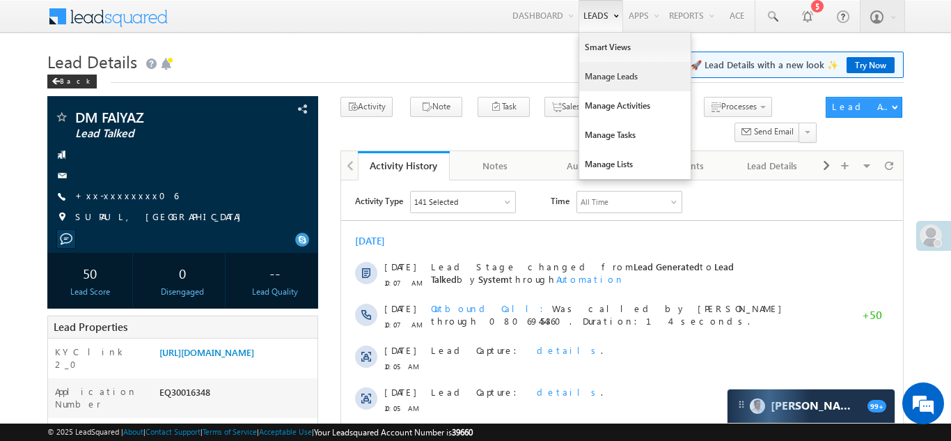
click at [595, 86] on link "Manage Leads" at bounding box center [634, 76] width 111 height 29
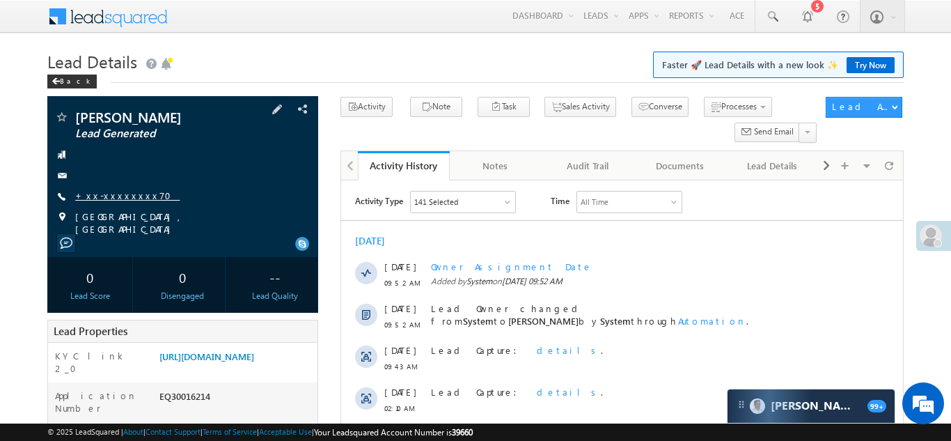
click at [113, 189] on link "+xx-xxxxxxxx70" at bounding box center [127, 195] width 104 height 12
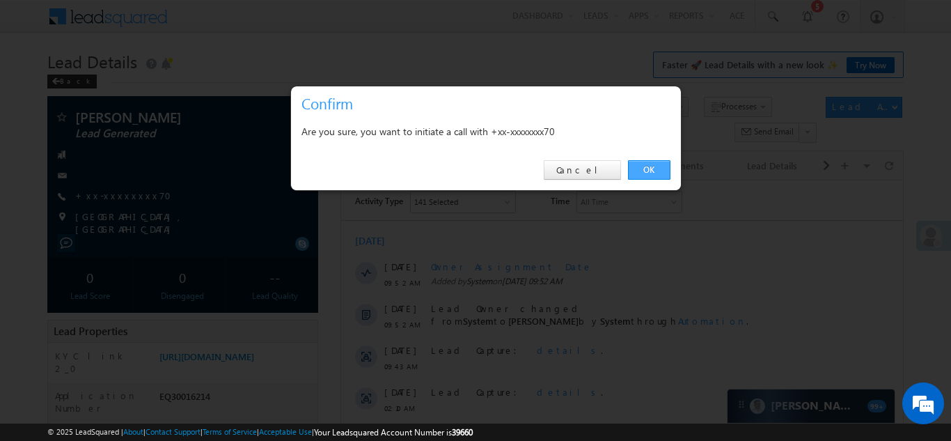
click at [652, 166] on link "OK" at bounding box center [649, 169] width 42 height 19
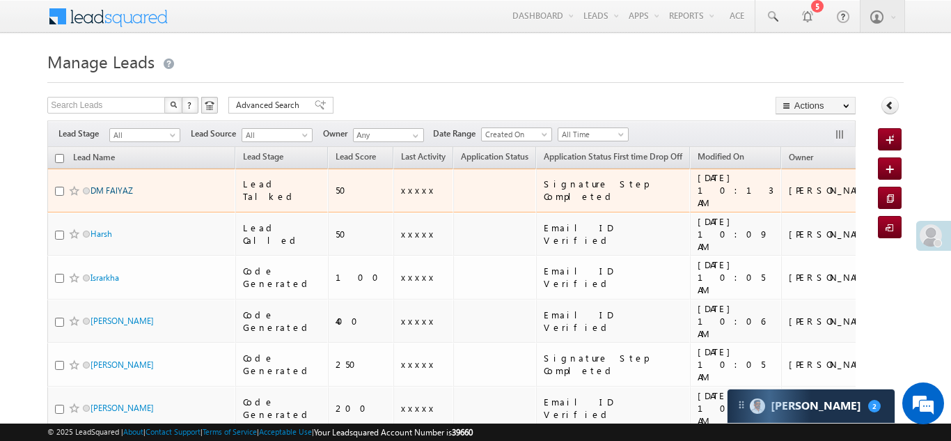
click at [116, 185] on link "DM FAlYAZ" at bounding box center [112, 190] width 42 height 10
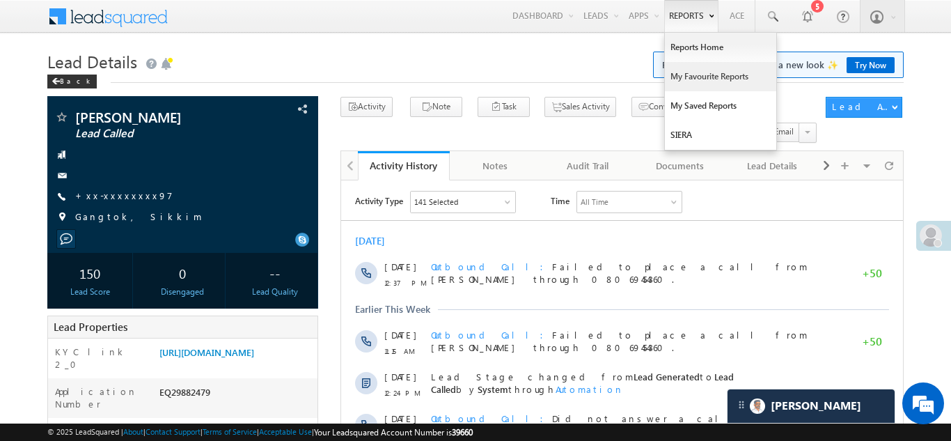
click at [689, 77] on link "My Favourite Reports" at bounding box center [720, 76] width 111 height 29
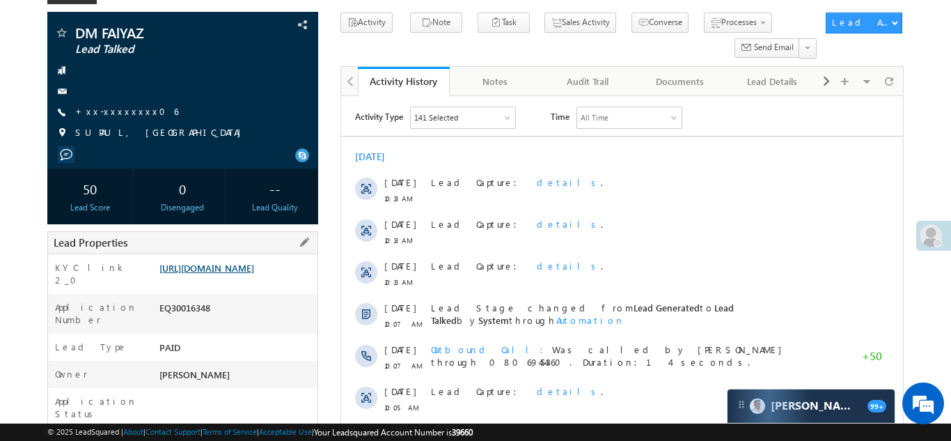
click at [210, 274] on link "https://angelbroking1-pk3em7sa.customui-test.leadsquared.com?leadId=7de8ee7b-1e…" at bounding box center [206, 268] width 95 height 12
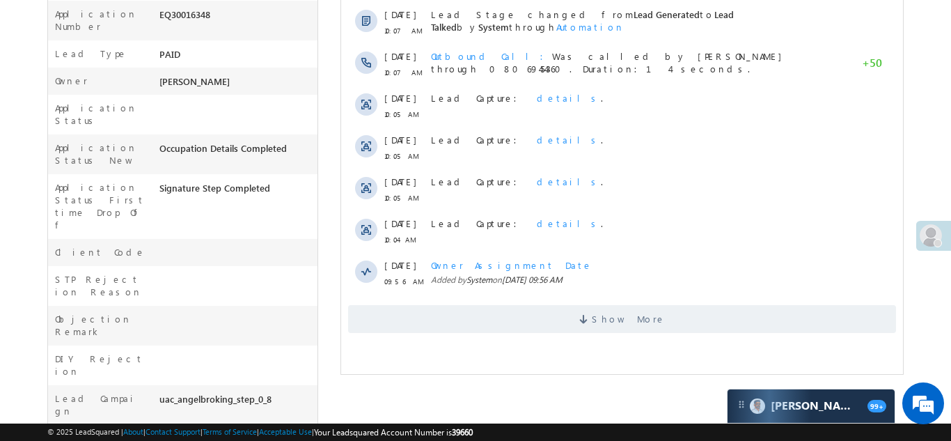
scroll to position [476, 0]
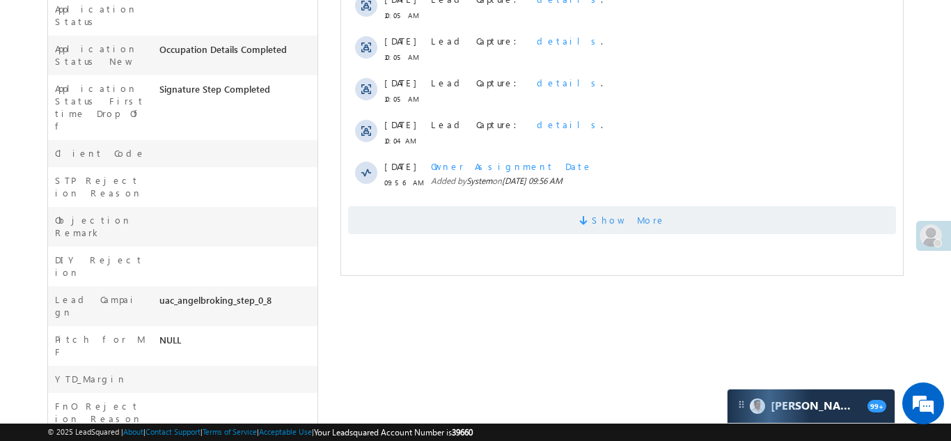
click at [542, 216] on span "Show More" at bounding box center [621, 220] width 548 height 28
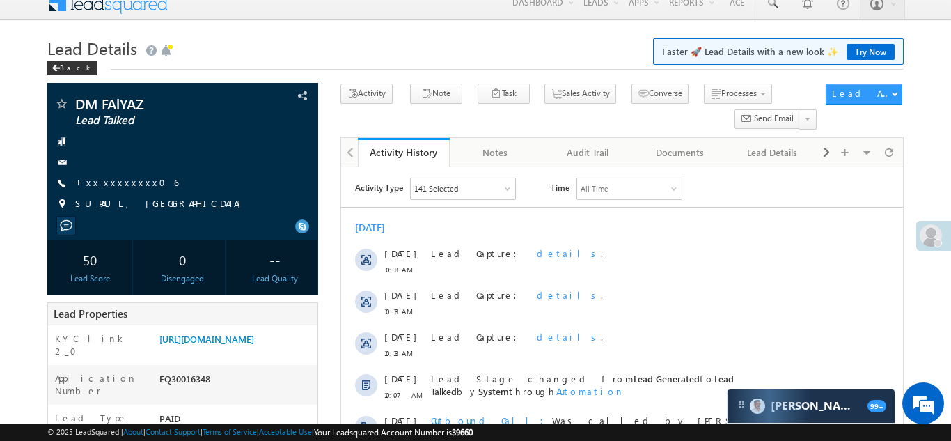
scroll to position [0, 0]
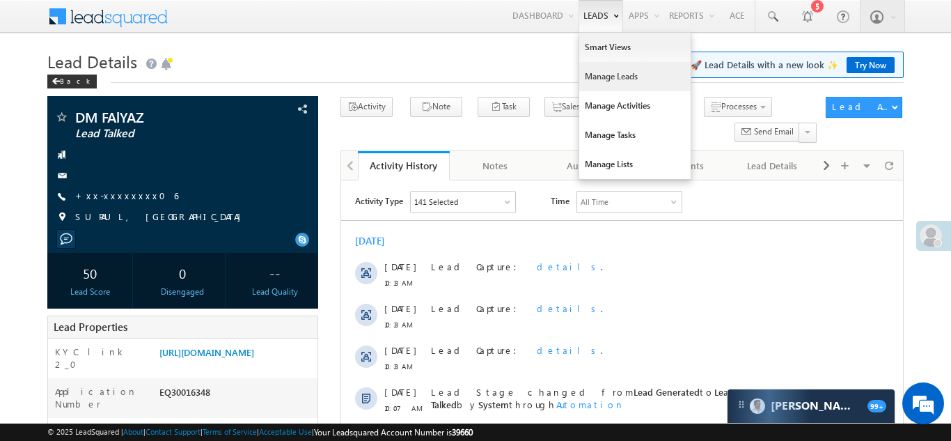
click at [594, 77] on link "Manage Leads" at bounding box center [634, 76] width 111 height 29
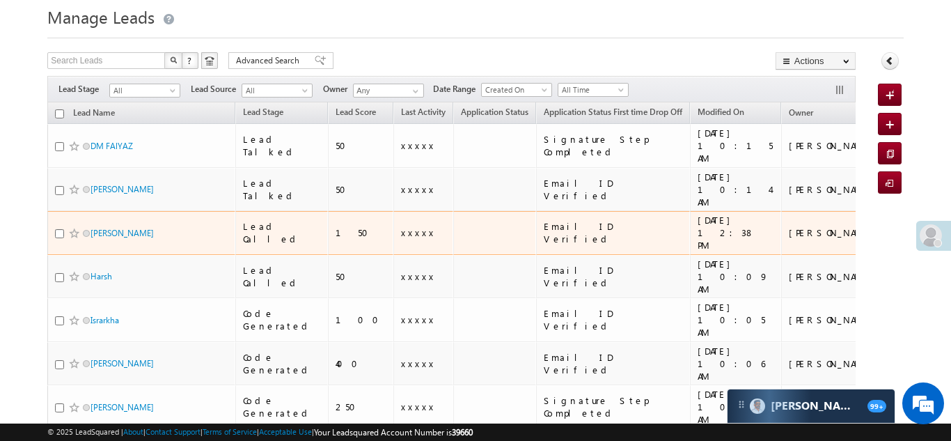
scroll to position [47, 0]
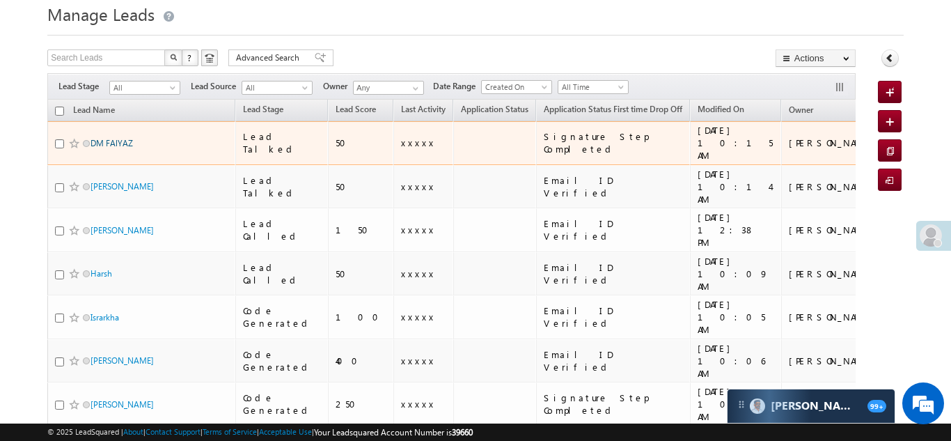
click at [109, 138] on link "DM FAlYAZ" at bounding box center [112, 143] width 42 height 10
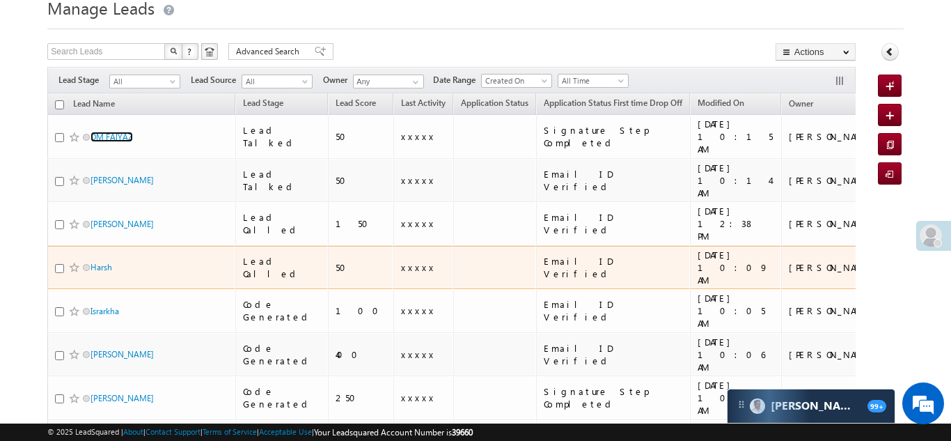
scroll to position [76, 0]
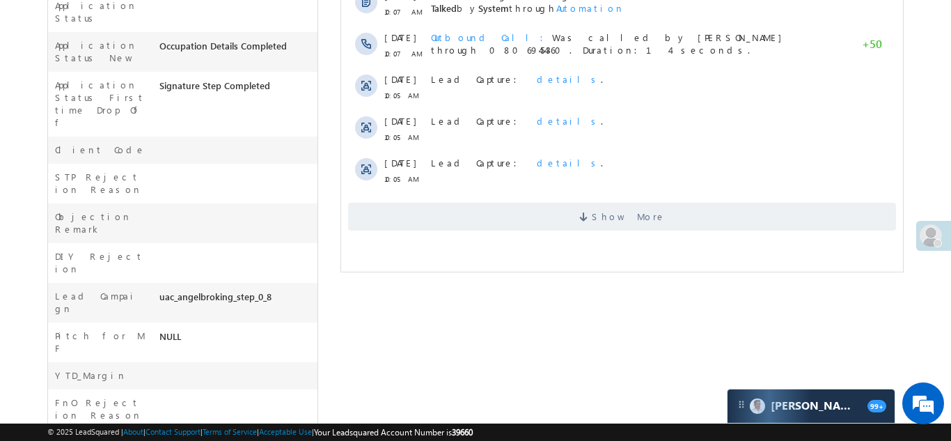
scroll to position [597, 0]
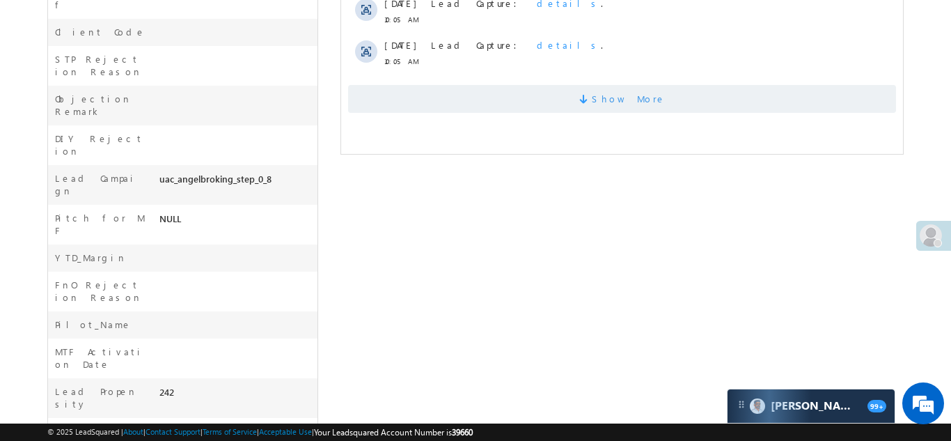
click at [541, 94] on span "Show More" at bounding box center [621, 99] width 548 height 28
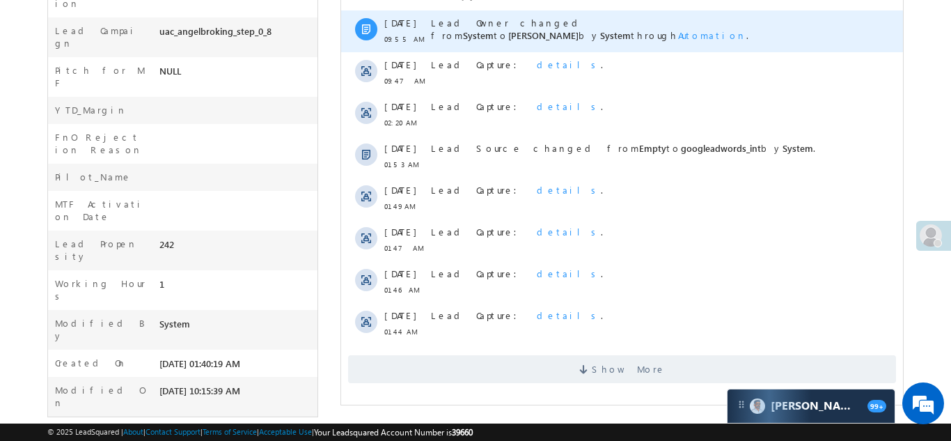
scroll to position [746, 0]
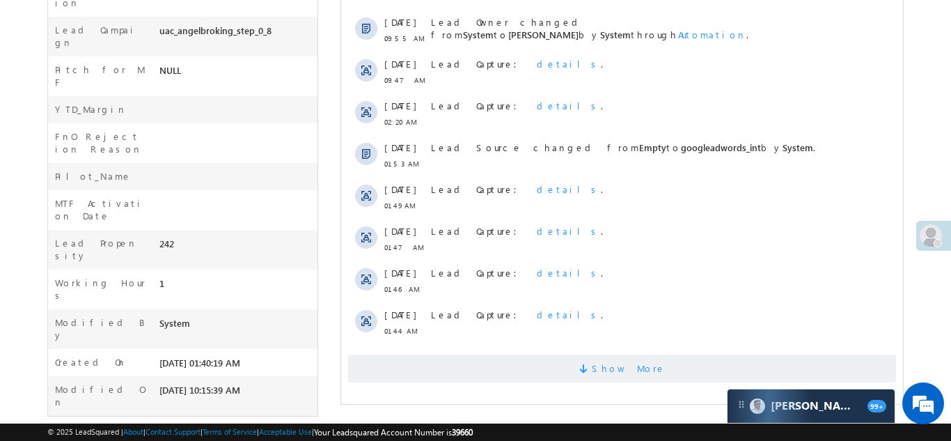
click at [549, 379] on span "Show More" at bounding box center [621, 368] width 548 height 28
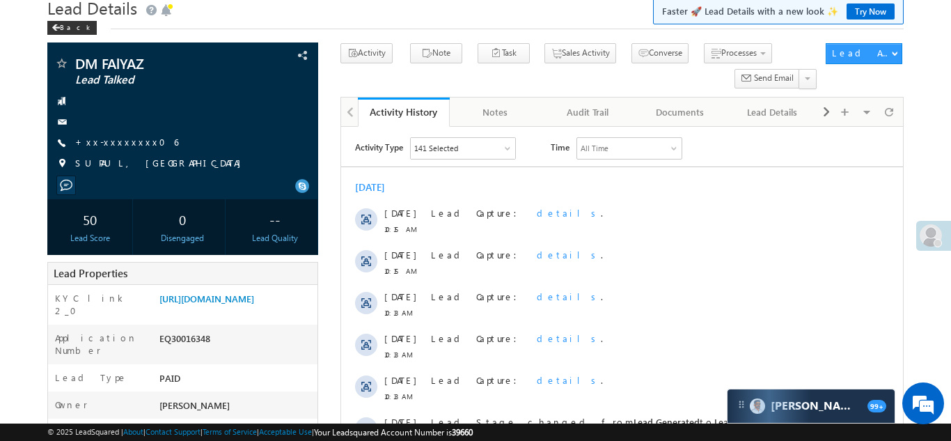
scroll to position [0, 0]
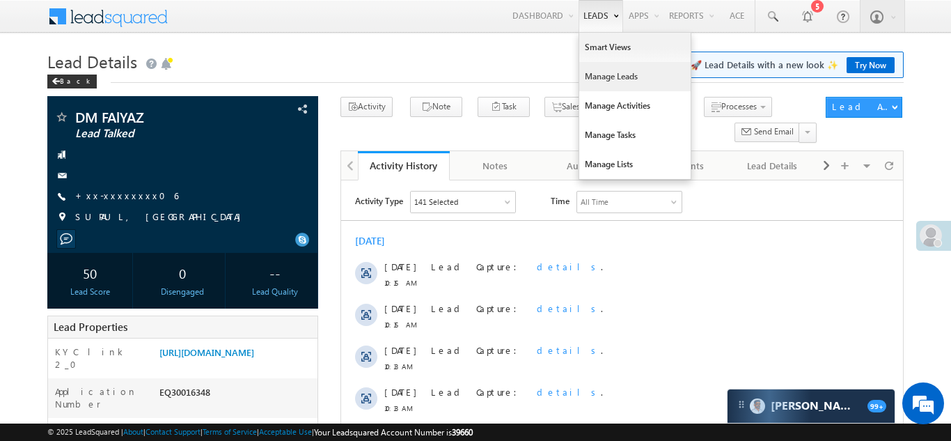
click at [593, 76] on link "Manage Leads" at bounding box center [634, 76] width 111 height 29
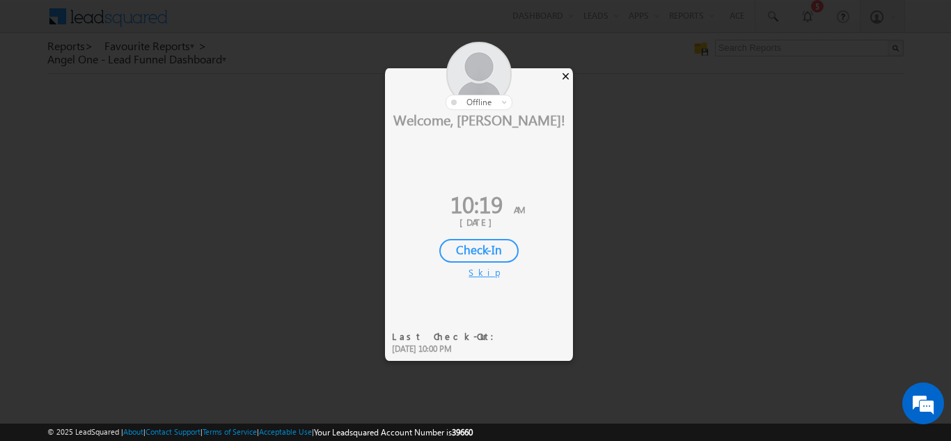
click at [567, 75] on div "×" at bounding box center [565, 75] width 15 height 15
click at [566, 75] on div "×" at bounding box center [565, 75] width 15 height 15
click at [565, 74] on div "×" at bounding box center [565, 75] width 15 height 15
click at [566, 75] on div "×" at bounding box center [565, 75] width 15 height 15
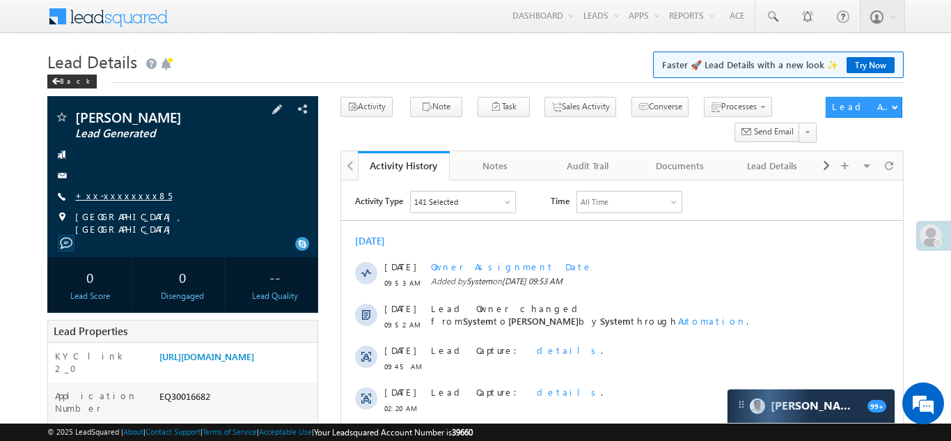
click at [113, 193] on link "+xx-xxxxxxxx85" at bounding box center [123, 195] width 97 height 12
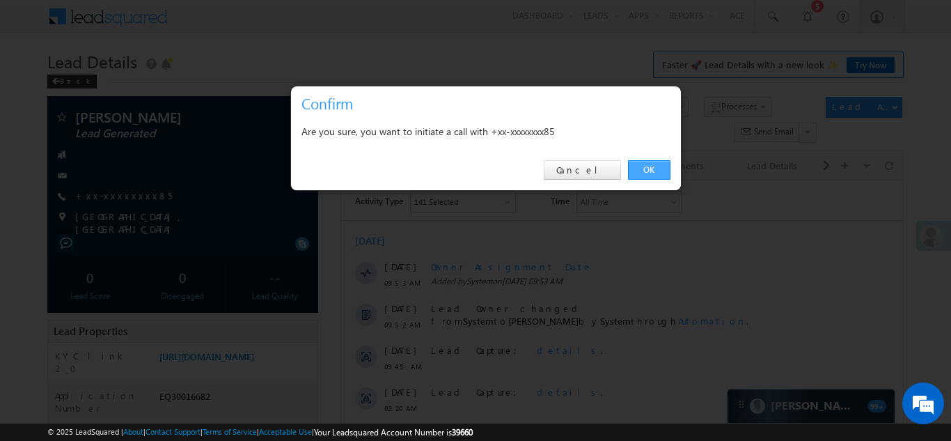
click at [645, 164] on link "OK" at bounding box center [649, 169] width 42 height 19
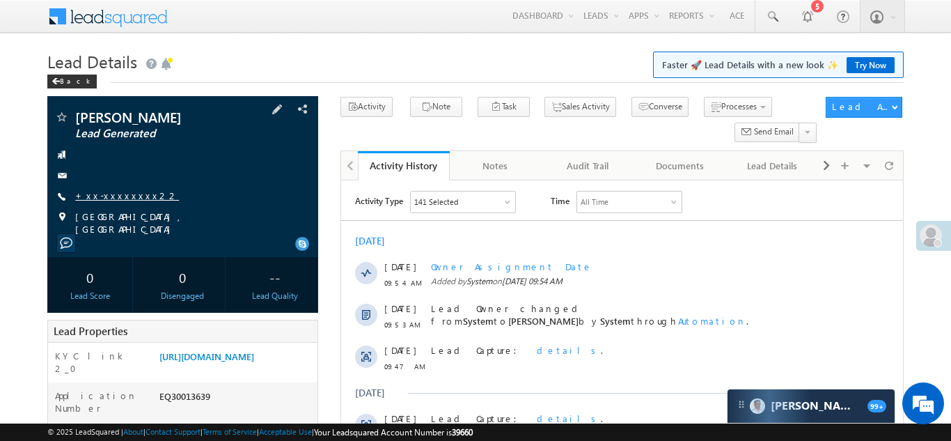
click at [113, 194] on link "+xx-xxxxxxxx22" at bounding box center [127, 195] width 104 height 12
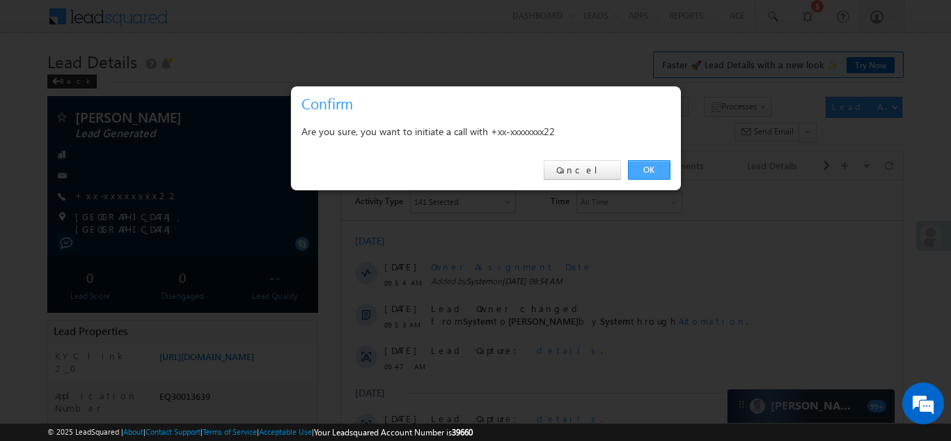
click at [645, 170] on link "OK" at bounding box center [649, 169] width 42 height 19
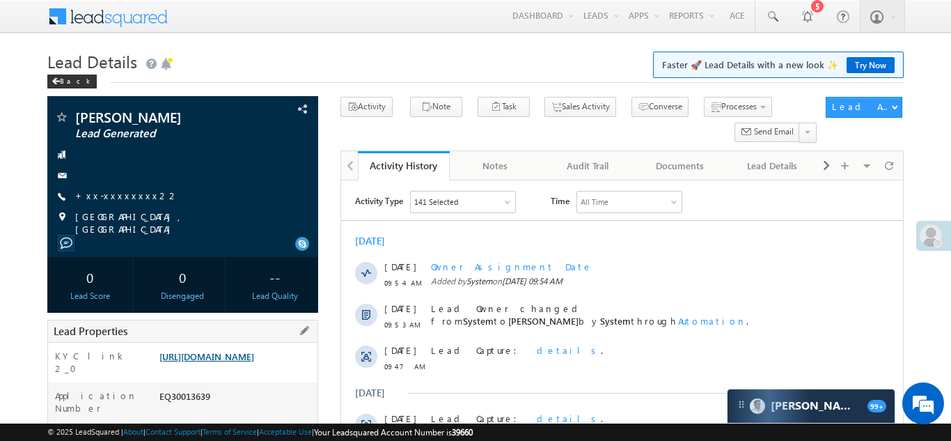
scroll to position [164, 0]
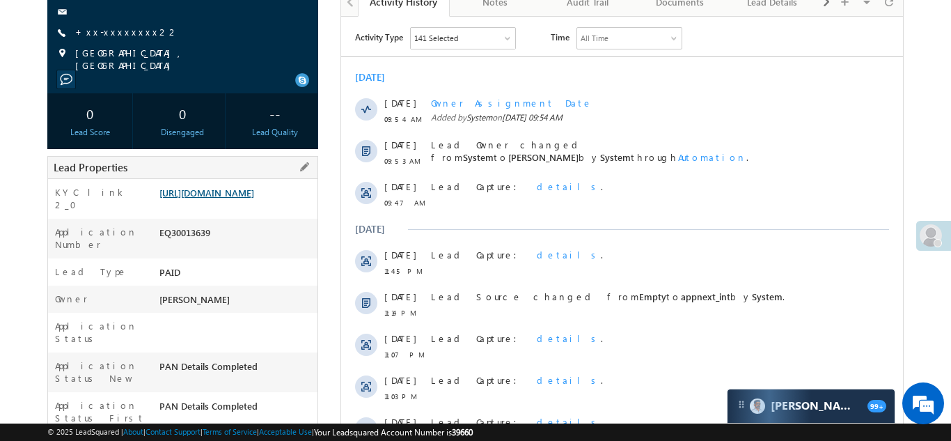
click at [229, 192] on link "https://angelbroking1-pk3em7sa.customui-test.leadsquared.com?leadId=480e0c0c-3b…" at bounding box center [206, 193] width 95 height 12
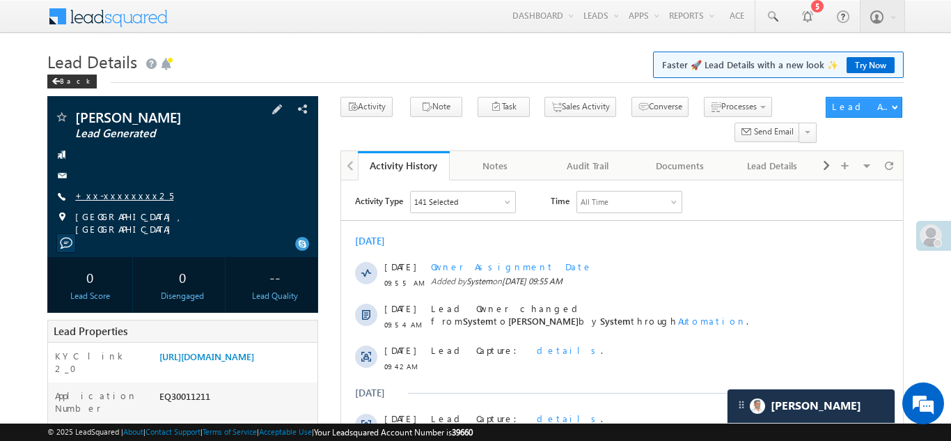
click at [127, 191] on link "+xx-xxxxxxxx25" at bounding box center [124, 195] width 98 height 12
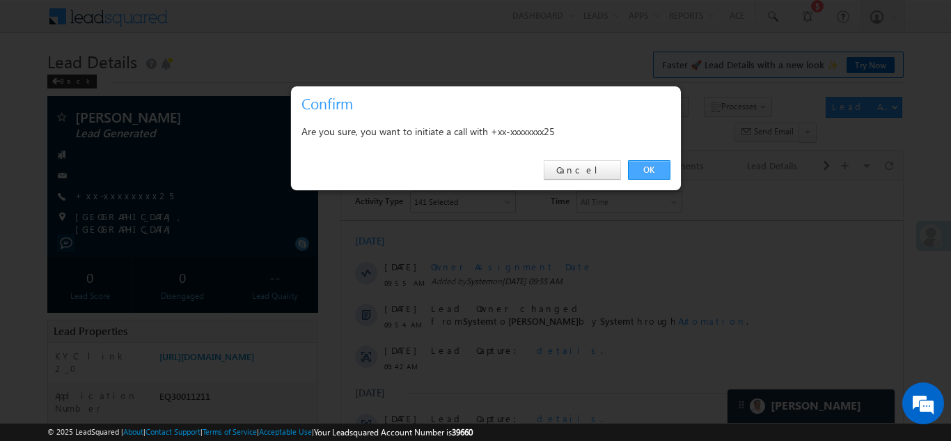
click at [646, 167] on link "OK" at bounding box center [649, 169] width 42 height 19
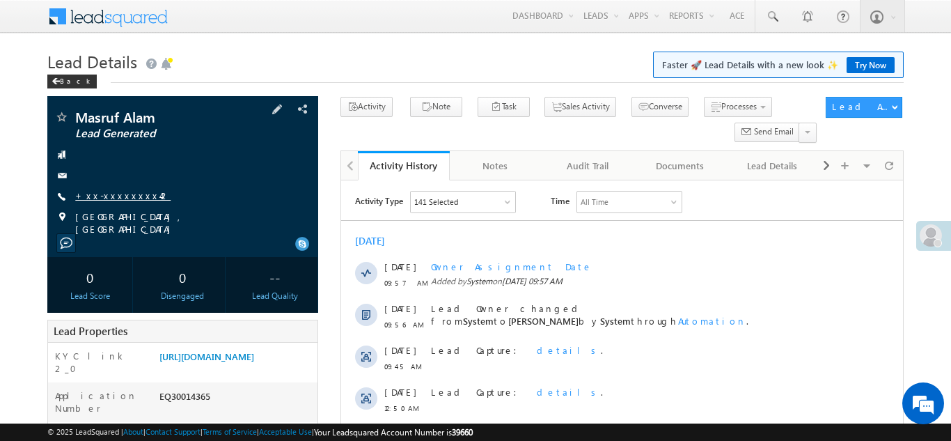
click at [111, 196] on link "+xx-xxxxxxxx42" at bounding box center [122, 195] width 95 height 12
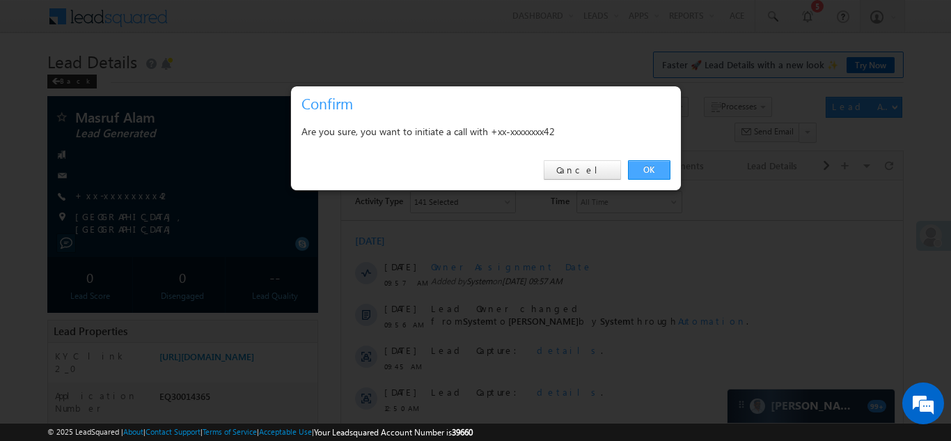
click at [648, 170] on link "OK" at bounding box center [649, 169] width 42 height 19
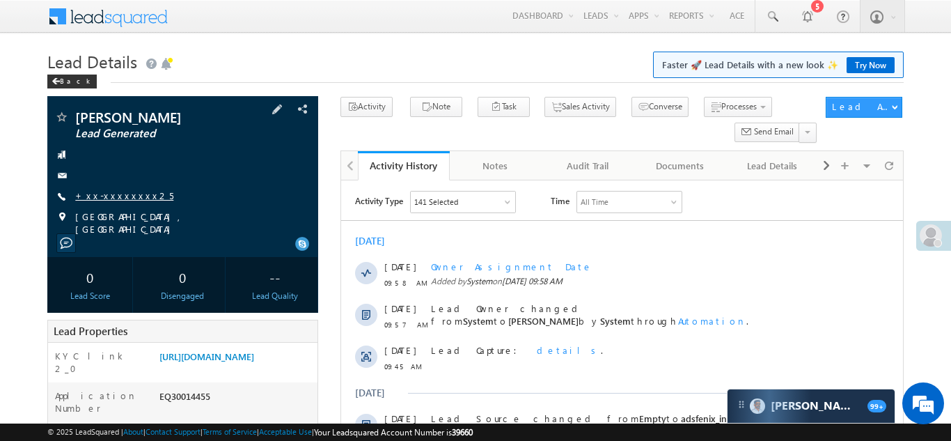
click at [109, 195] on link "+xx-xxxxxxxx25" at bounding box center [124, 195] width 98 height 12
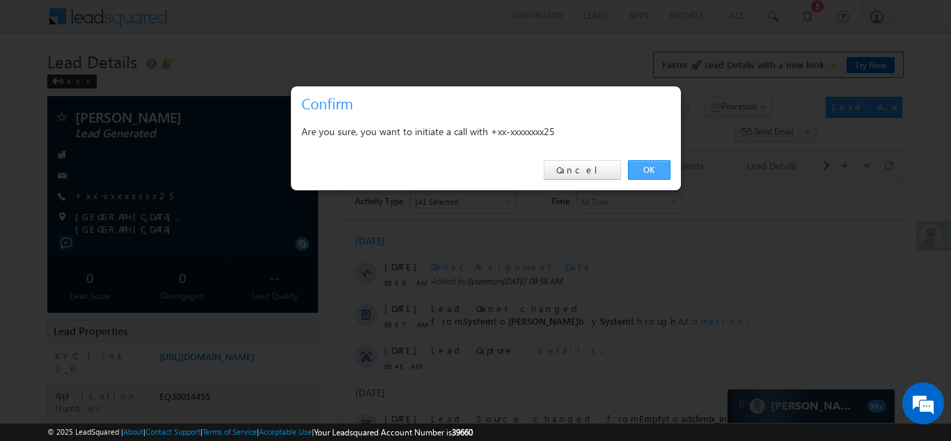
click at [638, 164] on link "OK" at bounding box center [649, 169] width 42 height 19
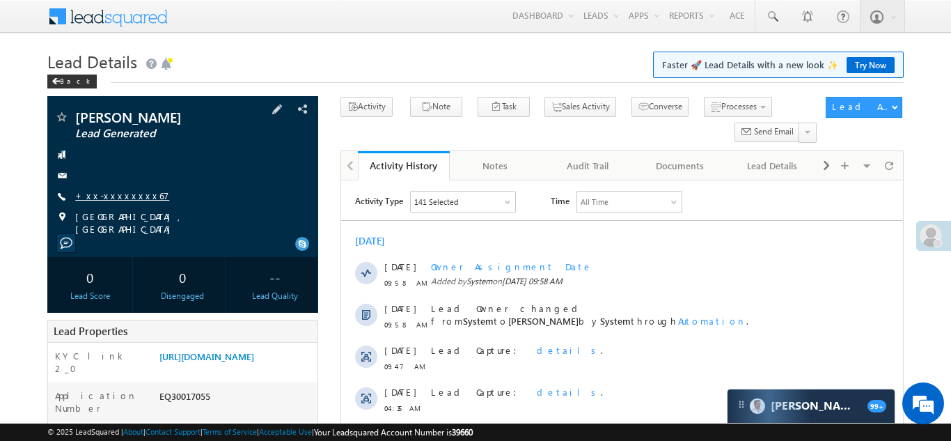
click at [111, 192] on link "+xx-xxxxxxxx67" at bounding box center [122, 195] width 94 height 12
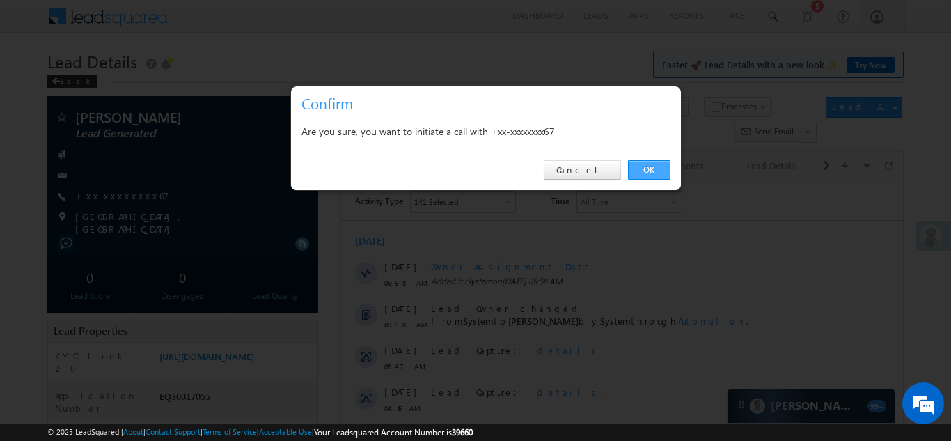
click at [636, 164] on link "OK" at bounding box center [649, 169] width 42 height 19
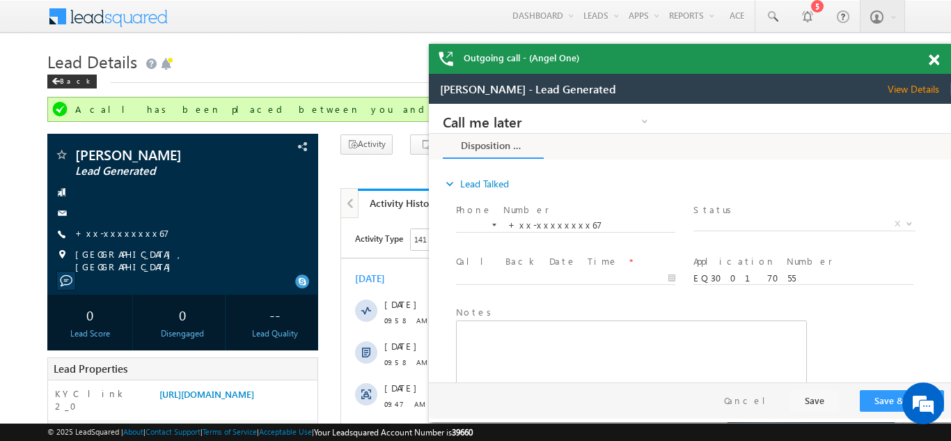
click at [935, 59] on span at bounding box center [934, 60] width 10 height 12
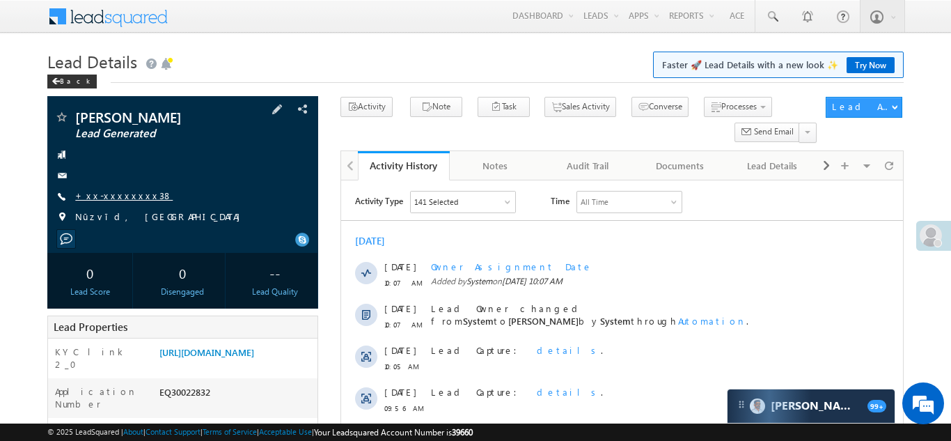
click at [121, 194] on link "+xx-xxxxxxxx38" at bounding box center [123, 195] width 97 height 12
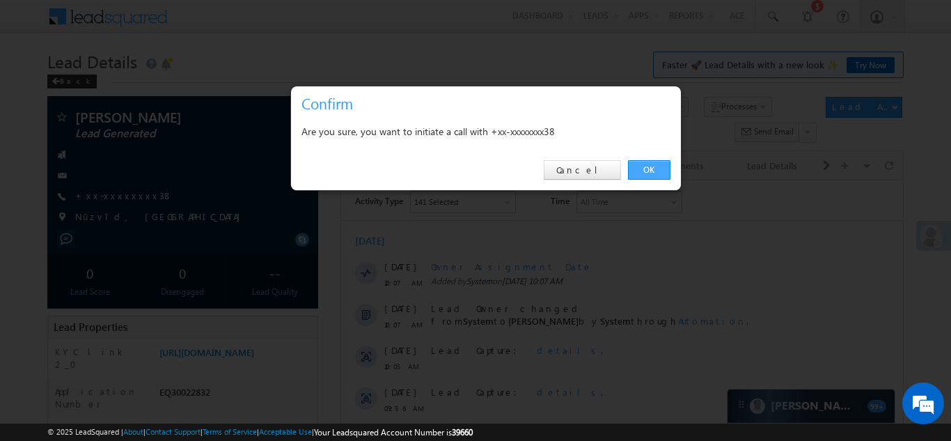
click at [649, 165] on link "OK" at bounding box center [649, 169] width 42 height 19
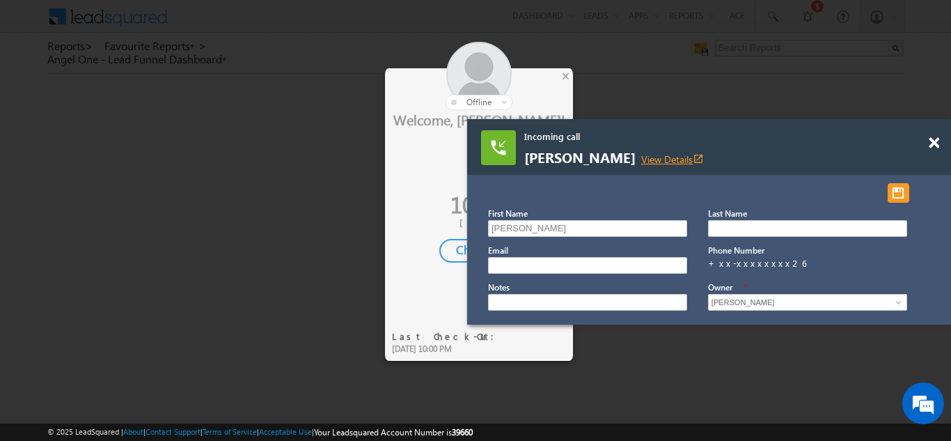
click at [674, 157] on link "View Details open_in_new" at bounding box center [672, 158] width 63 height 13
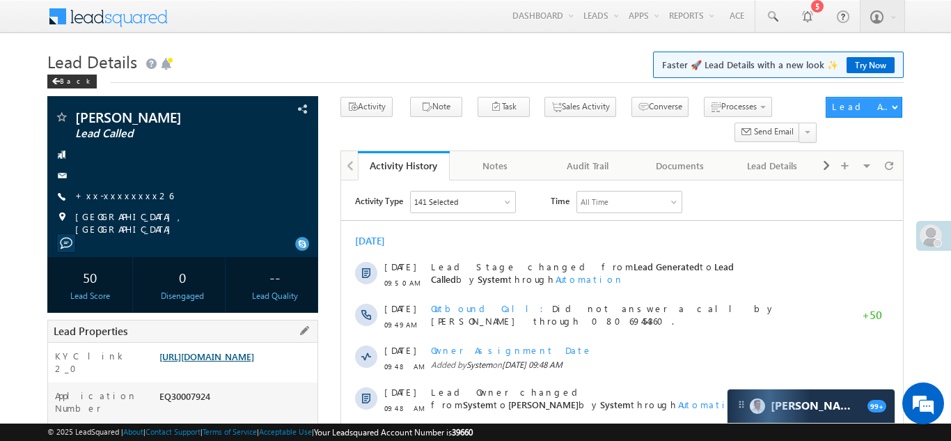
click at [215, 350] on link "https://angelbroking1-pk3em7sa.customui-test.leadsquared.com?leadId=422326cf-17…" at bounding box center [206, 356] width 95 height 12
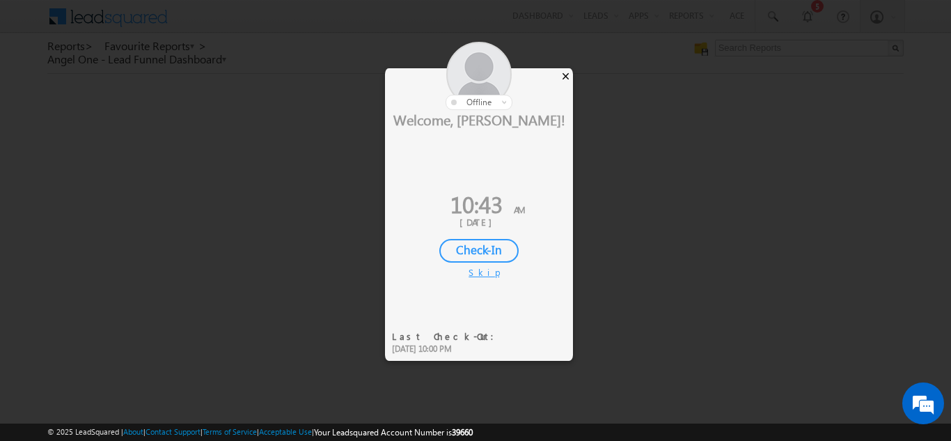
click at [566, 74] on div "×" at bounding box center [565, 75] width 15 height 15
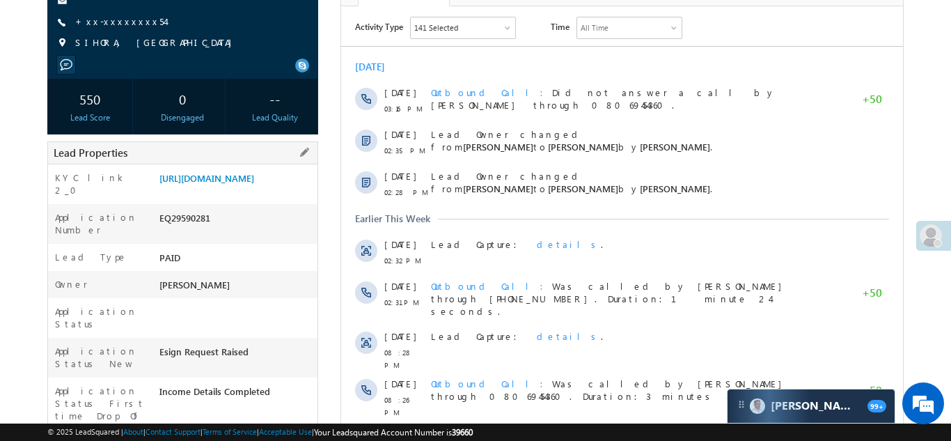
scroll to position [178, 0]
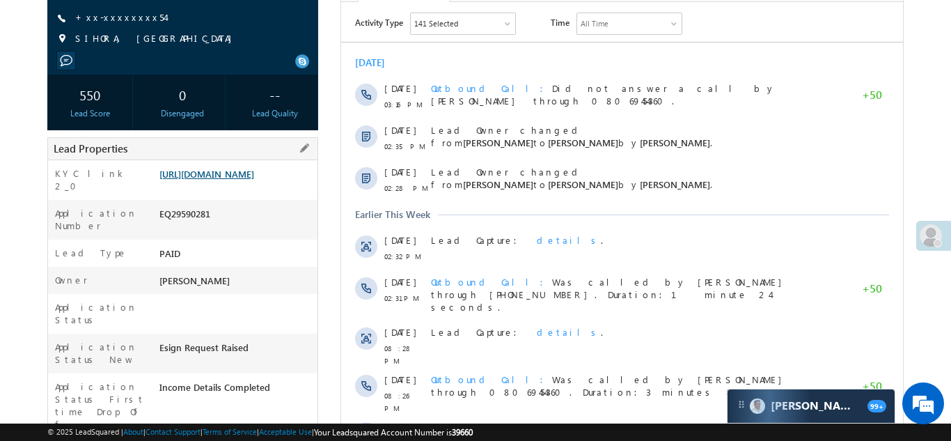
click at [220, 180] on link "[URL][DOMAIN_NAME]" at bounding box center [206, 174] width 95 height 12
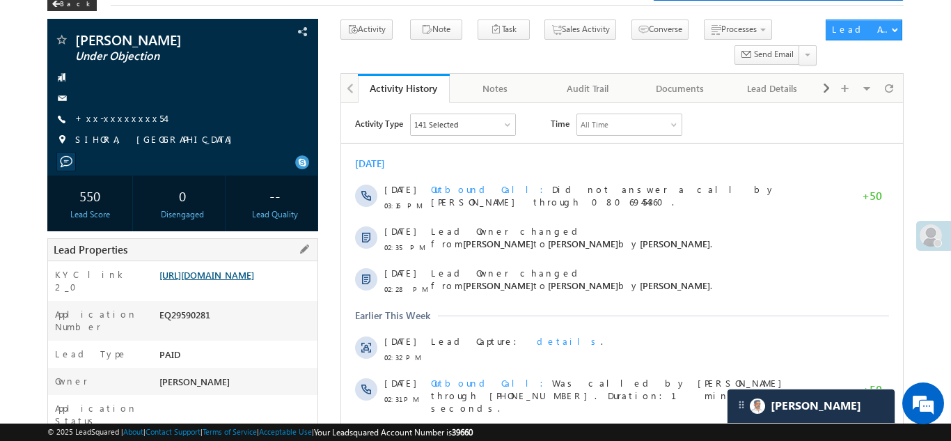
scroll to position [67, 0]
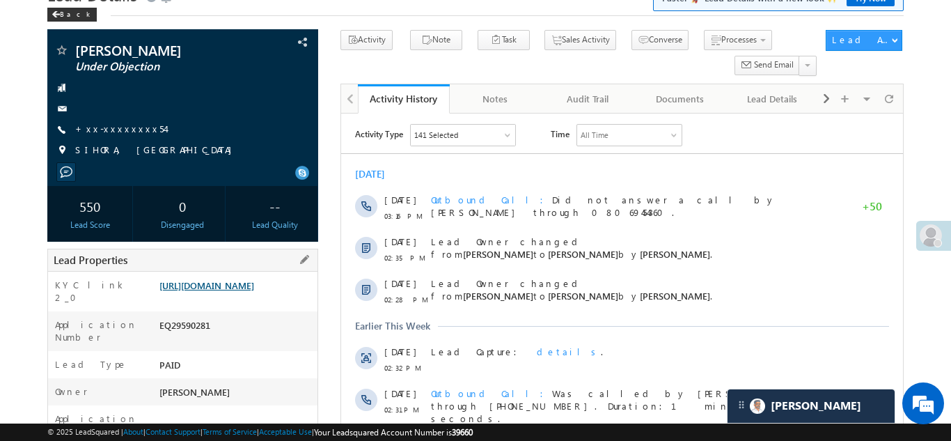
click at [239, 291] on link "https://angelbroking1-pk3em7sa.customui-test.leadsquared.com?leadId=c6a54b0c-3f…" at bounding box center [206, 285] width 95 height 12
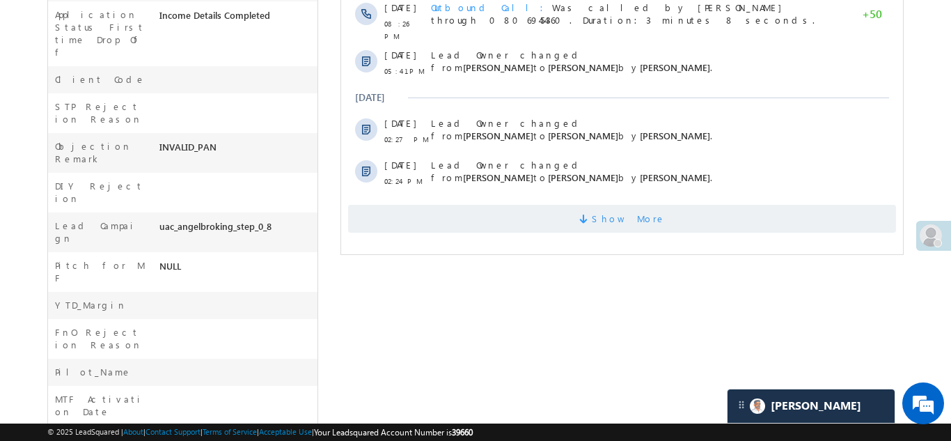
scroll to position [551, 0]
click at [488, 204] on span "Show More" at bounding box center [621, 218] width 548 height 28
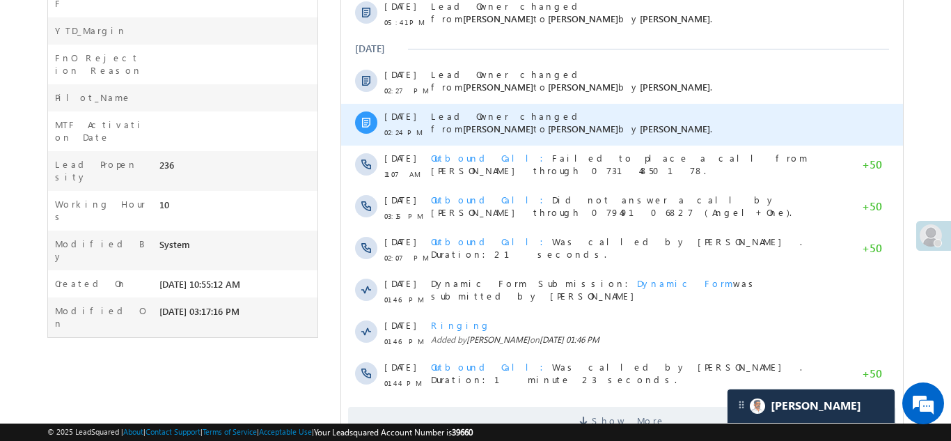
scroll to position [851, 0]
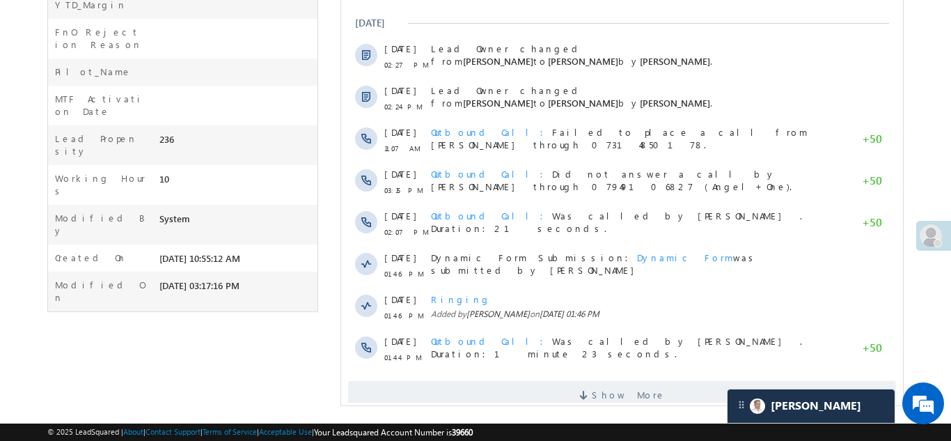
click at [485, 370] on div "Show More" at bounding box center [621, 389] width 562 height 38
click at [490, 381] on span "Show More" at bounding box center [621, 395] width 548 height 28
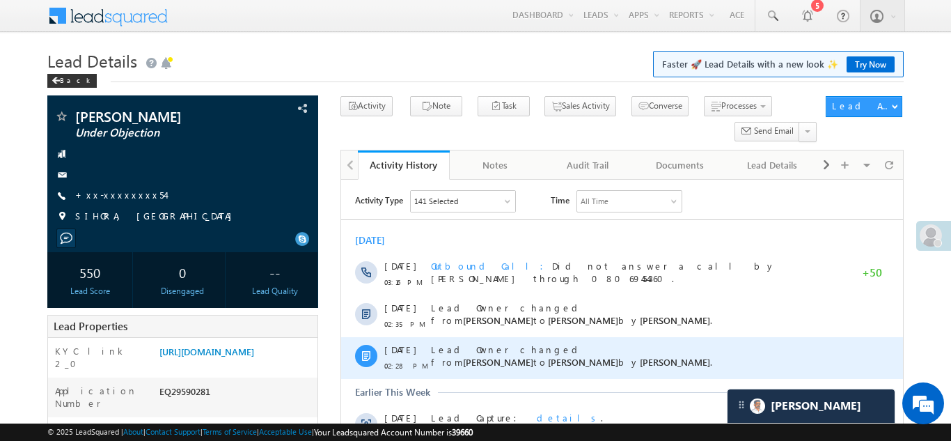
scroll to position [0, 0]
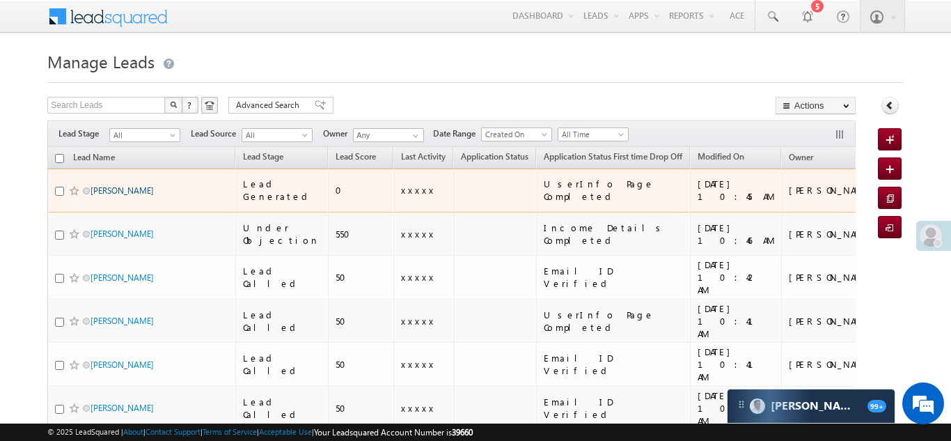
click at [111, 185] on link "[PERSON_NAME]" at bounding box center [122, 190] width 63 height 10
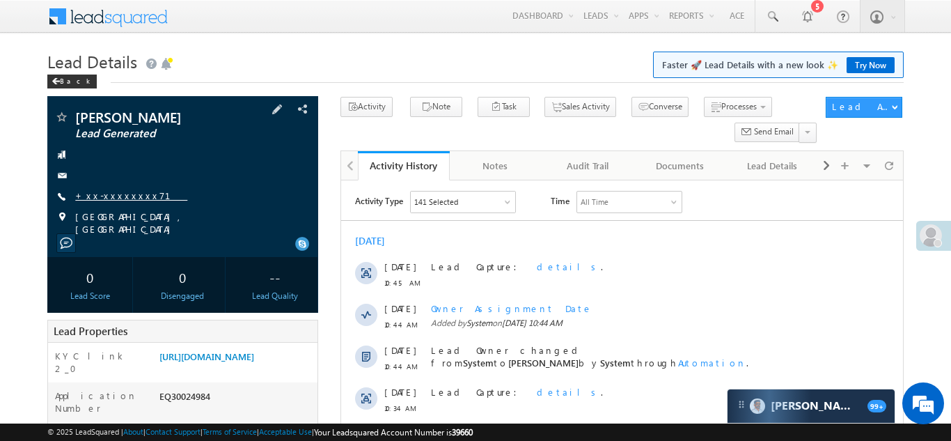
click at [120, 191] on link "+xx-xxxxxxxx71" at bounding box center [131, 195] width 112 height 12
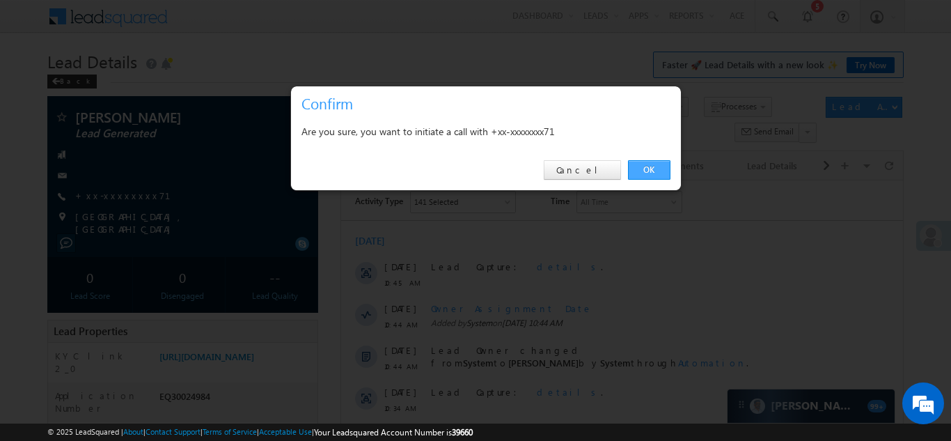
click at [645, 166] on link "OK" at bounding box center [649, 169] width 42 height 19
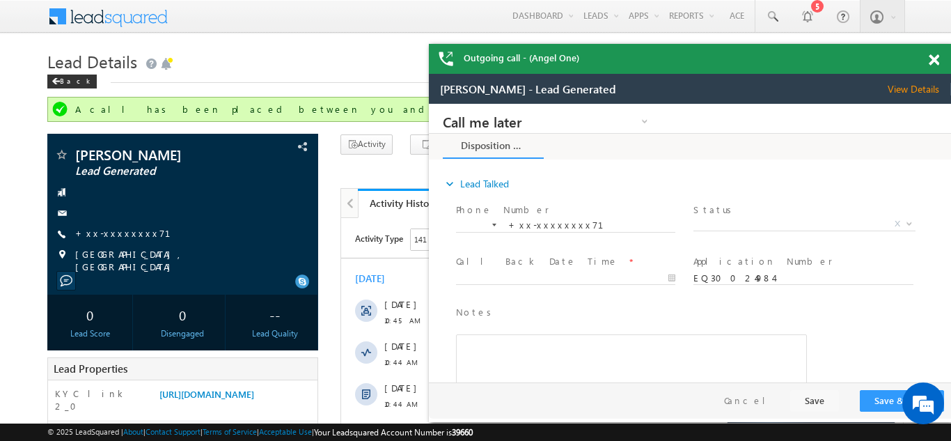
click at [932, 61] on span at bounding box center [934, 60] width 10 height 12
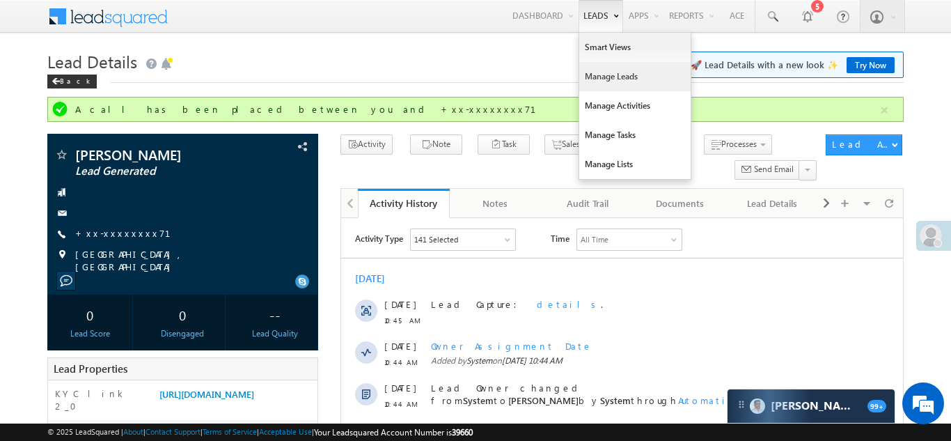
click at [593, 70] on link "Manage Leads" at bounding box center [634, 76] width 111 height 29
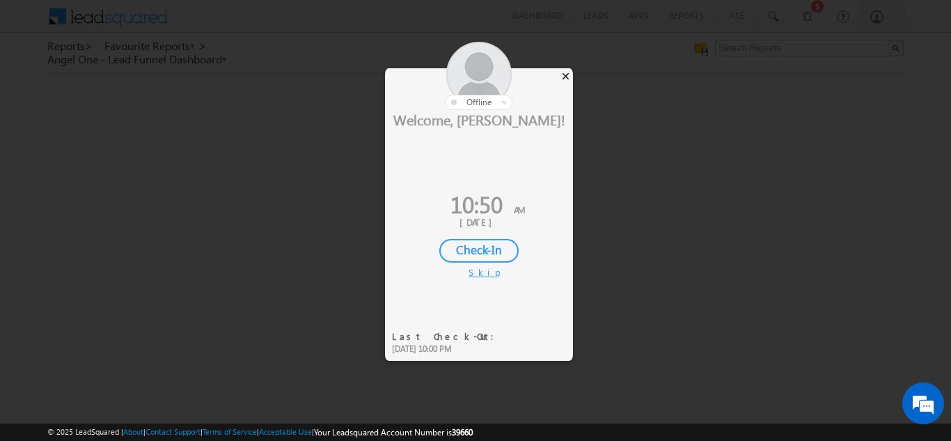
click at [566, 72] on div "×" at bounding box center [565, 75] width 15 height 15
click at [565, 77] on div "×" at bounding box center [565, 75] width 15 height 15
click at [567, 74] on div "×" at bounding box center [565, 75] width 15 height 15
click at [564, 74] on div "×" at bounding box center [565, 75] width 15 height 15
click at [564, 79] on div "×" at bounding box center [565, 75] width 15 height 15
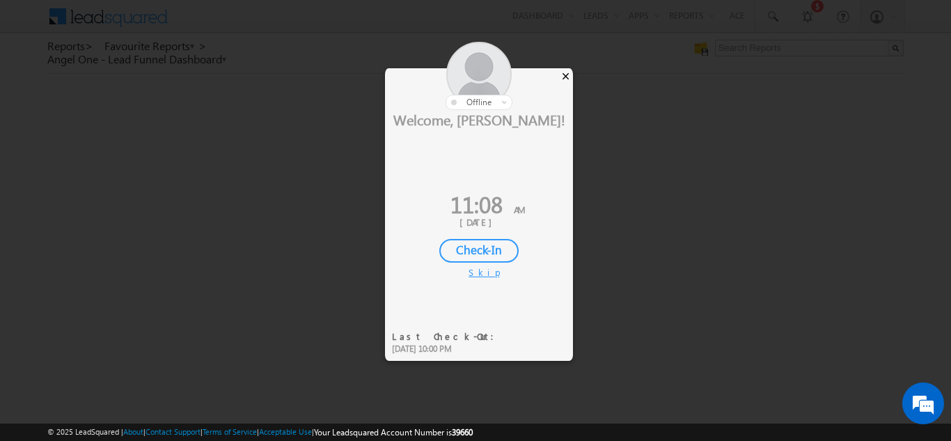
click at [568, 74] on div "×" at bounding box center [565, 75] width 15 height 15
click at [566, 81] on div "×" at bounding box center [565, 75] width 15 height 15
click at [566, 77] on div "×" at bounding box center [565, 75] width 15 height 15
click at [563, 76] on div "×" at bounding box center [565, 75] width 15 height 15
click at [567, 74] on div "×" at bounding box center [565, 75] width 15 height 15
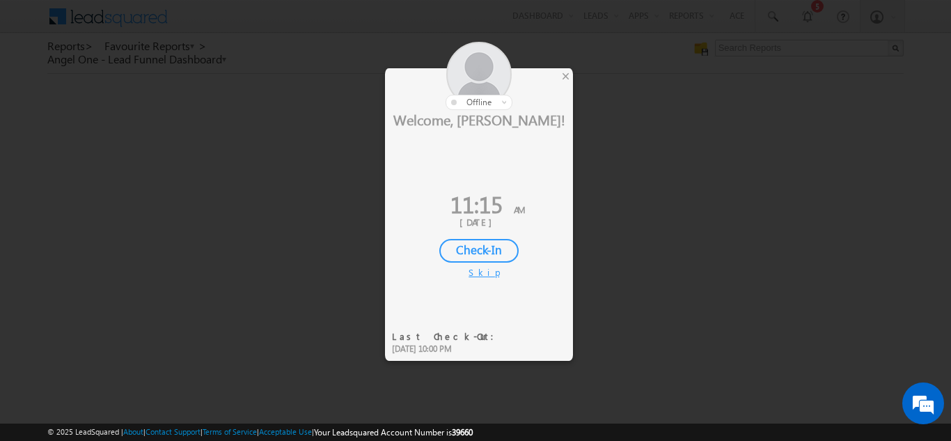
click at [257, 347] on div at bounding box center [475, 220] width 951 height 441
click at [567, 72] on div "×" at bounding box center [565, 75] width 15 height 15
click at [565, 77] on div "×" at bounding box center [565, 75] width 15 height 15
click at [567, 73] on div "×" at bounding box center [565, 75] width 15 height 15
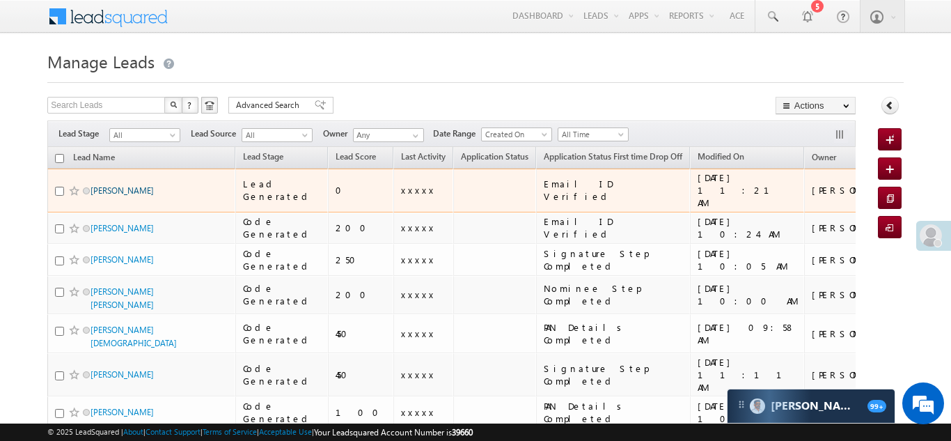
click at [99, 185] on link "Binoy Tudu" at bounding box center [122, 190] width 63 height 10
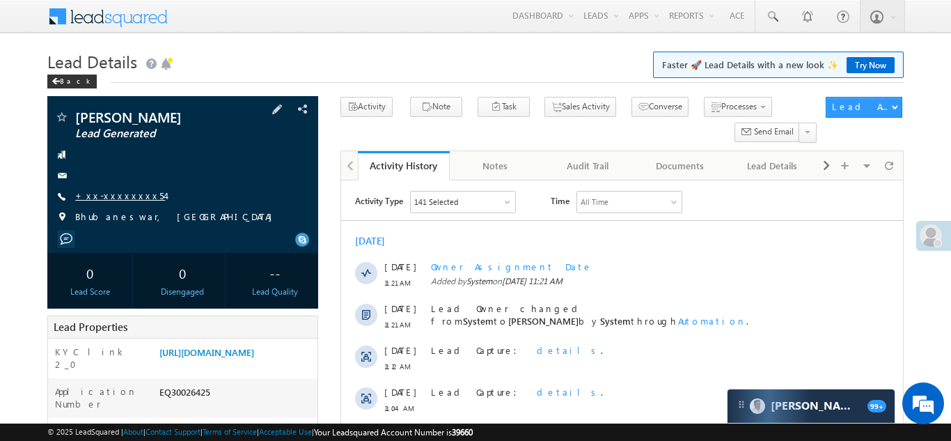
click at [108, 194] on link "+xx-xxxxxxxx54" at bounding box center [120, 195] width 90 height 12
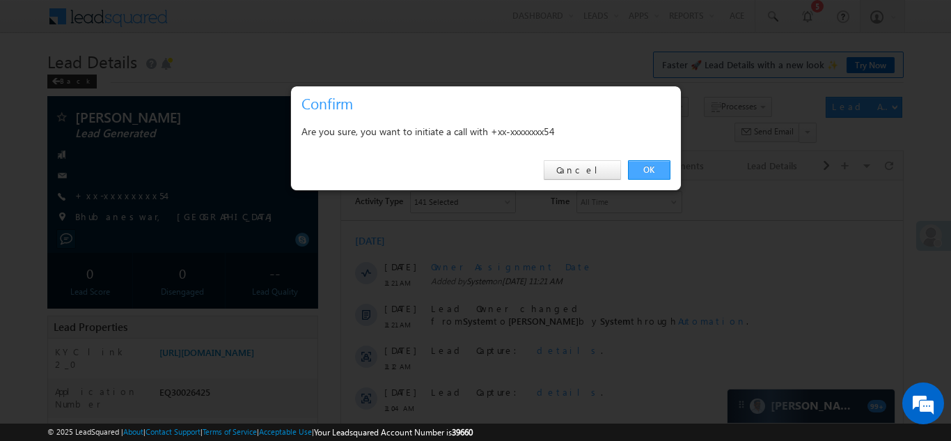
click at [643, 169] on link "OK" at bounding box center [649, 169] width 42 height 19
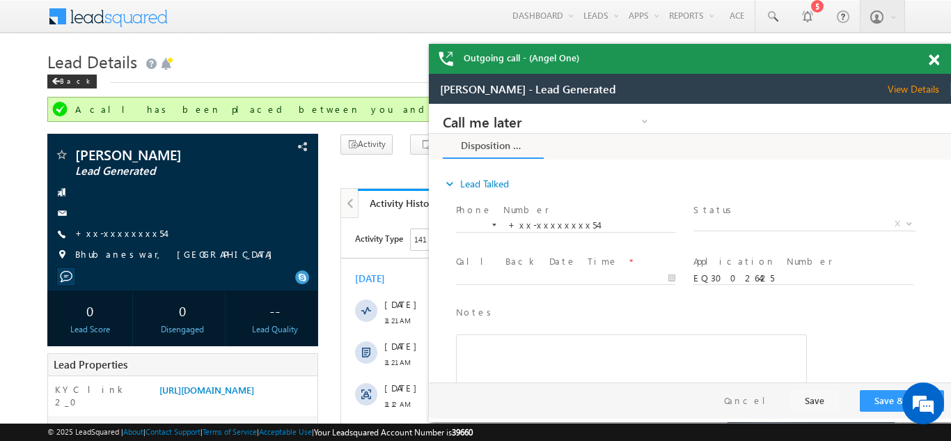
click at [933, 56] on span at bounding box center [934, 60] width 10 height 12
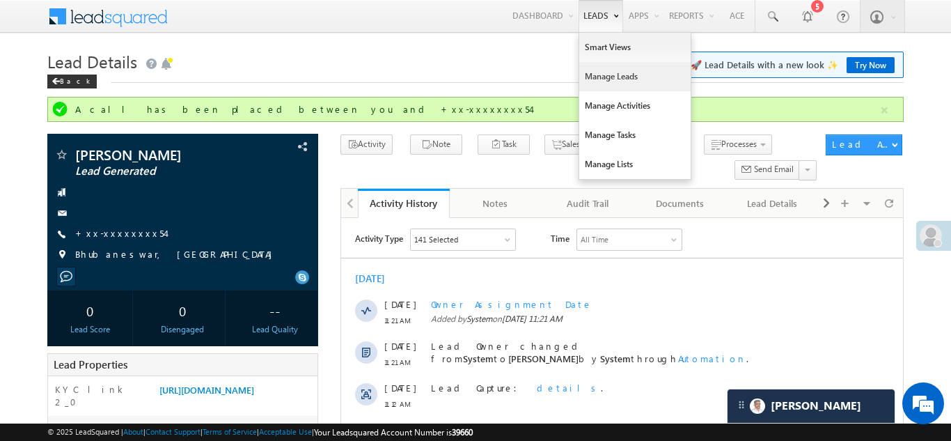
click at [611, 84] on link "Manage Leads" at bounding box center [634, 76] width 111 height 29
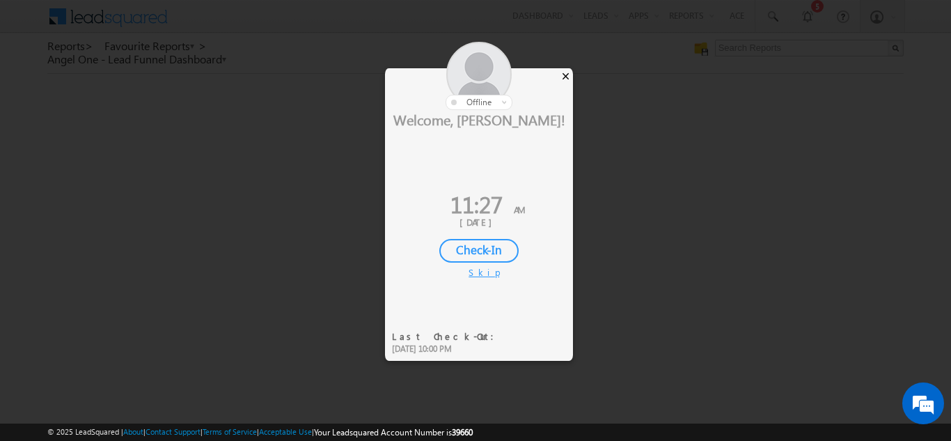
click at [569, 74] on div "×" at bounding box center [565, 75] width 15 height 15
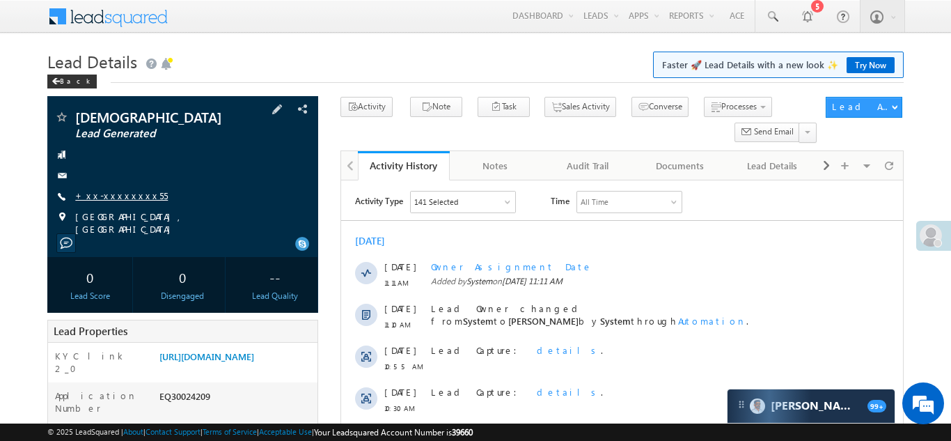
click at [119, 195] on link "+xx-xxxxxxxx55" at bounding box center [121, 195] width 93 height 12
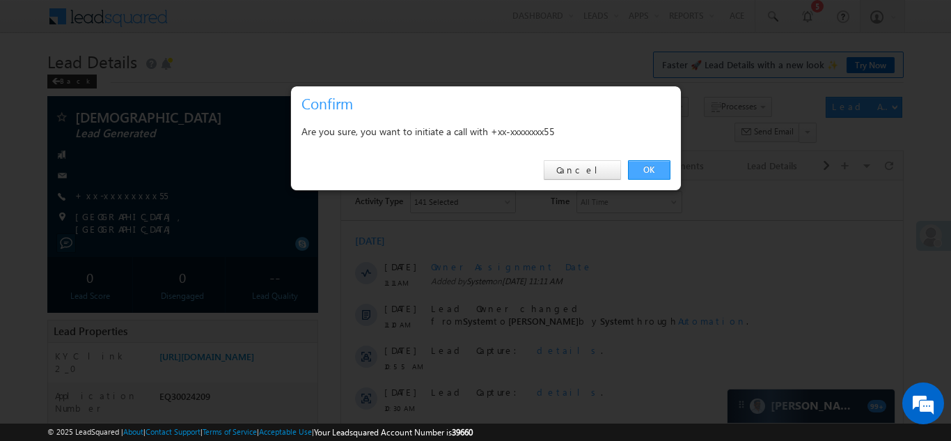
click at [653, 167] on link "OK" at bounding box center [649, 169] width 42 height 19
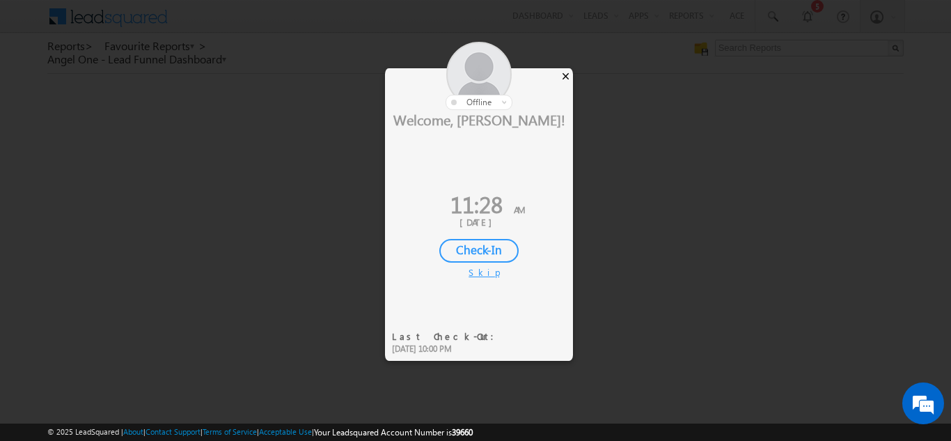
click at [563, 78] on div "×" at bounding box center [565, 75] width 15 height 15
click at [567, 77] on div "×" at bounding box center [565, 75] width 15 height 15
click at [565, 72] on div "×" at bounding box center [565, 75] width 15 height 15
click at [568, 78] on div "×" at bounding box center [565, 75] width 15 height 15
click at [569, 70] on div "×" at bounding box center [565, 75] width 15 height 15
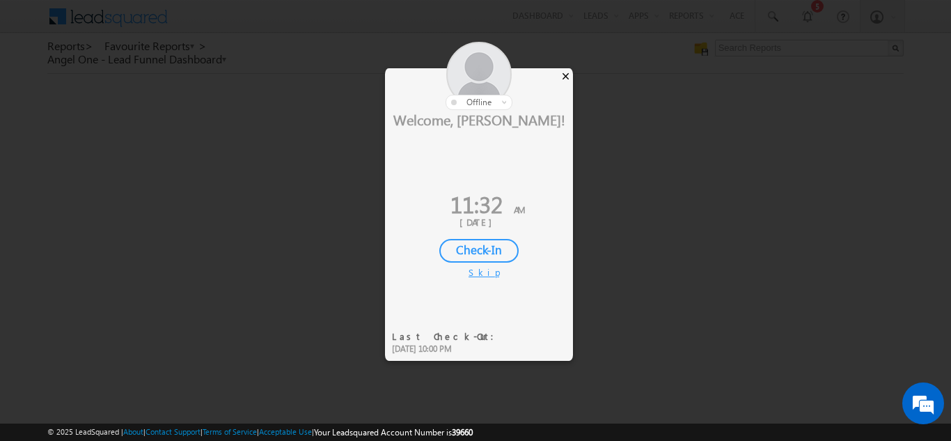
click at [567, 72] on div "×" at bounding box center [565, 75] width 15 height 15
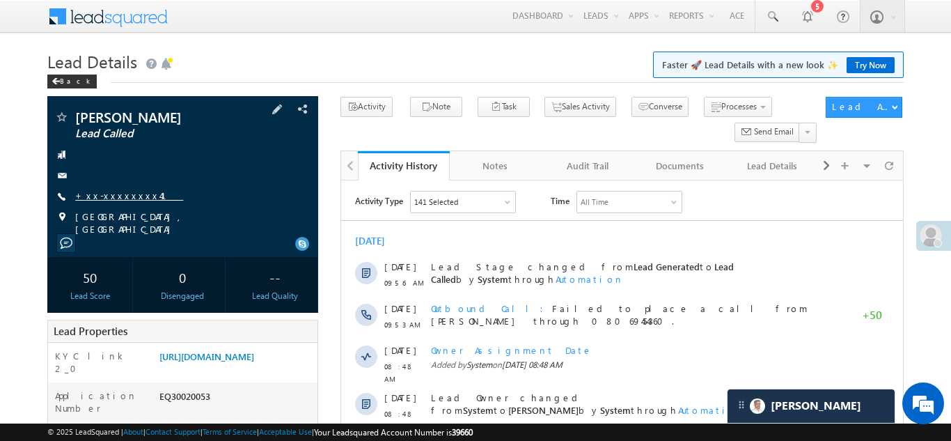
click at [111, 198] on link "+xx-xxxxxxxx41" at bounding box center [129, 195] width 108 height 12
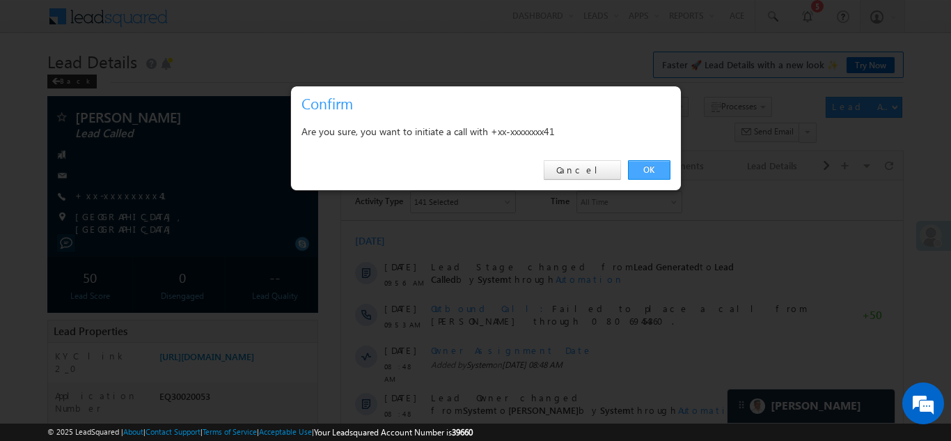
click at [643, 166] on link "OK" at bounding box center [649, 169] width 42 height 19
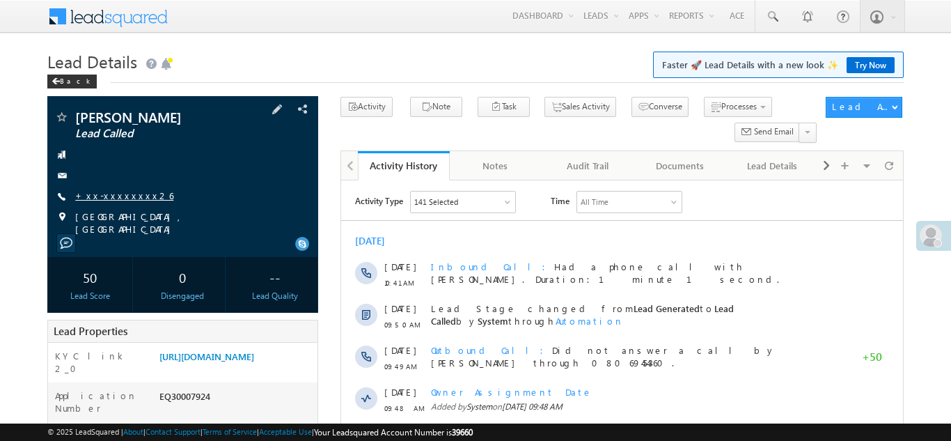
click at [113, 194] on link "+xx-xxxxxxxx26" at bounding box center [124, 195] width 98 height 12
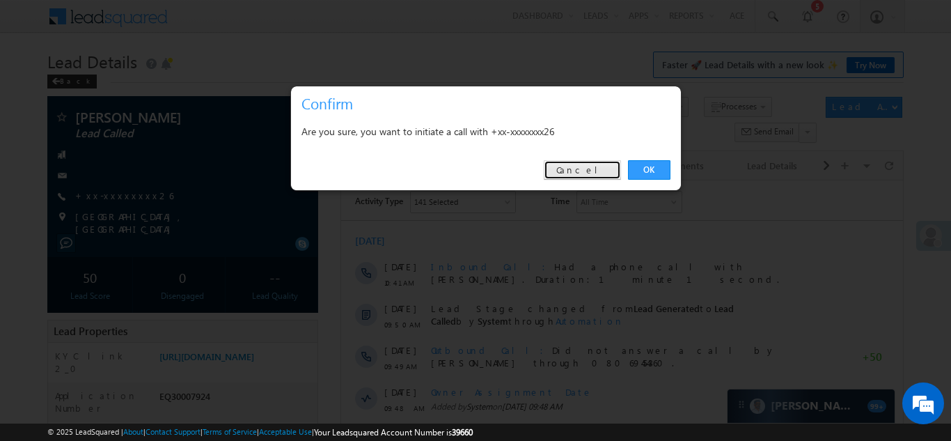
click at [592, 168] on link "Cancel" at bounding box center [582, 169] width 77 height 19
